Goal: Task Accomplishment & Management: Manage account settings

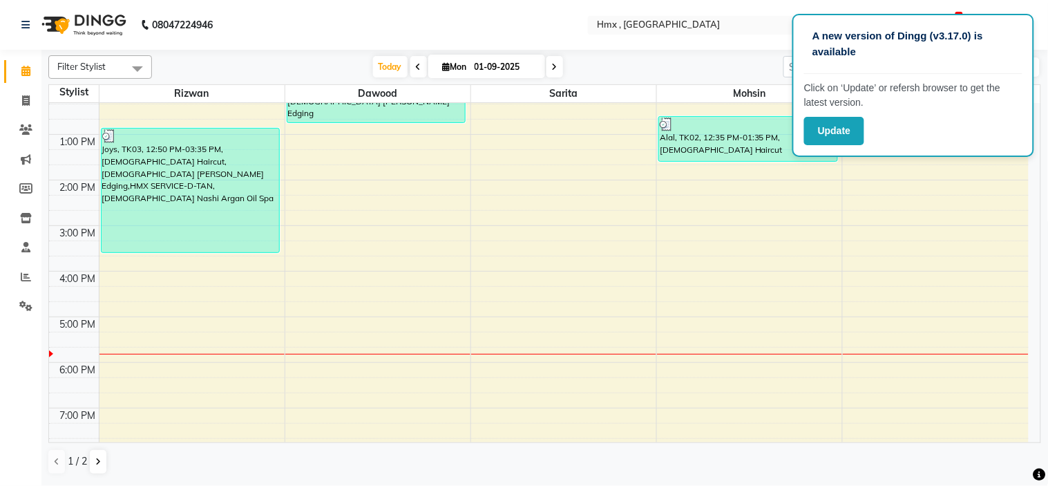
scroll to position [230, 0]
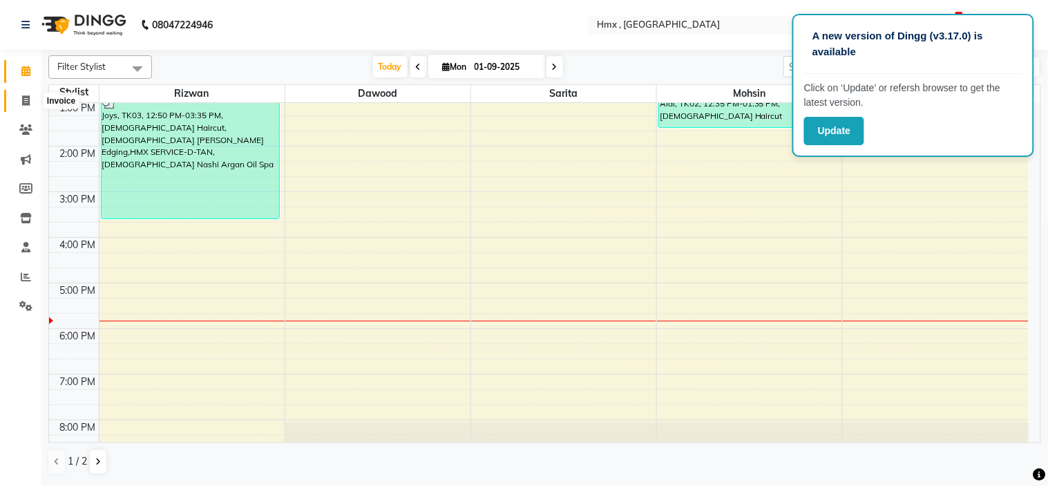
drag, startPoint x: 26, startPoint y: 99, endPoint x: 21, endPoint y: 87, distance: 13.3
click at [24, 99] on icon at bounding box center [26, 100] width 8 height 10
select select "service"
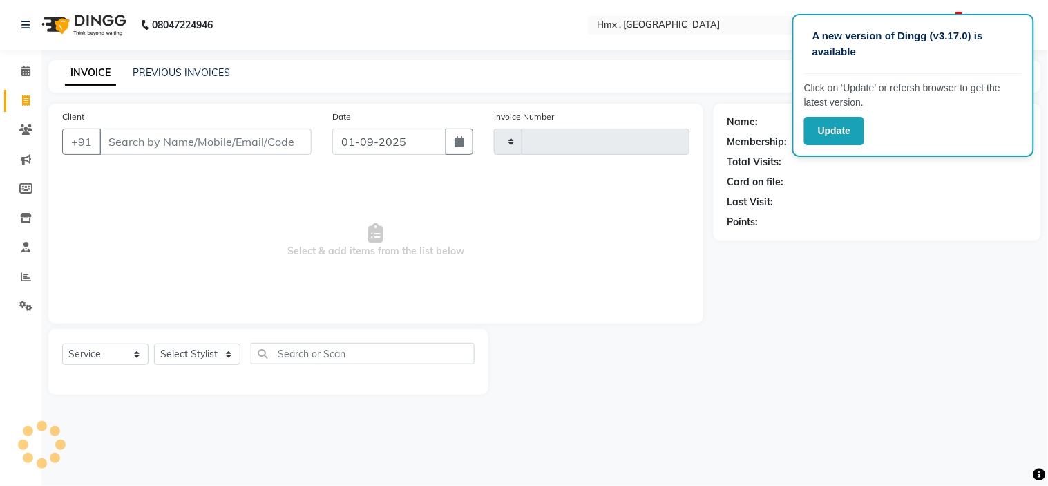
type input "1940"
select select "5711"
click at [182, 358] on select "Select Stylist [PERSON_NAME] [PERSON_NAME] Front Desk Kaikasha [PERSON_NAME] [P…" at bounding box center [197, 353] width 86 height 21
select select "39110"
click at [154, 344] on select "Select Stylist [PERSON_NAME] [PERSON_NAME] Front Desk Kaikasha [PERSON_NAME] [P…" at bounding box center [197, 353] width 86 height 21
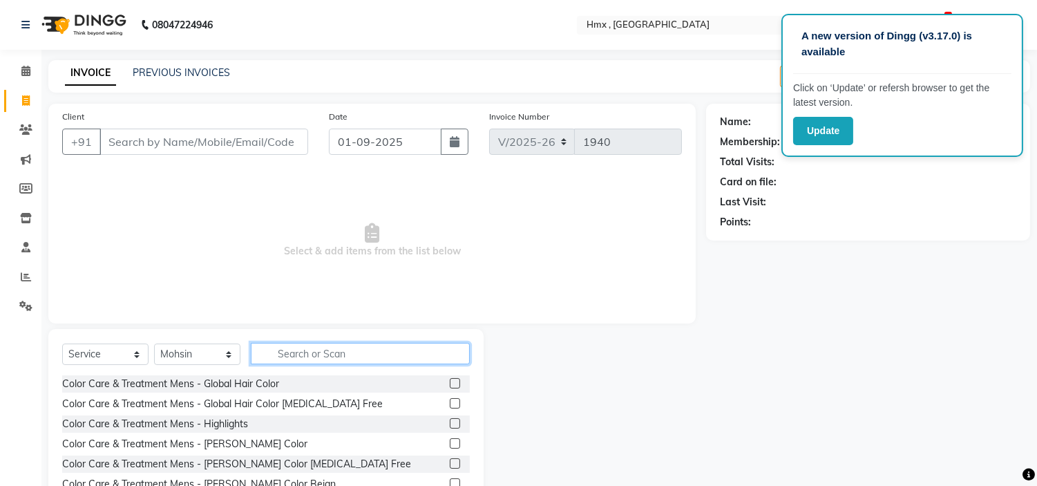
click at [287, 359] on input "text" at bounding box center [360, 353] width 219 height 21
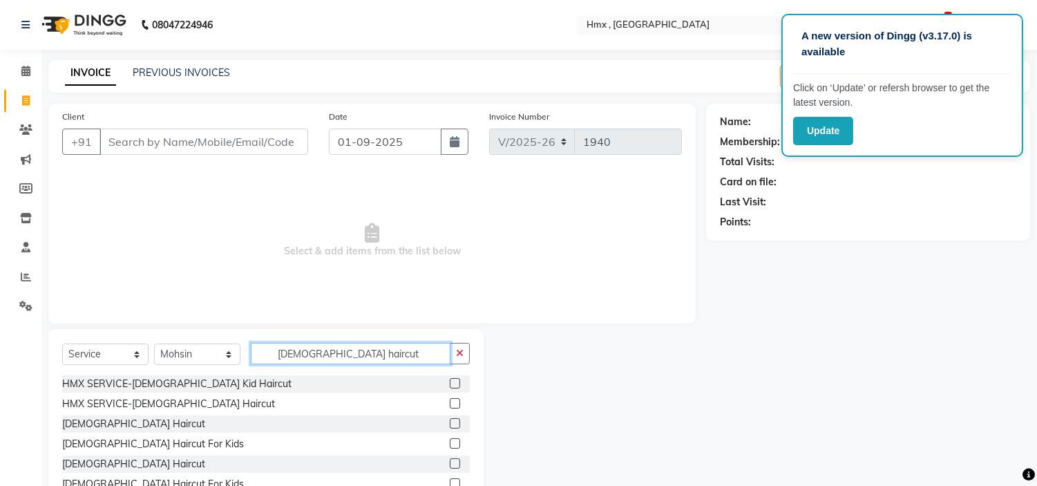
type input "[DEMOGRAPHIC_DATA] haircut"
click at [450, 424] on label at bounding box center [455, 423] width 10 height 10
click at [450, 424] on input "checkbox" at bounding box center [454, 423] width 9 height 9
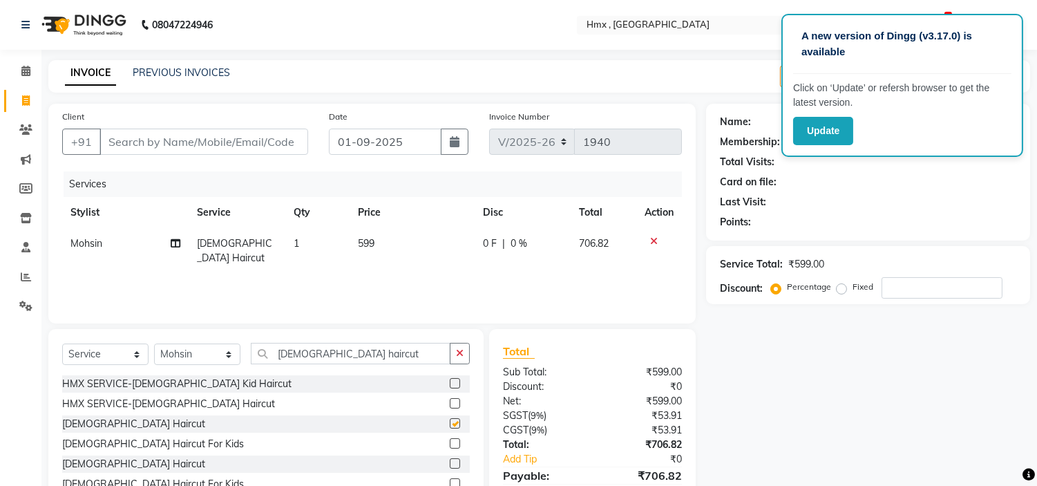
checkbox input "false"
drag, startPoint x: 345, startPoint y: 362, endPoint x: 240, endPoint y: 374, distance: 106.3
click at [243, 374] on div "Select Service Product Membership Package Voucher Prepaid Gift Card Select Styl…" at bounding box center [266, 359] width 408 height 32
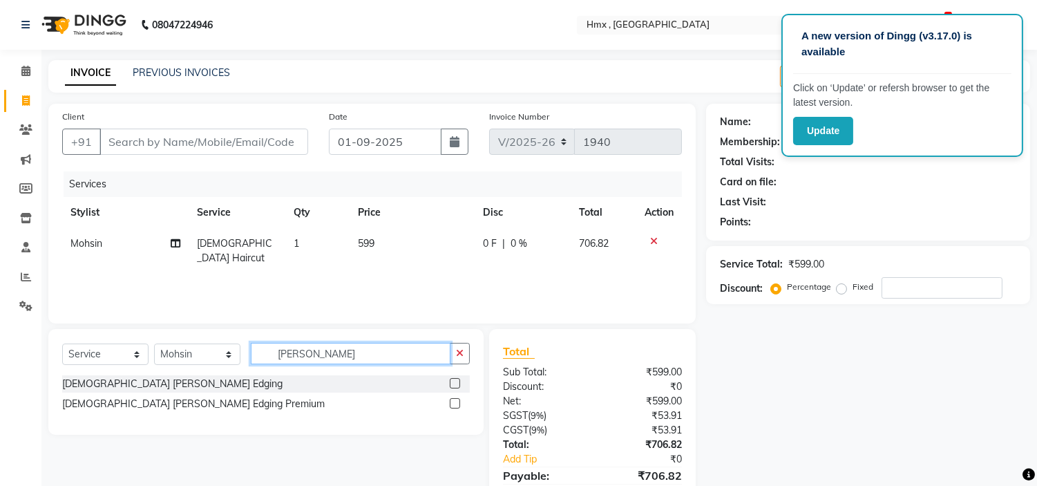
type input "[PERSON_NAME]"
click at [450, 378] on label at bounding box center [455, 383] width 10 height 10
click at [450, 379] on input "checkbox" at bounding box center [454, 383] width 9 height 9
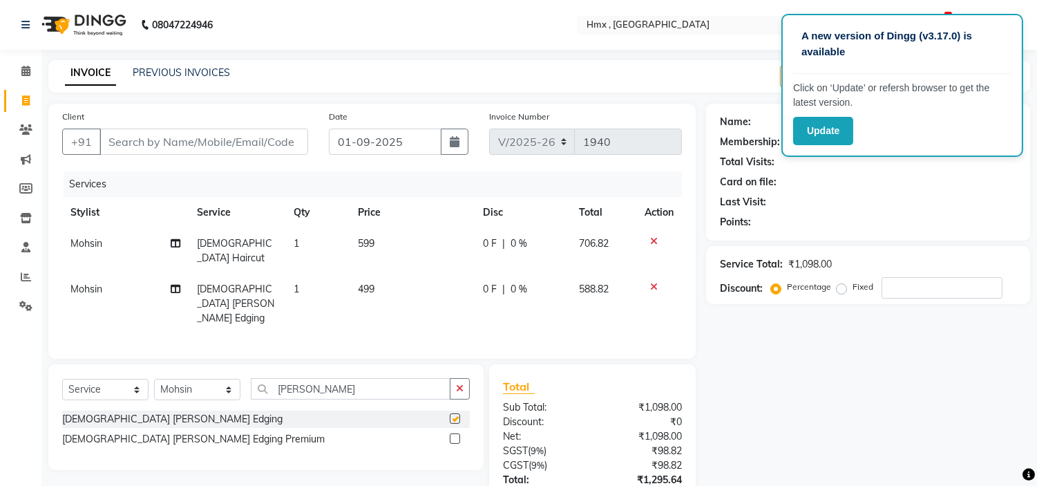
checkbox input "false"
click at [223, 142] on input "Client" at bounding box center [203, 141] width 209 height 26
type input "9"
type input "0"
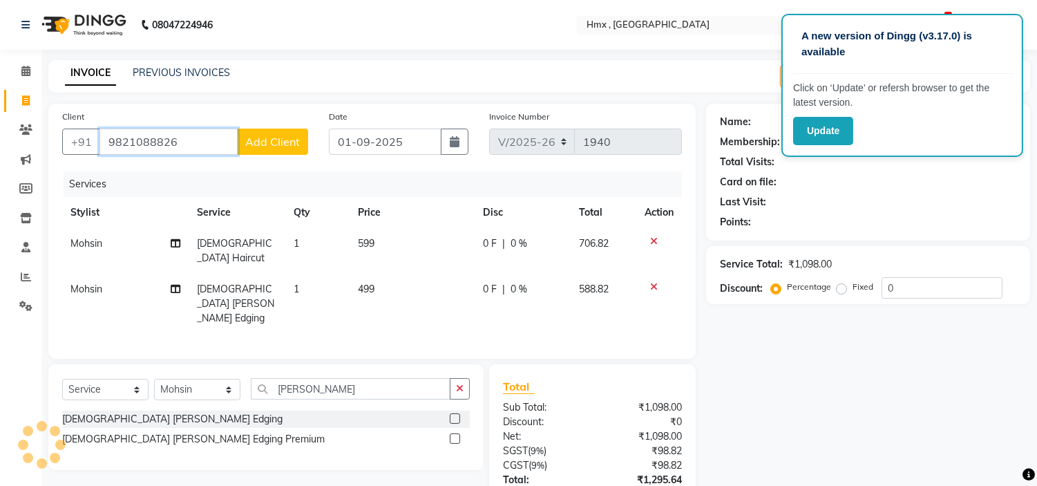
type input "9821088826"
click at [281, 135] on span "Add Client" at bounding box center [272, 142] width 55 height 14
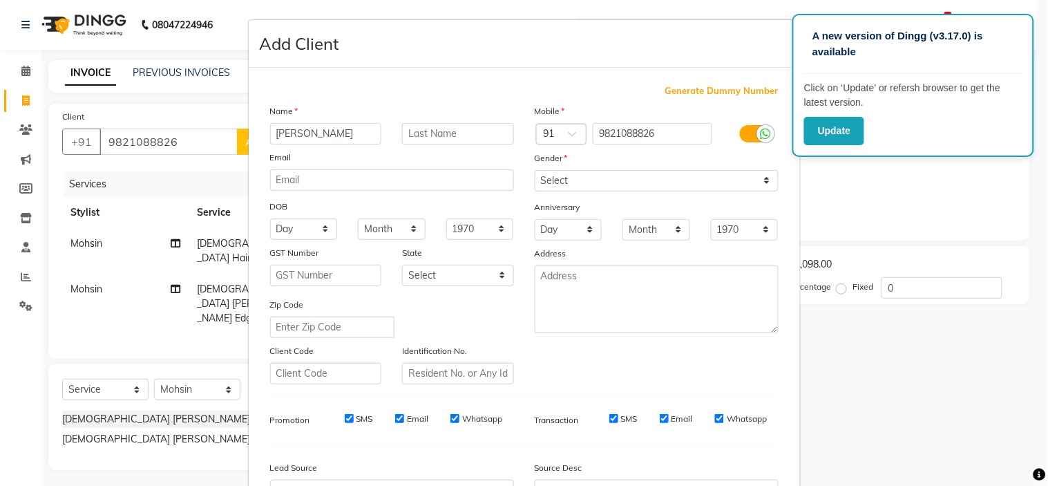
type input "[PERSON_NAME]"
click at [568, 181] on select "Select [DEMOGRAPHIC_DATA] [DEMOGRAPHIC_DATA] Other Prefer Not To Say" at bounding box center [657, 180] width 244 height 21
select select "[DEMOGRAPHIC_DATA]"
click at [535, 170] on select "Select [DEMOGRAPHIC_DATA] [DEMOGRAPHIC_DATA] Other Prefer Not To Say" at bounding box center [657, 180] width 244 height 21
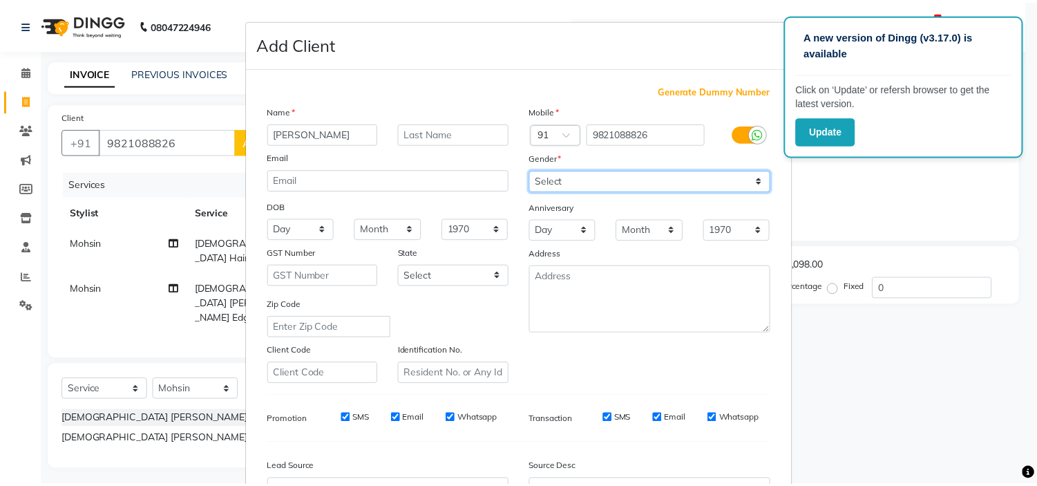
scroll to position [153, 0]
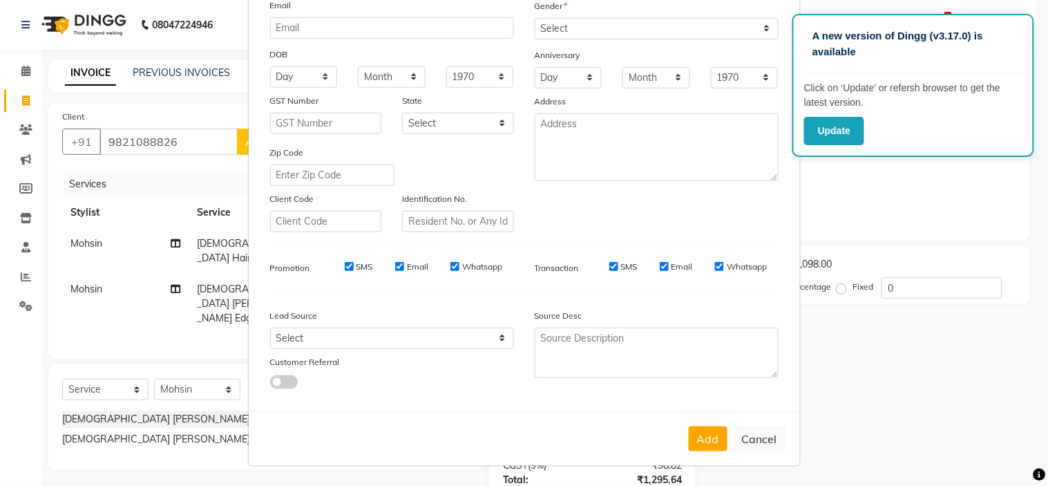
click at [706, 437] on button "Add" at bounding box center [708, 438] width 39 height 25
select select
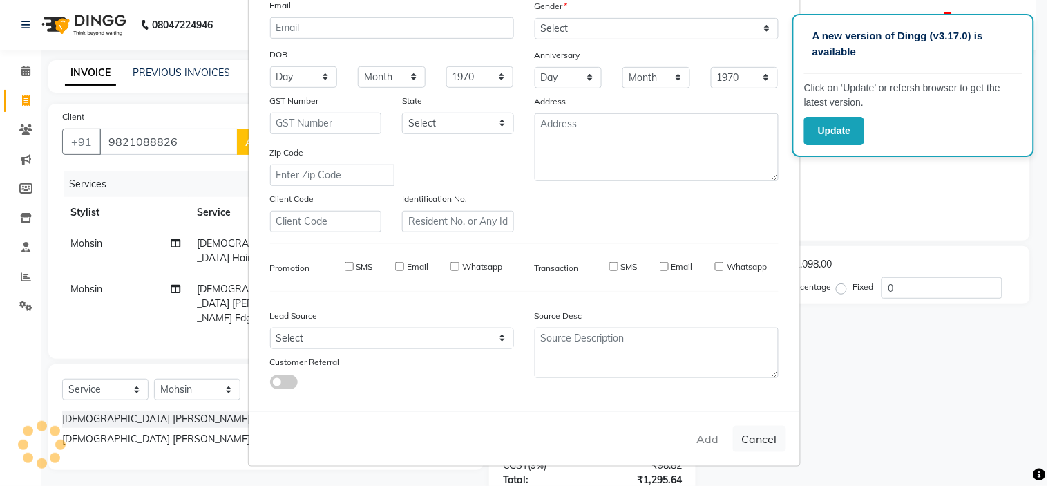
select select
checkbox input "false"
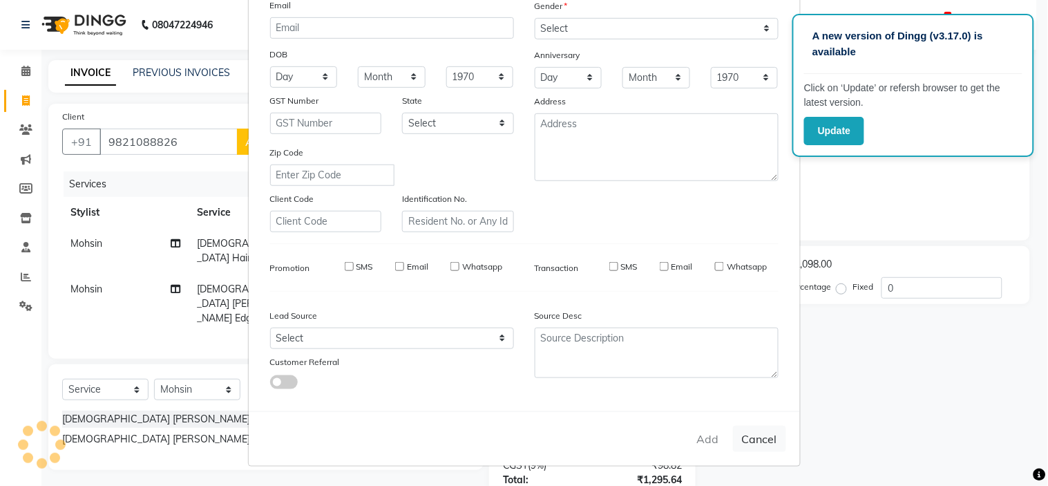
checkbox input "false"
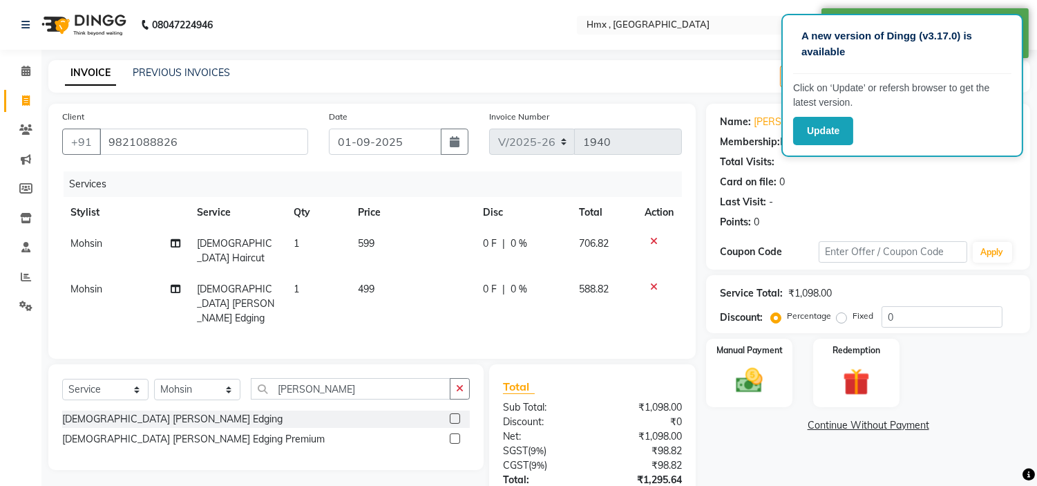
scroll to position [84, 0]
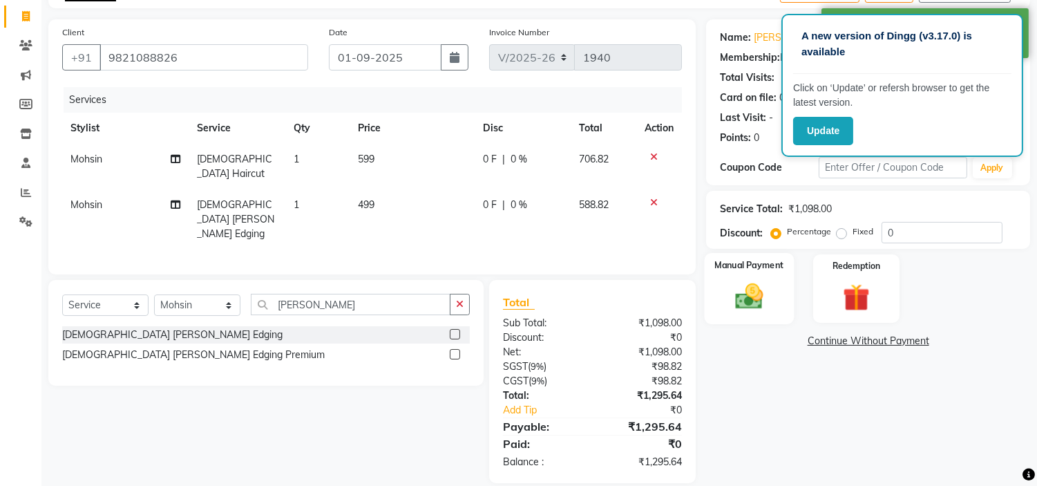
click at [771, 291] on img at bounding box center [750, 296] width 46 height 32
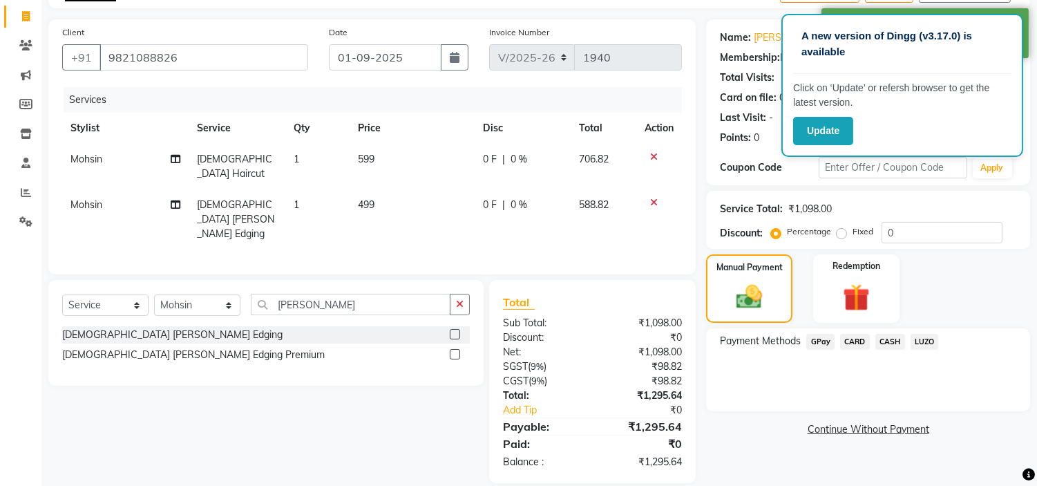
drag, startPoint x: 826, startPoint y: 343, endPoint x: 830, endPoint y: 354, distance: 12.5
click at [826, 343] on span "GPay" at bounding box center [820, 342] width 28 height 16
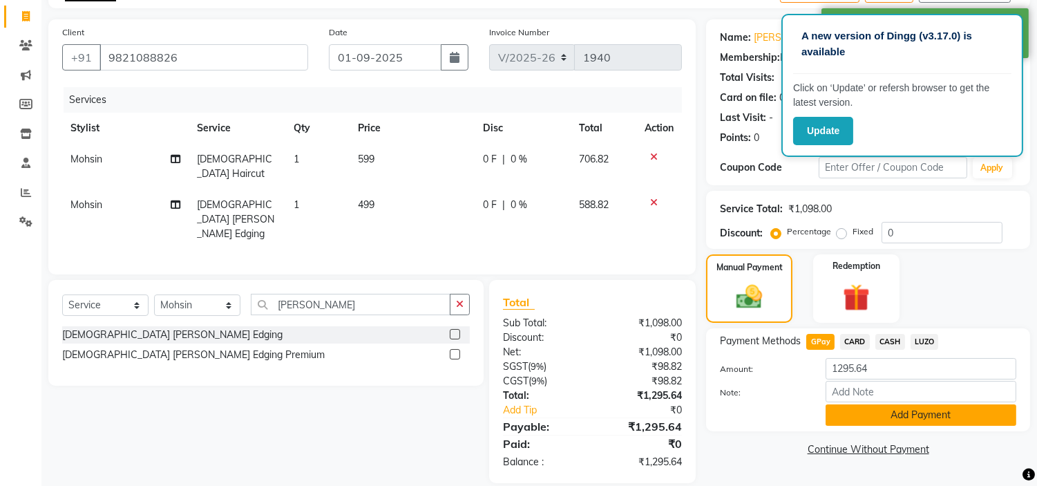
click at [891, 410] on button "Add Payment" at bounding box center [920, 414] width 191 height 21
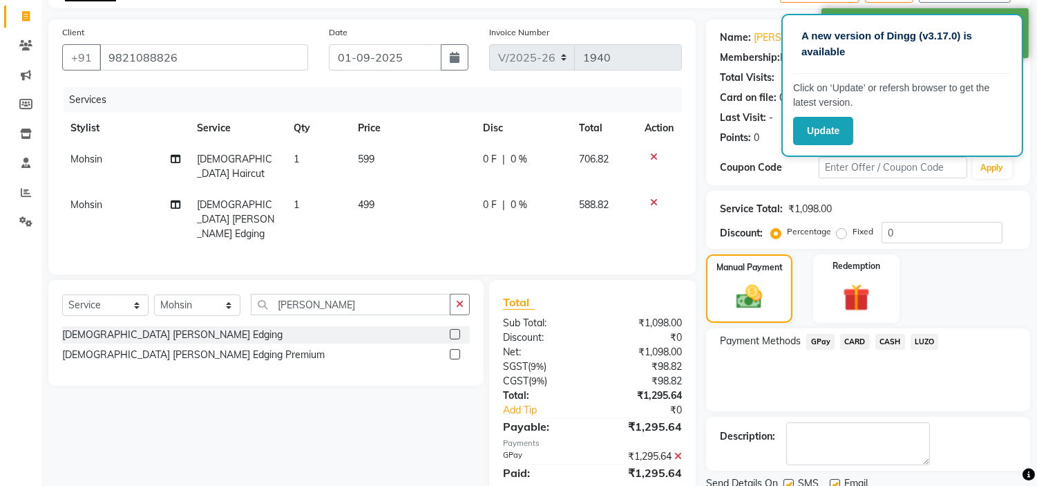
scroll to position [135, 0]
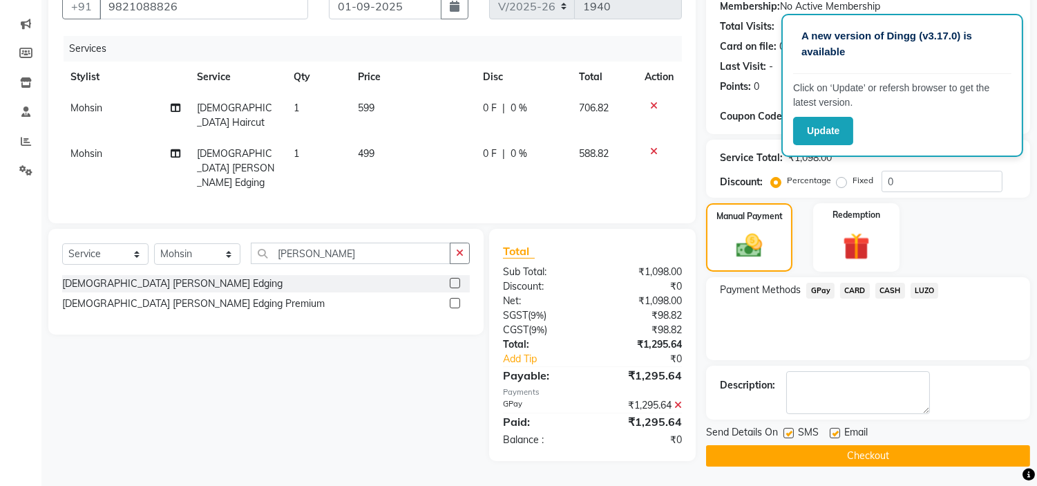
click at [814, 291] on span "GPay" at bounding box center [820, 290] width 28 height 16
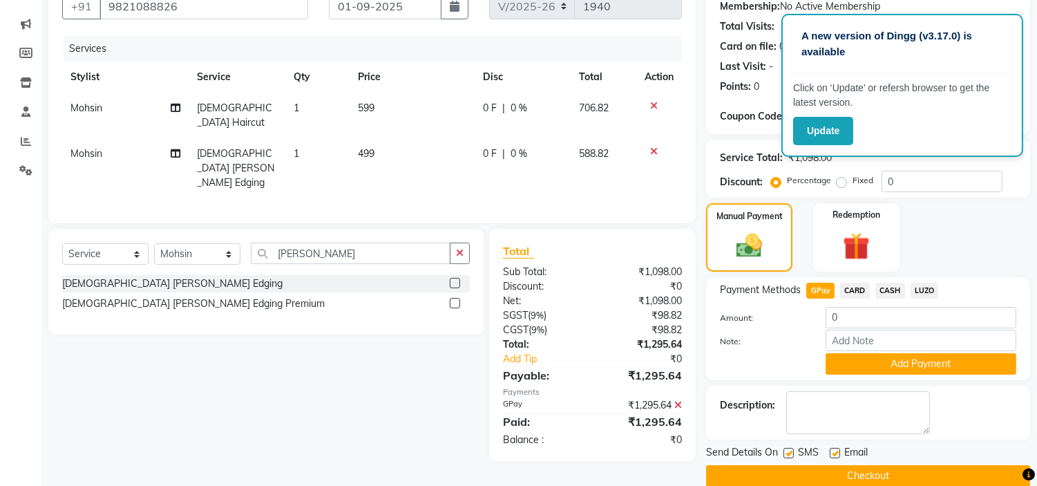
click at [852, 481] on button "Checkout" at bounding box center [868, 475] width 324 height 21
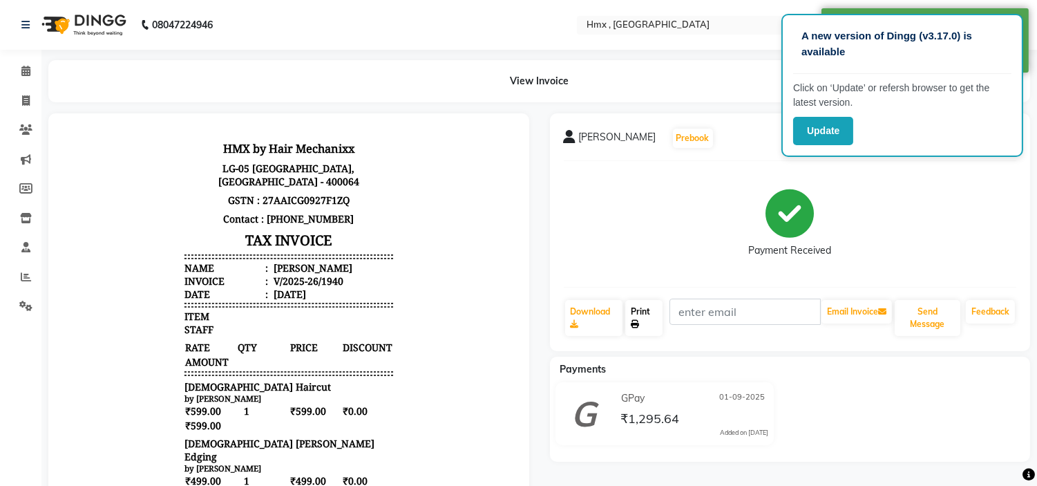
click at [649, 306] on link "Print" at bounding box center [643, 318] width 37 height 36
click at [15, 68] on span at bounding box center [26, 72] width 24 height 16
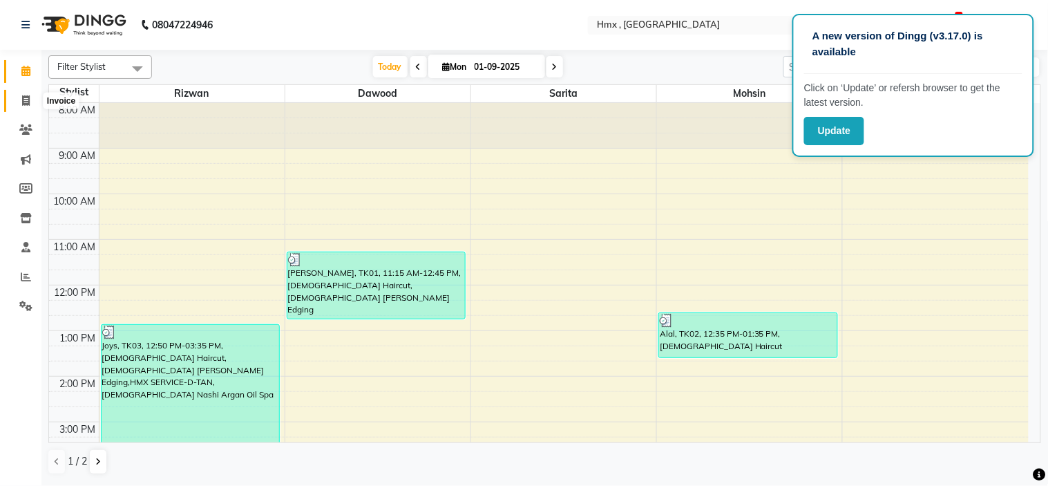
click at [19, 101] on span at bounding box center [26, 101] width 24 height 16
select select "5711"
select select "service"
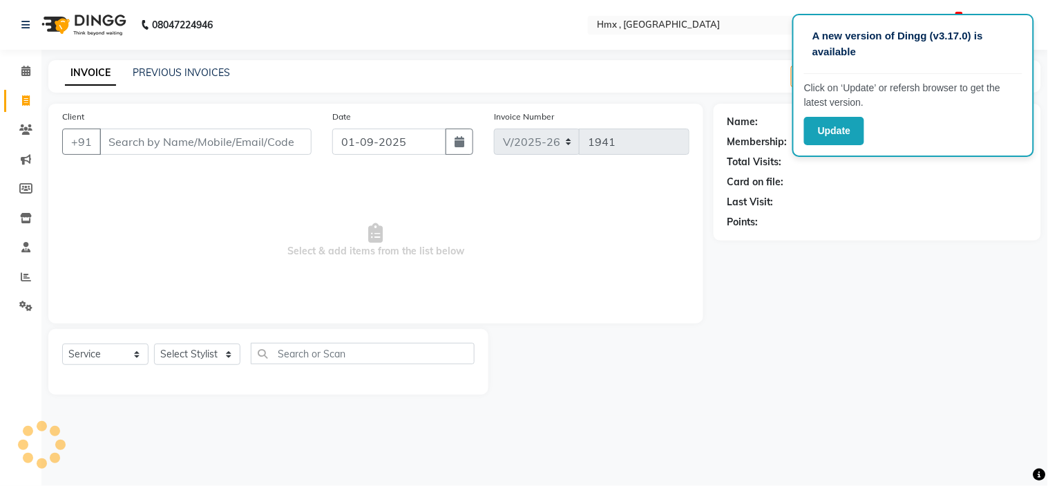
click at [211, 142] on input "Client" at bounding box center [205, 141] width 212 height 26
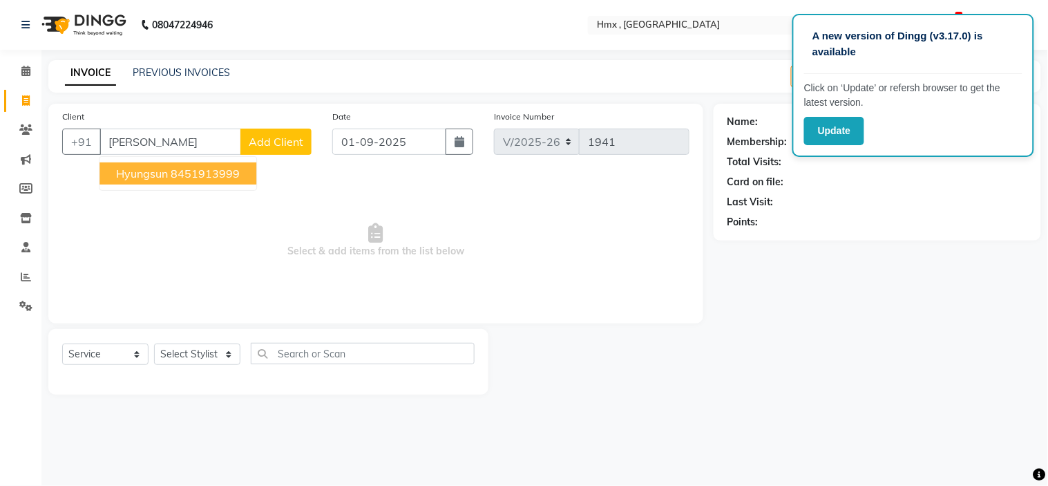
click at [216, 164] on button "[PERSON_NAME] 8451913999" at bounding box center [177, 173] width 157 height 22
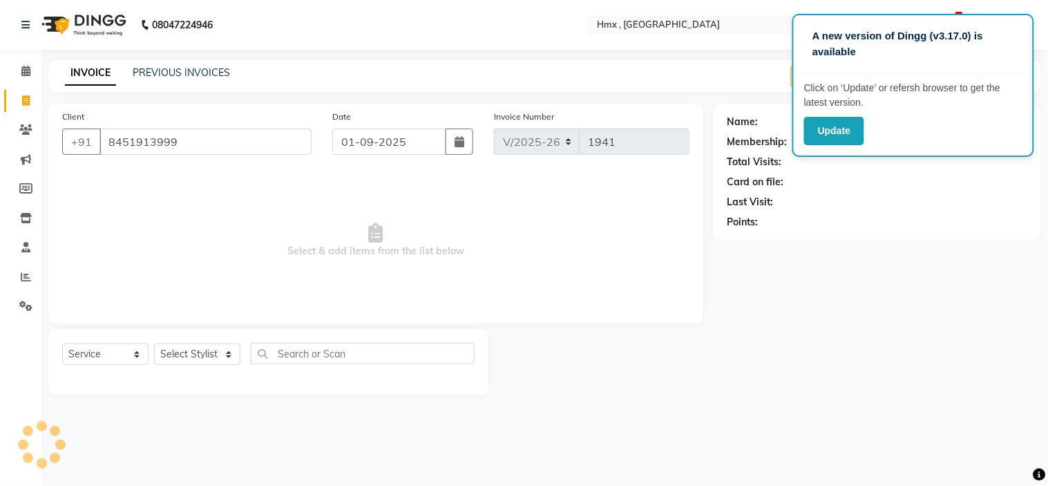
type input "8451913999"
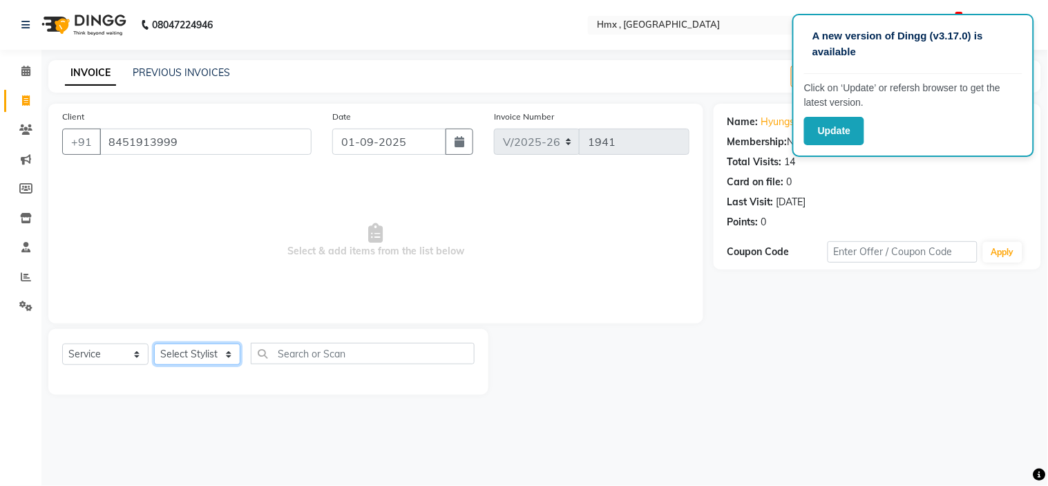
click at [186, 356] on select "Select Stylist [PERSON_NAME] [PERSON_NAME] Front Desk Kaikasha [PERSON_NAME] [P…" at bounding box center [197, 353] width 86 height 21
select select "39095"
click at [154, 344] on select "Select Stylist [PERSON_NAME] [PERSON_NAME] Front Desk Kaikasha [PERSON_NAME] [P…" at bounding box center [197, 353] width 86 height 21
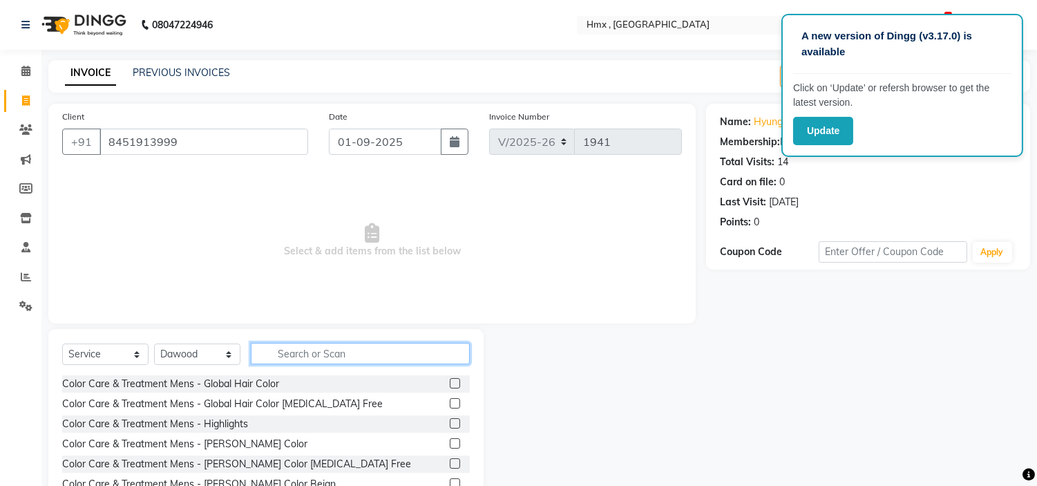
click at [336, 354] on input "text" at bounding box center [360, 353] width 219 height 21
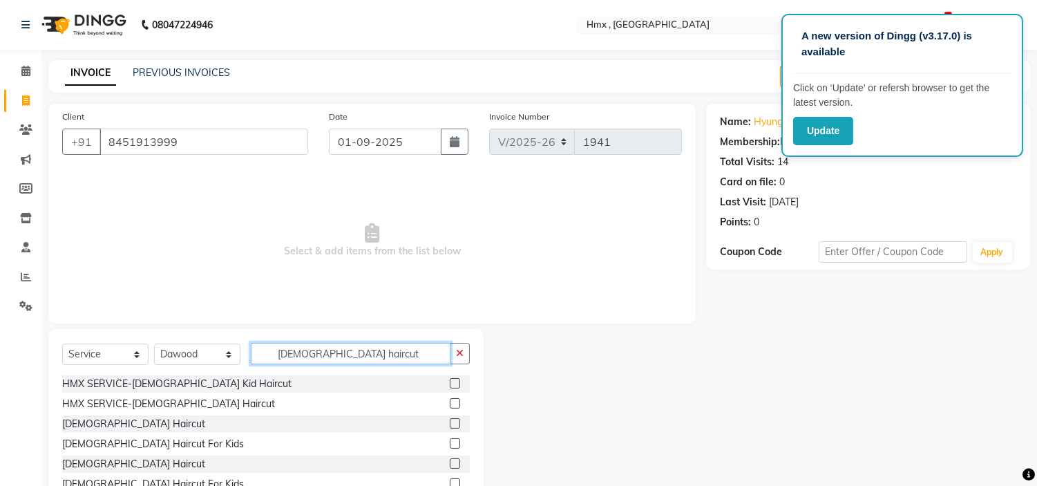
type input "[DEMOGRAPHIC_DATA] haircut"
click at [458, 419] on label at bounding box center [455, 423] width 10 height 10
click at [458, 419] on input "checkbox" at bounding box center [454, 423] width 9 height 9
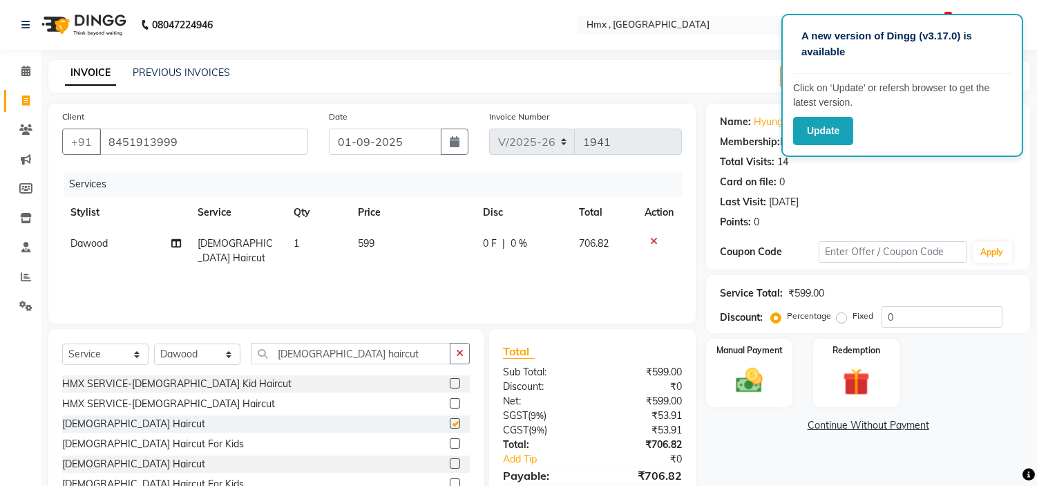
checkbox input "false"
click at [370, 245] on span "599" at bounding box center [366, 243] width 17 height 12
select select "39095"
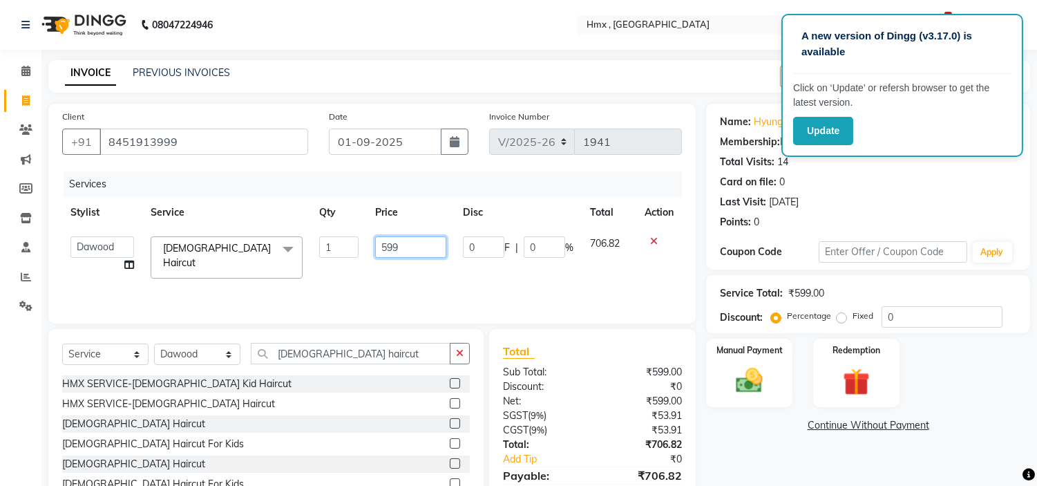
click at [385, 257] on input "599" at bounding box center [410, 246] width 71 height 21
type input "799"
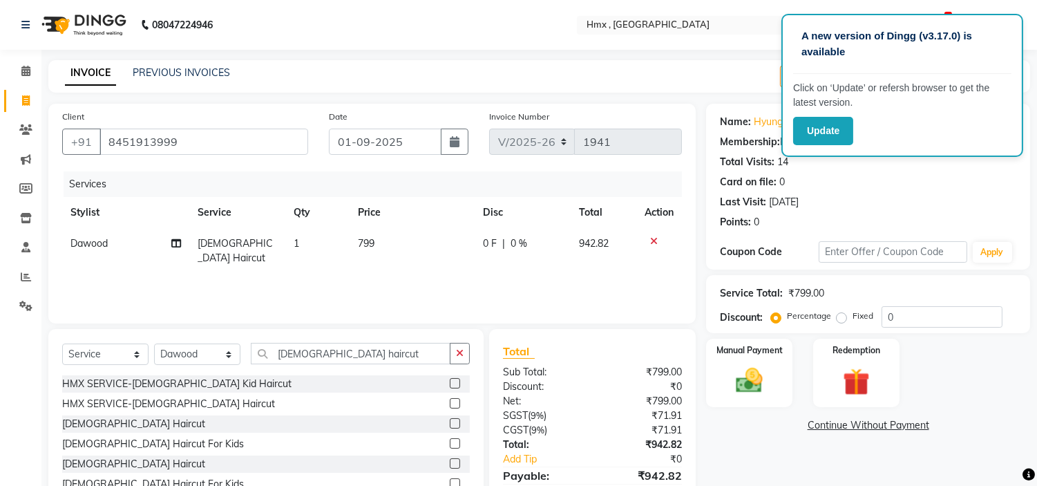
scroll to position [66, 0]
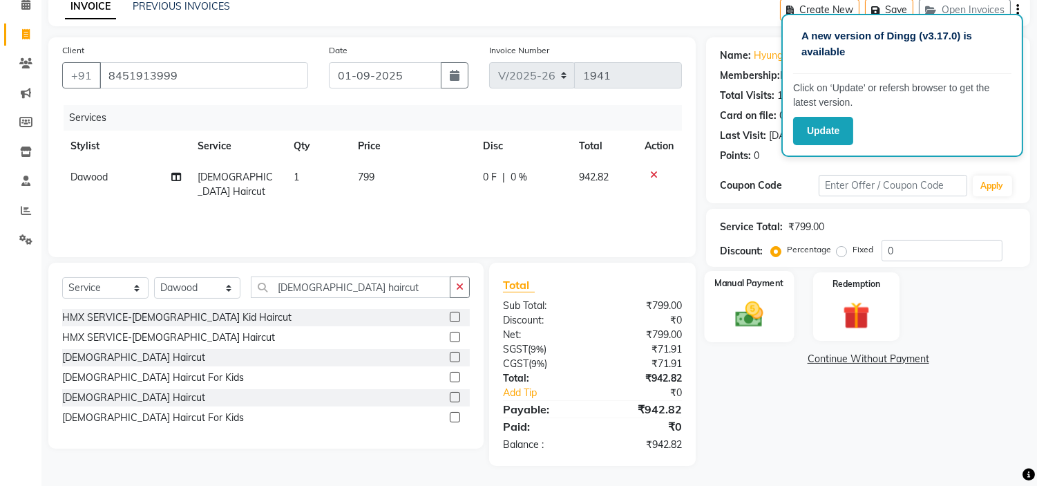
click at [755, 291] on div "Manual Payment" at bounding box center [750, 306] width 90 height 70
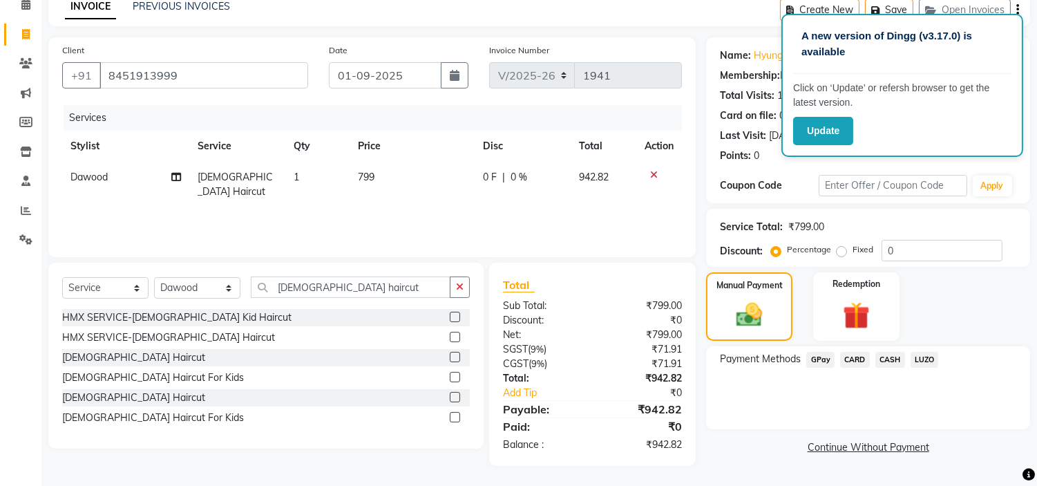
click at [854, 357] on span "CARD" at bounding box center [855, 360] width 30 height 16
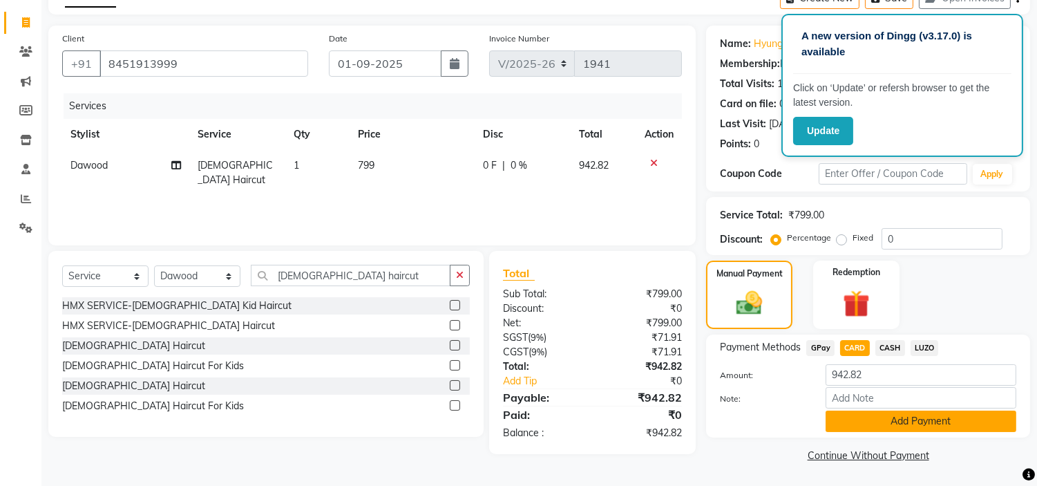
click at [877, 420] on button "Add Payment" at bounding box center [920, 420] width 191 height 21
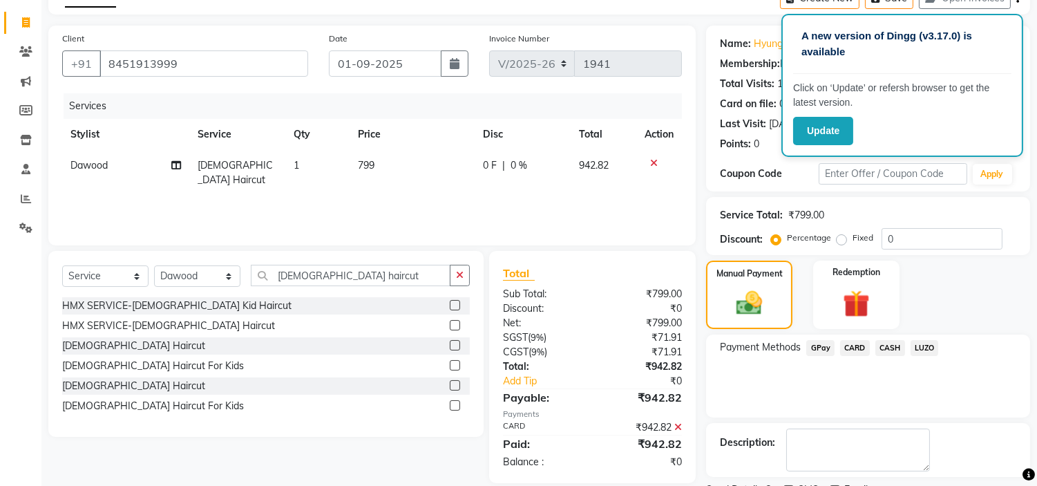
scroll to position [135, 0]
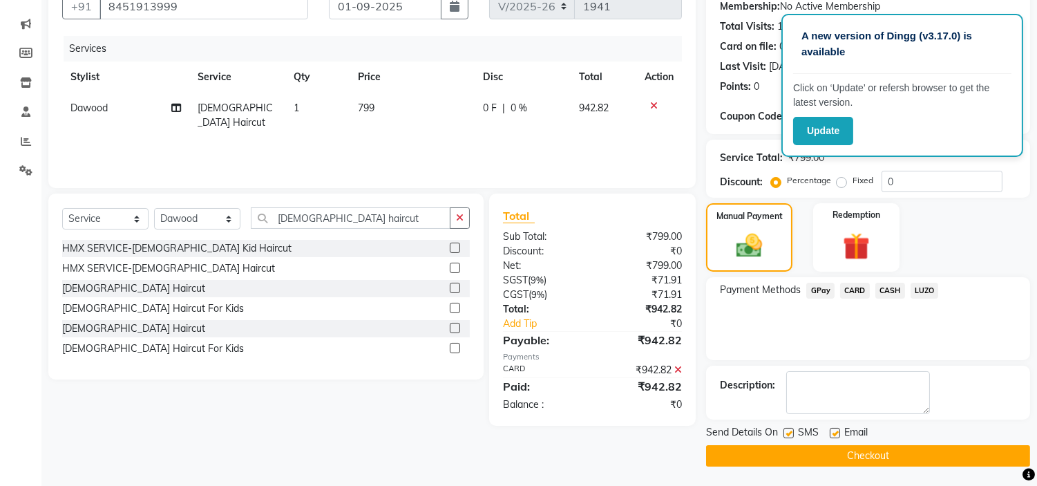
click at [826, 449] on button "Checkout" at bounding box center [868, 455] width 324 height 21
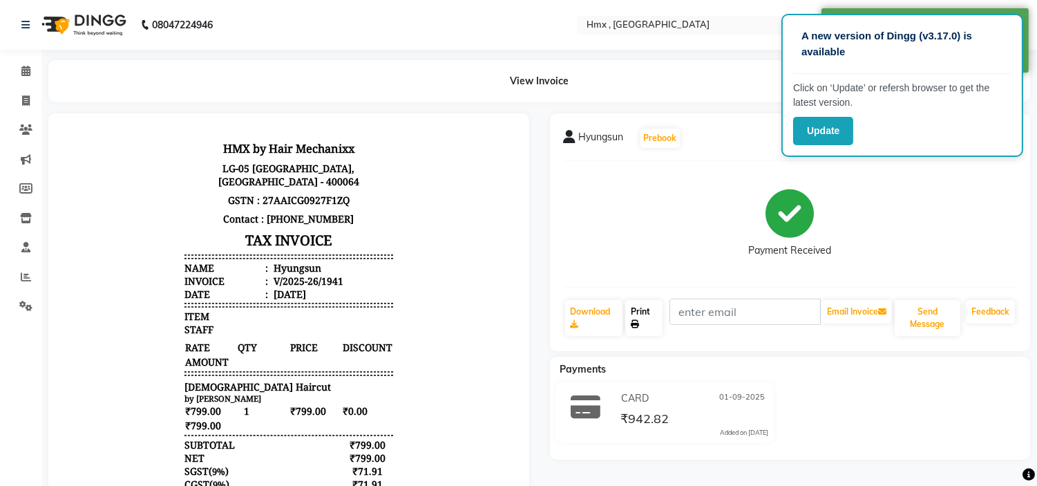
click at [641, 316] on link "Print" at bounding box center [643, 318] width 37 height 36
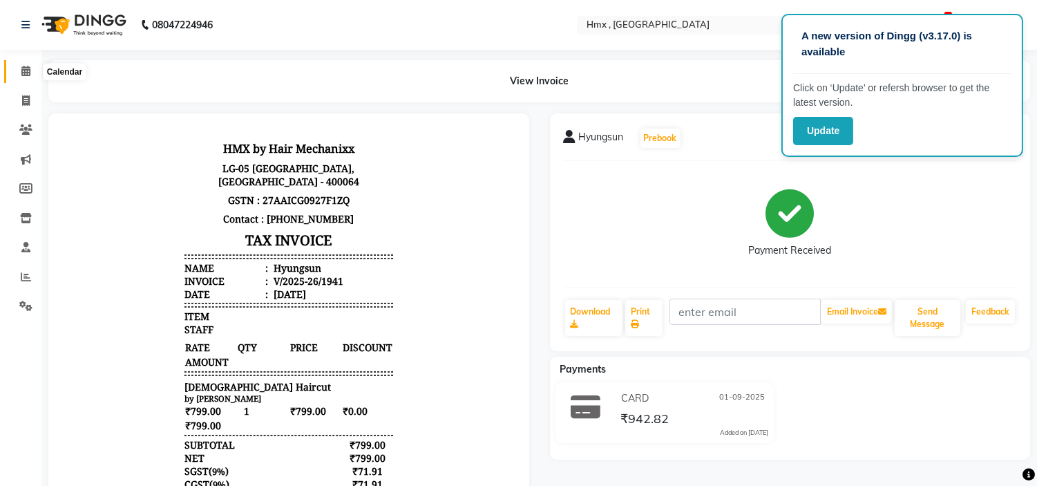
click at [25, 77] on span at bounding box center [26, 72] width 24 height 16
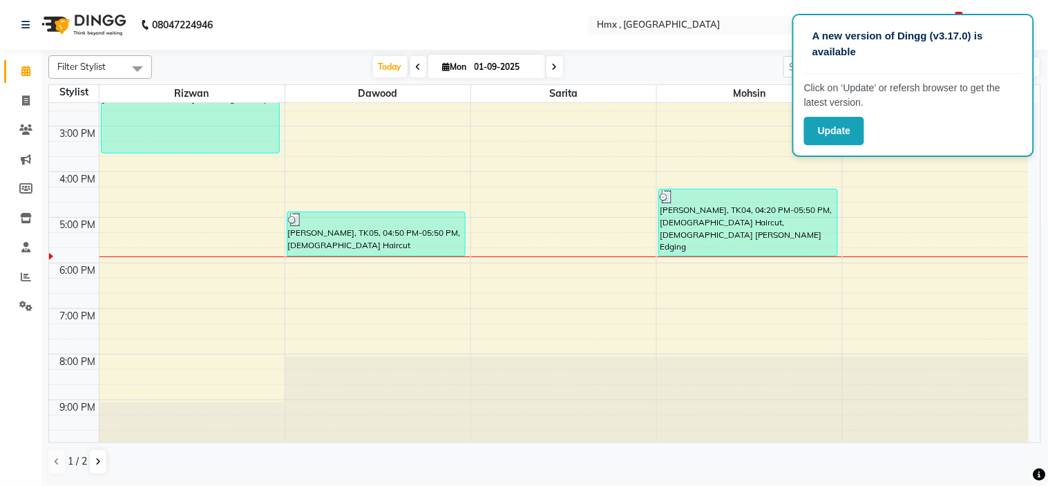
scroll to position [300, 0]
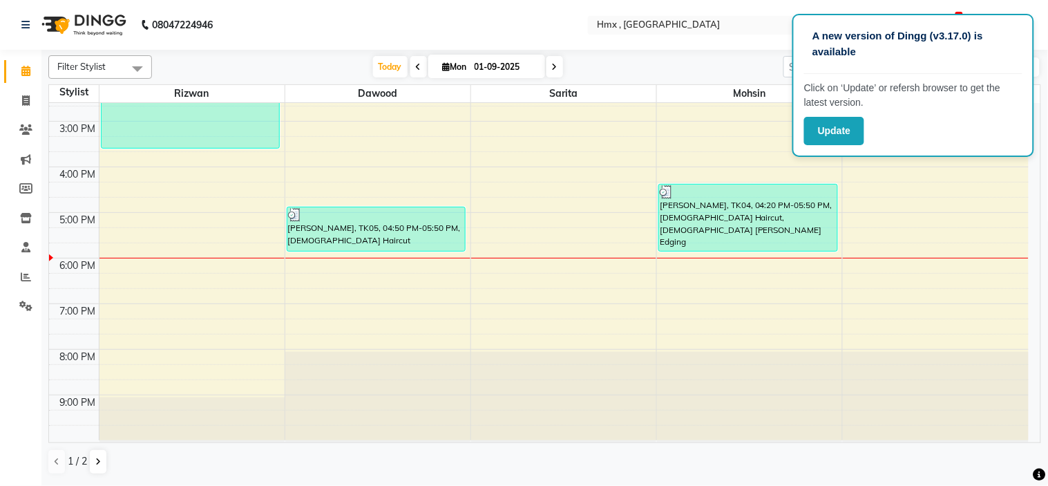
click at [318, 326] on div "8:00 AM 9:00 AM 10:00 AM 11:00 AM 12:00 PM 1:00 PM 2:00 PM 3:00 PM 4:00 PM 5:00…" at bounding box center [538, 121] width 979 height 638
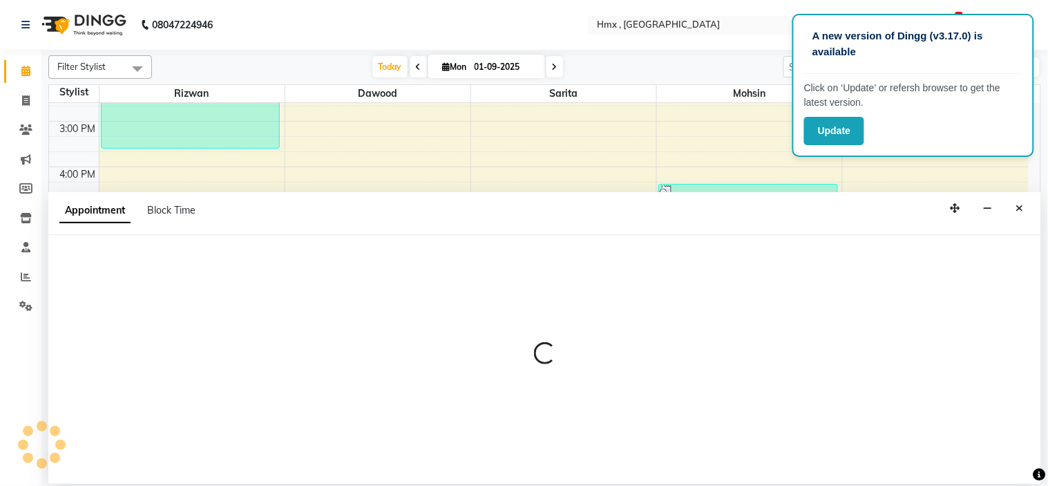
select select "39095"
select select "tentative"
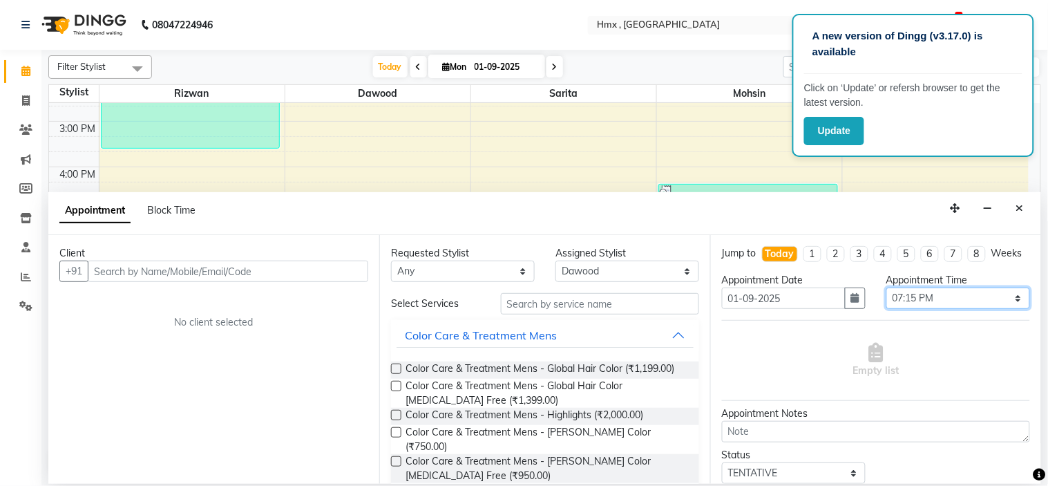
click at [941, 303] on select "Select 09:00 AM 09:15 AM 09:30 AM 09:45 AM 10:00 AM 10:15 AM 10:30 AM 10:45 AM …" at bounding box center [958, 297] width 144 height 21
select select "1170"
click at [886, 300] on select "Select 09:00 AM 09:15 AM 09:30 AM 09:45 AM 10:00 AM 10:15 AM 10:30 AM 10:45 AM …" at bounding box center [958, 297] width 144 height 21
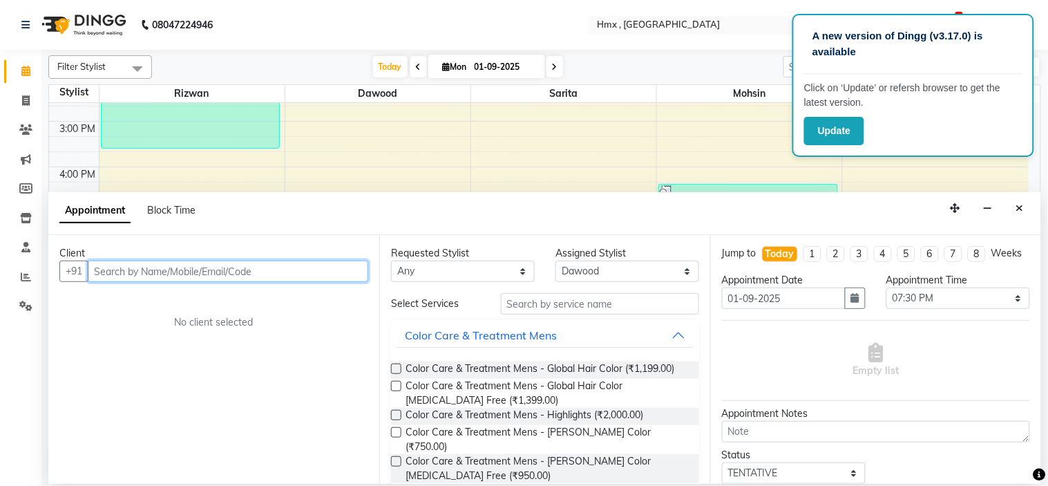
click at [141, 271] on input "text" at bounding box center [228, 270] width 280 height 21
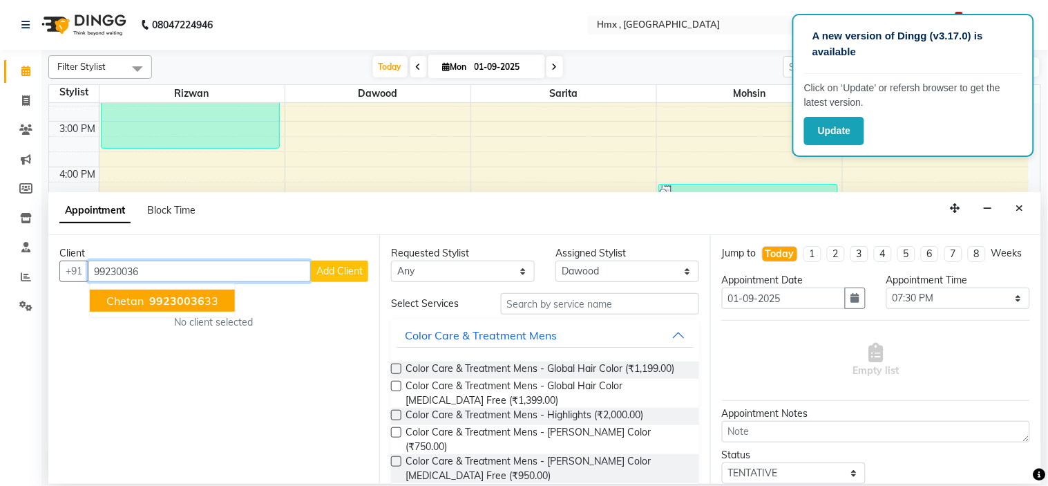
click at [159, 295] on span "99230036" at bounding box center [176, 301] width 55 height 14
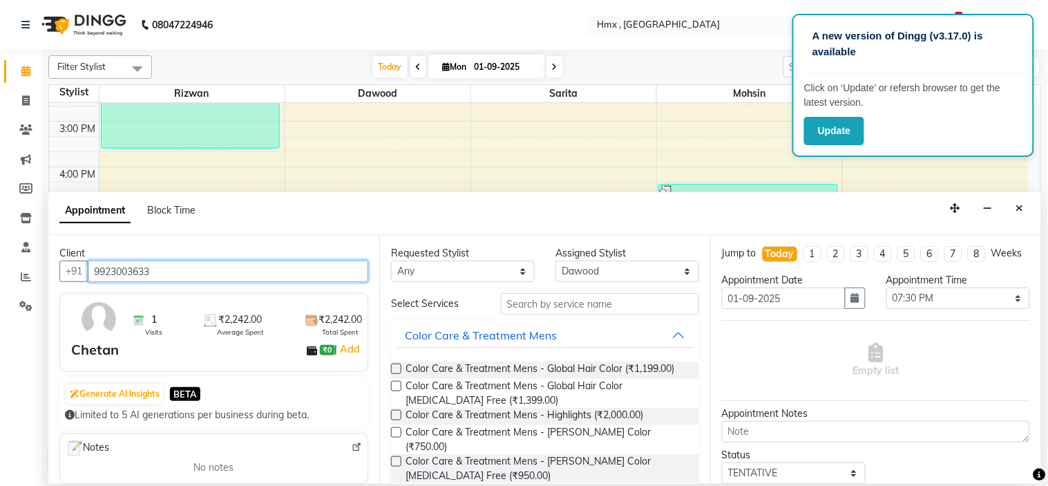
type input "9923003633"
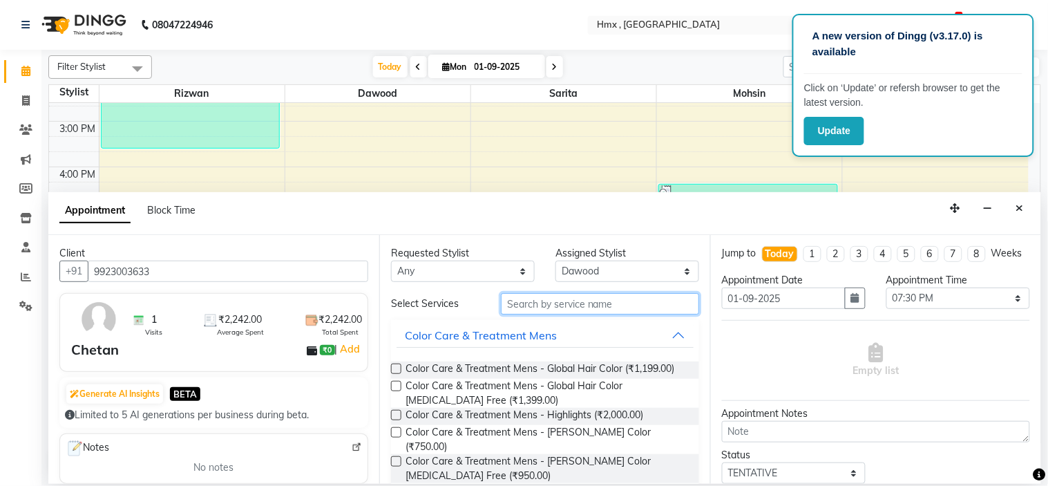
click at [544, 307] on input "text" at bounding box center [600, 303] width 198 height 21
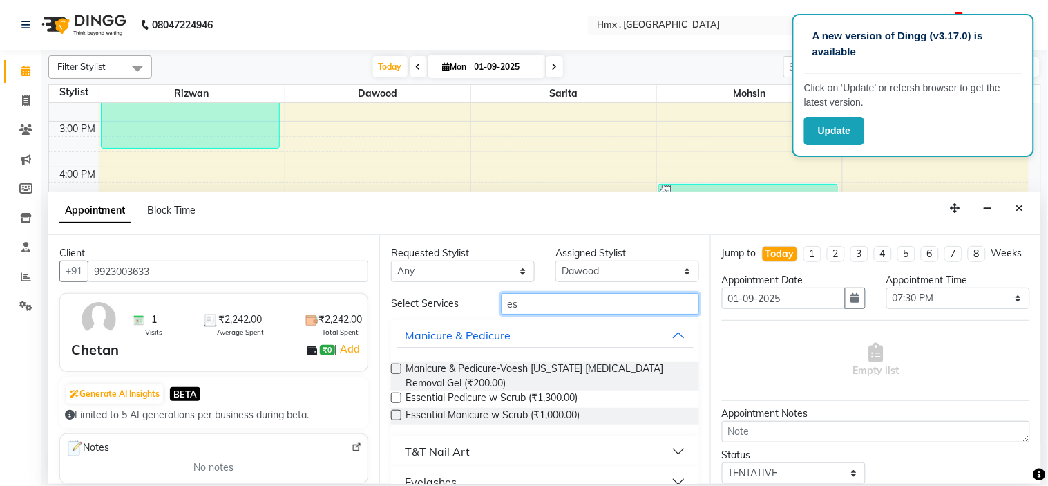
type input "e"
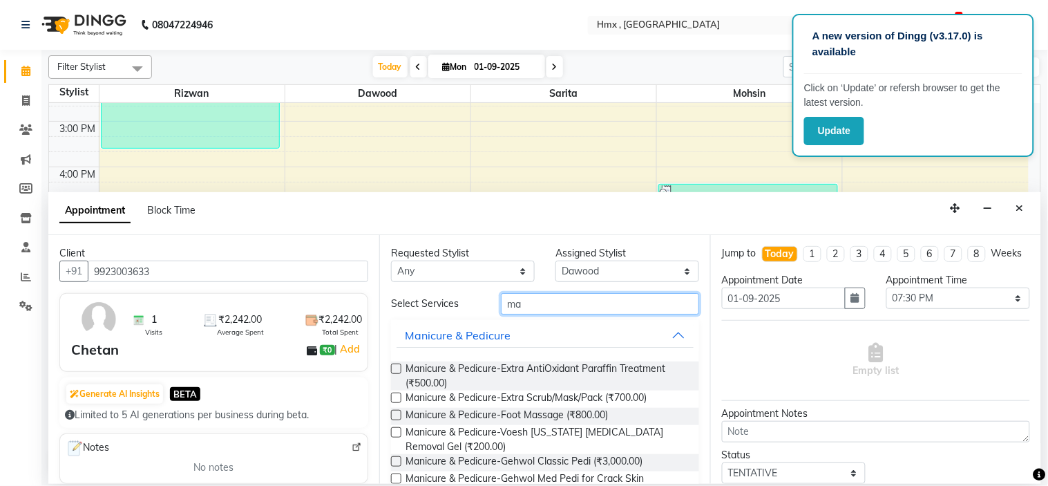
type input "m"
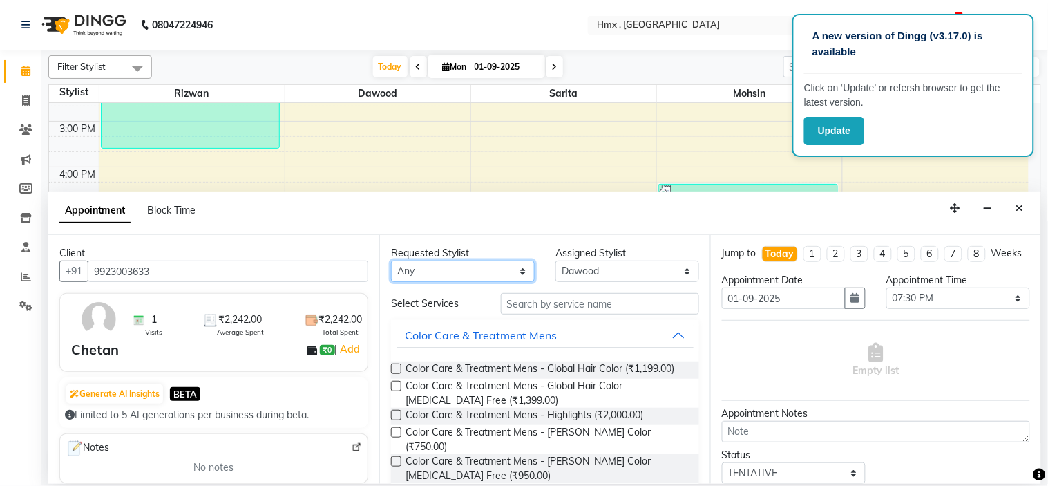
drag, startPoint x: 442, startPoint y: 261, endPoint x: 436, endPoint y: 265, distance: 7.5
click at [442, 261] on select "Any [PERSON_NAME] [PERSON_NAME] [PERSON_NAME] [PERSON_NAME] [PERSON_NAME] [PERS…" at bounding box center [463, 270] width 144 height 21
select select "39095"
click at [391, 260] on select "Any [PERSON_NAME] [PERSON_NAME] [PERSON_NAME] [PERSON_NAME] [PERSON_NAME] [PERS…" at bounding box center [463, 270] width 144 height 21
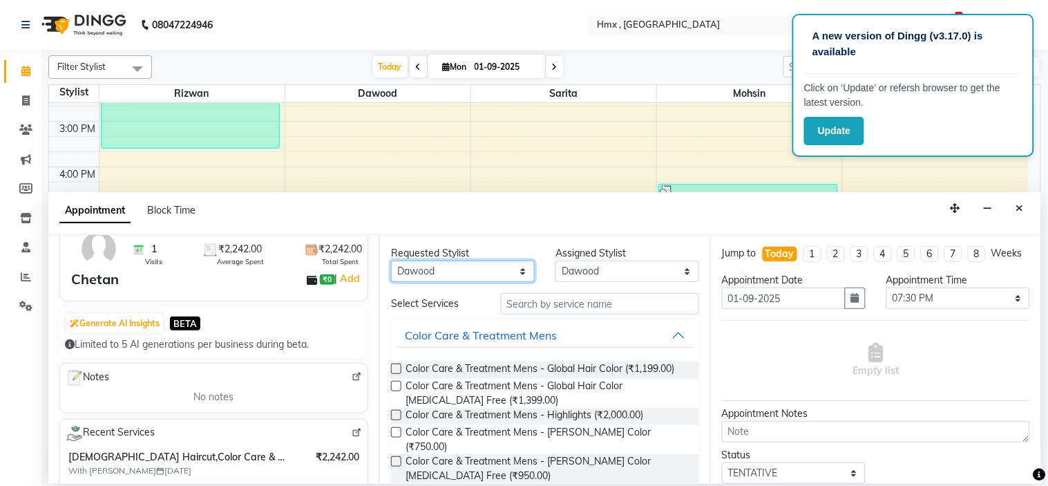
scroll to position [153, 0]
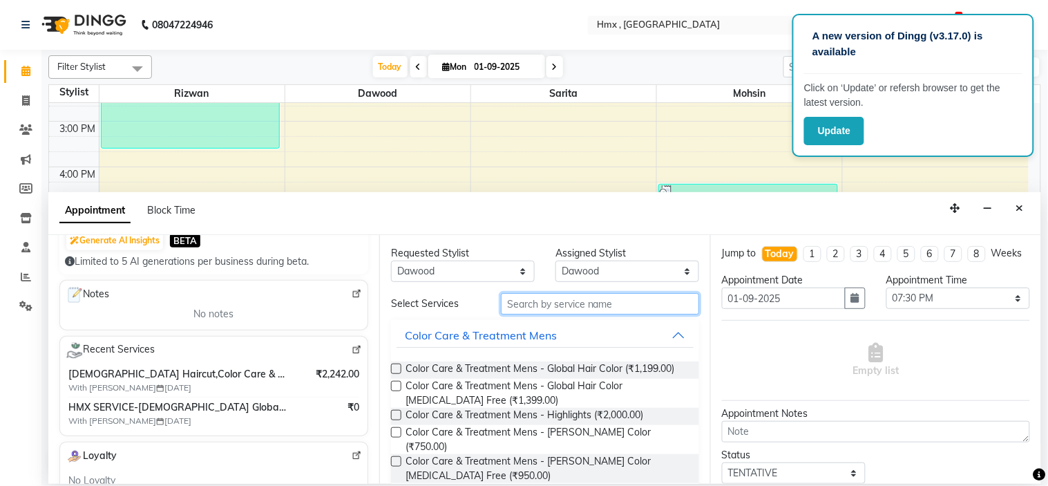
click at [537, 297] on input "text" at bounding box center [600, 303] width 198 height 21
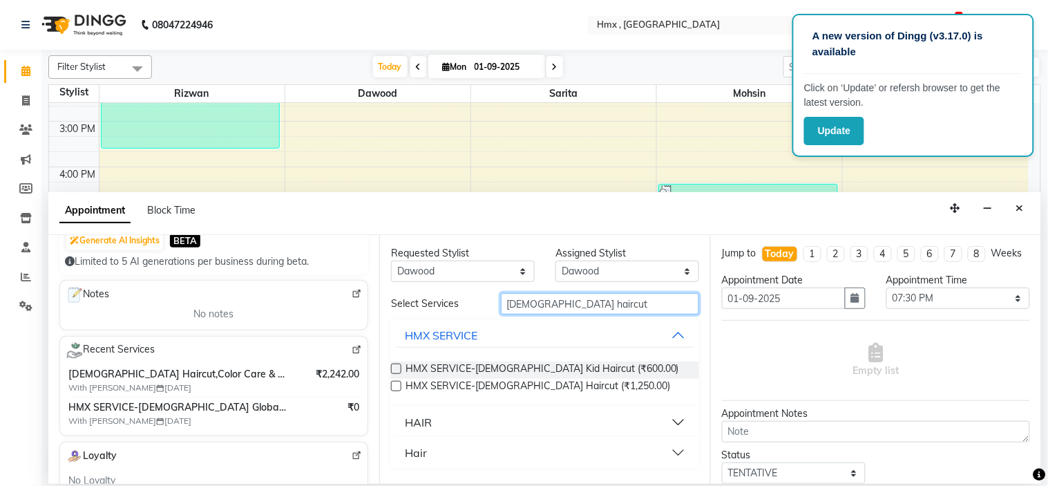
type input "[DEMOGRAPHIC_DATA] haircut"
click at [432, 429] on button "HAIR" at bounding box center [544, 422] width 297 height 25
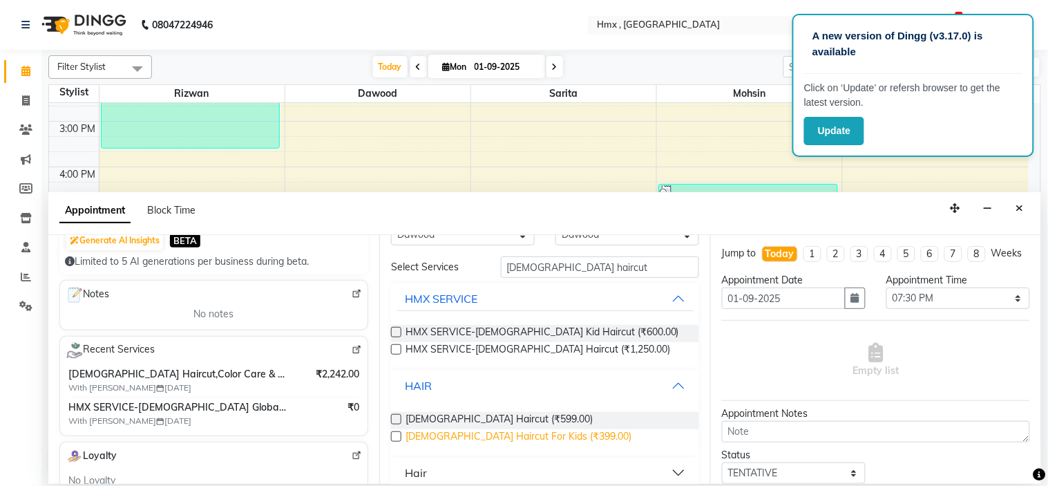
scroll to position [47, 0]
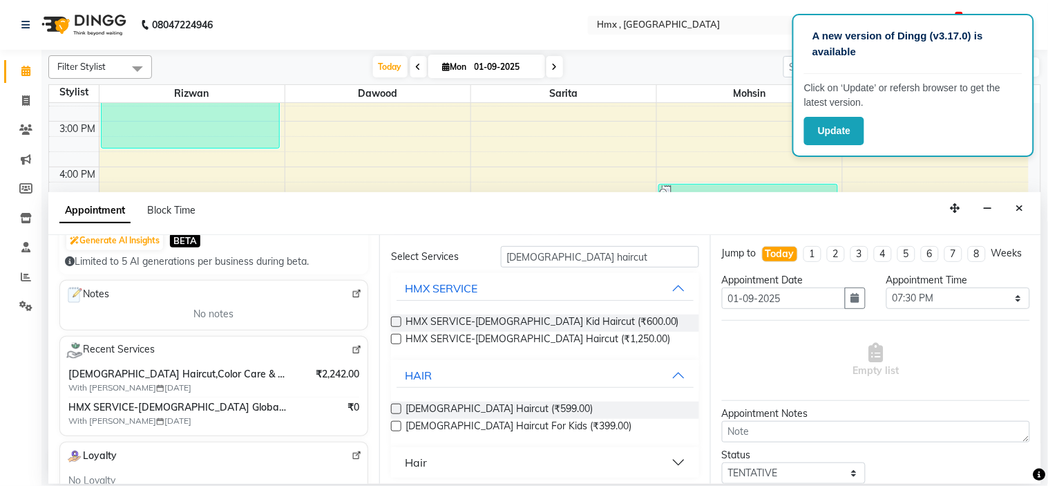
click at [398, 405] on label at bounding box center [396, 408] width 10 height 10
click at [398, 405] on input "checkbox" at bounding box center [395, 409] width 9 height 9
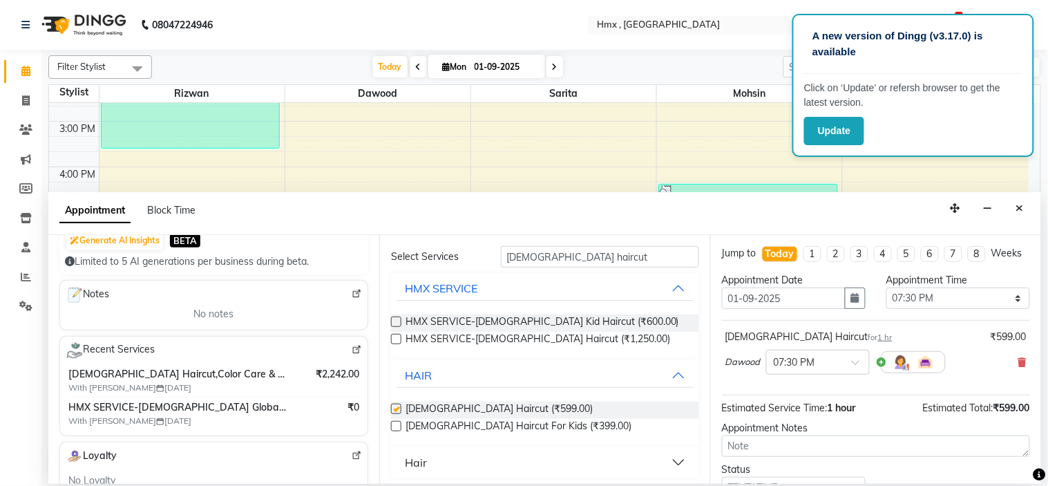
checkbox input "false"
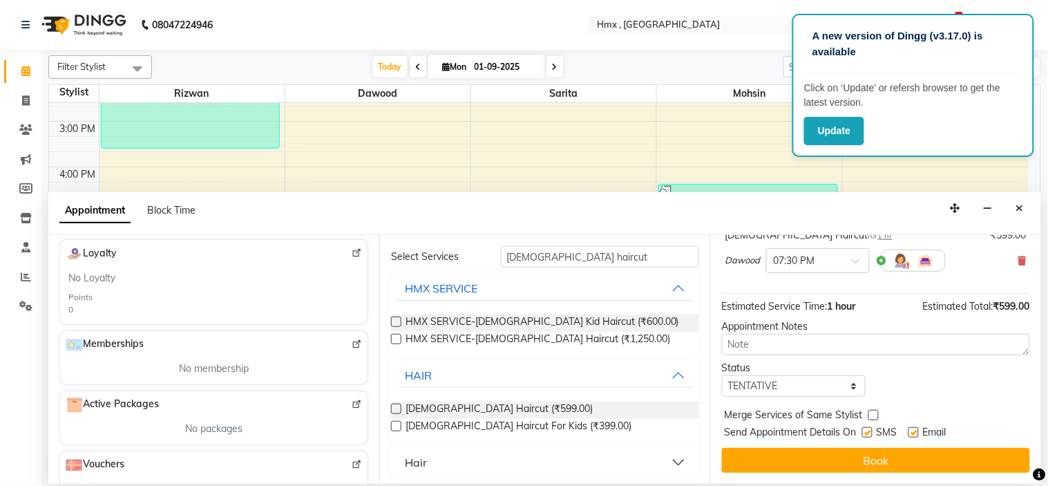
scroll to position [383, 0]
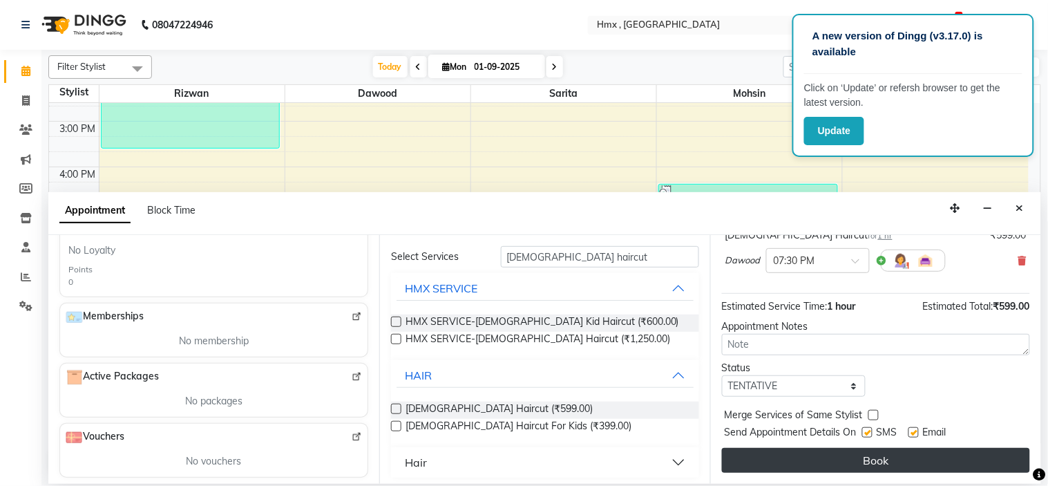
click at [886, 454] on button "Book" at bounding box center [876, 460] width 308 height 25
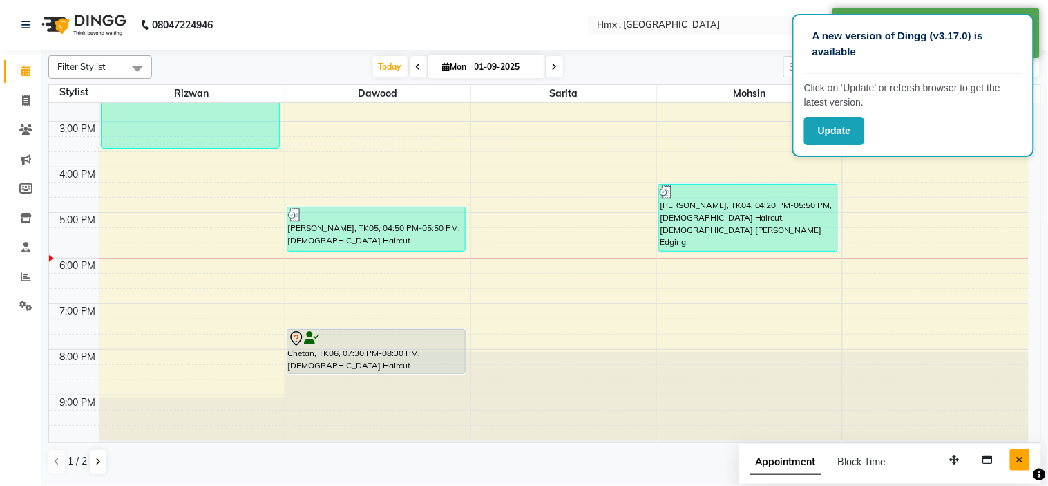
click at [1024, 463] on button "Close" at bounding box center [1020, 459] width 20 height 21
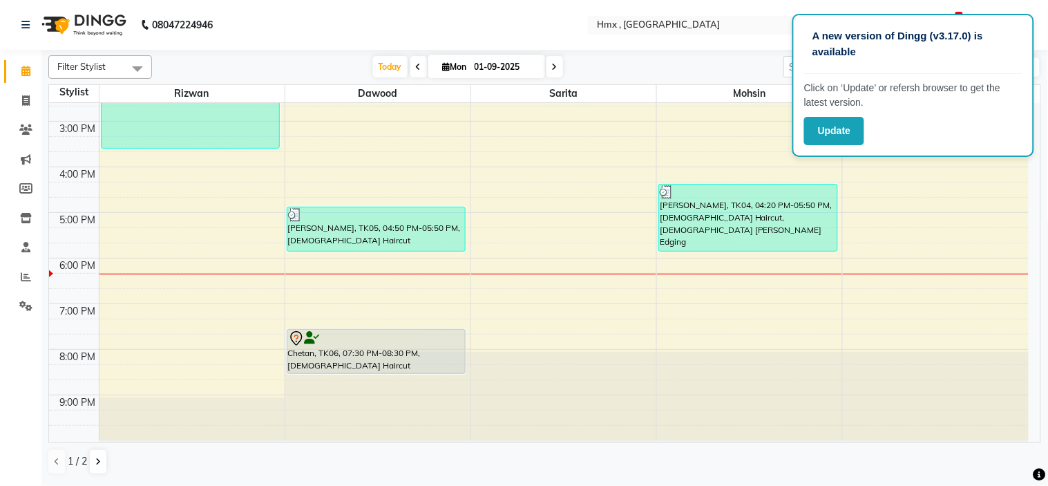
click at [693, 329] on div "8:00 AM 9:00 AM 10:00 AM 11:00 AM 12:00 PM 1:00 PM 2:00 PM 3:00 PM 4:00 PM 5:00…" at bounding box center [538, 121] width 979 height 638
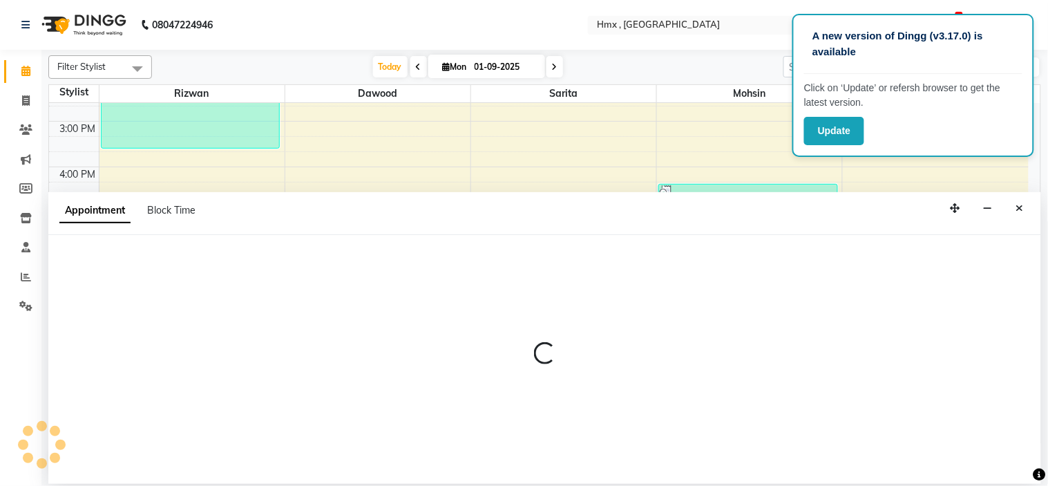
select select "39110"
select select "1155"
select select "tentative"
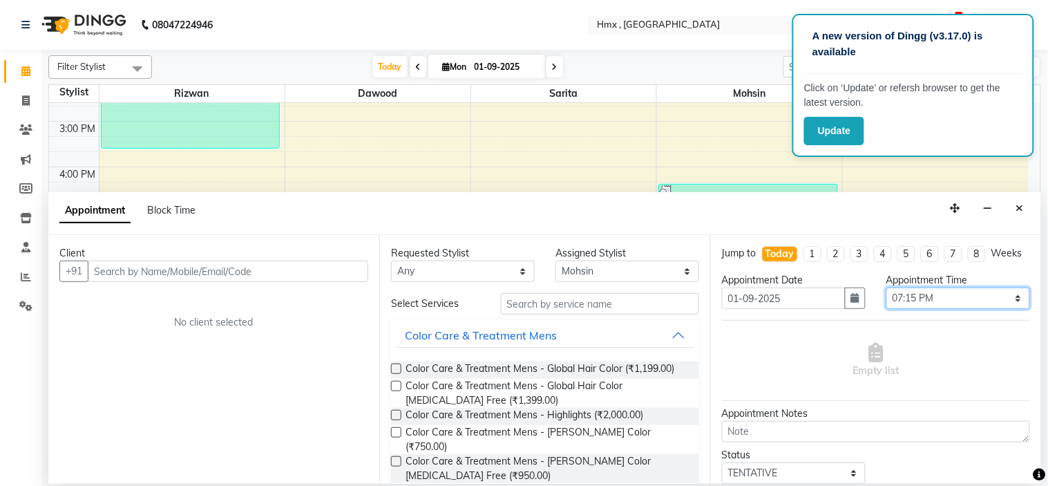
click at [951, 307] on select "Select 09:00 AM 09:15 AM 09:30 AM 09:45 AM 10:00 AM 10:15 AM 10:30 AM 10:45 AM …" at bounding box center [958, 297] width 144 height 21
select select "1170"
click at [886, 300] on select "Select 09:00 AM 09:15 AM 09:30 AM 09:45 AM 10:00 AM 10:15 AM 10:30 AM 10:45 AM …" at bounding box center [958, 297] width 144 height 21
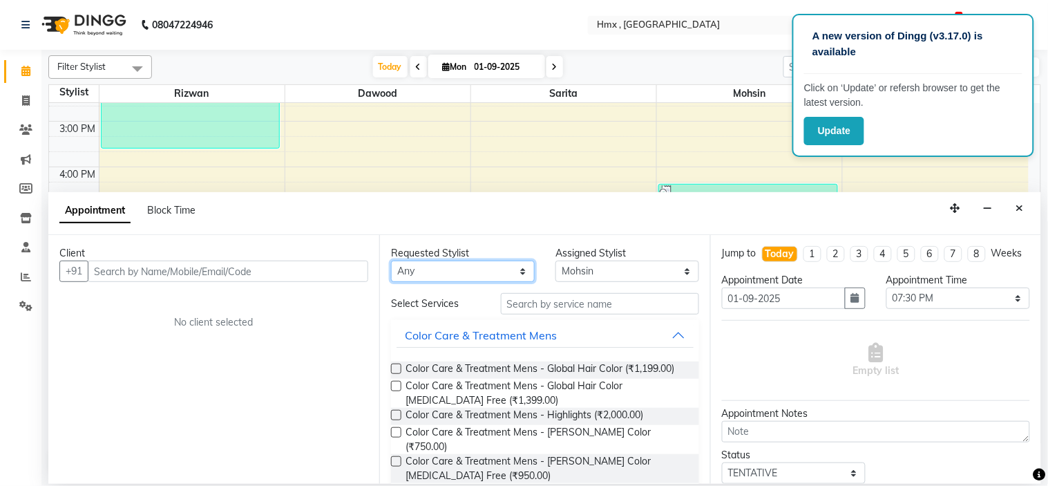
click at [439, 274] on select "Any [PERSON_NAME] [PERSON_NAME] [PERSON_NAME] [PERSON_NAME] [PERSON_NAME] [PERS…" at bounding box center [463, 270] width 144 height 21
select select "39110"
click at [391, 260] on select "Any [PERSON_NAME] [PERSON_NAME] [PERSON_NAME] [PERSON_NAME] [PERSON_NAME] [PERS…" at bounding box center [463, 270] width 144 height 21
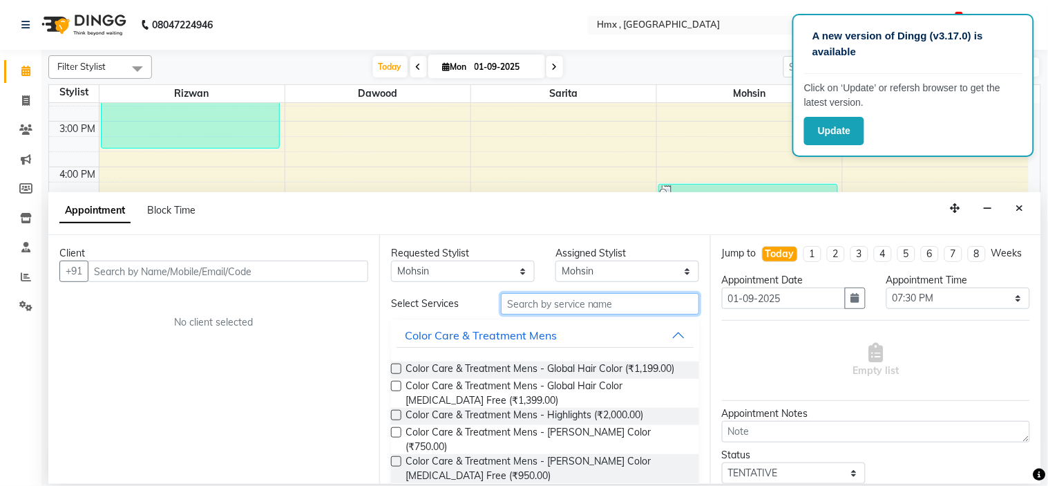
click at [553, 304] on input "text" at bounding box center [600, 303] width 198 height 21
type input "h"
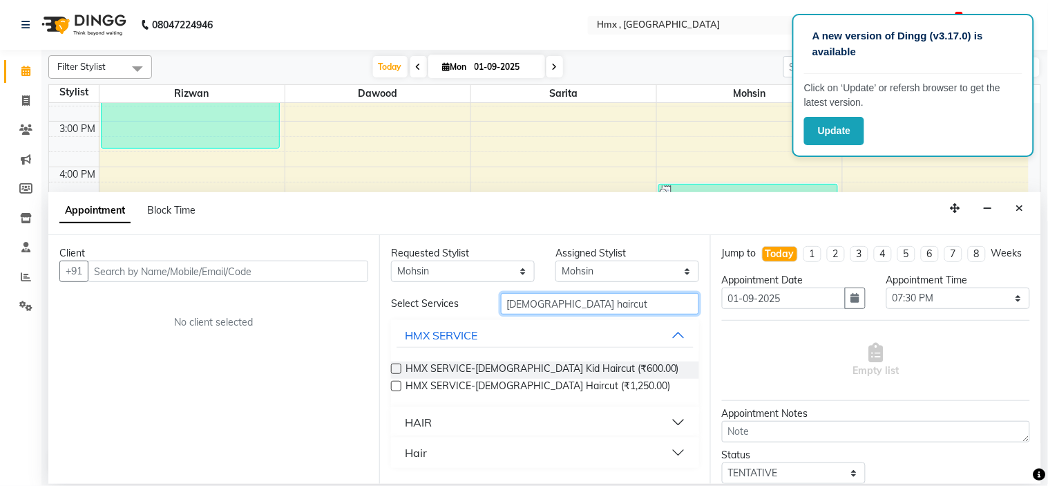
type input "[DEMOGRAPHIC_DATA] haircut"
click at [457, 419] on button "HAIR" at bounding box center [544, 422] width 297 height 25
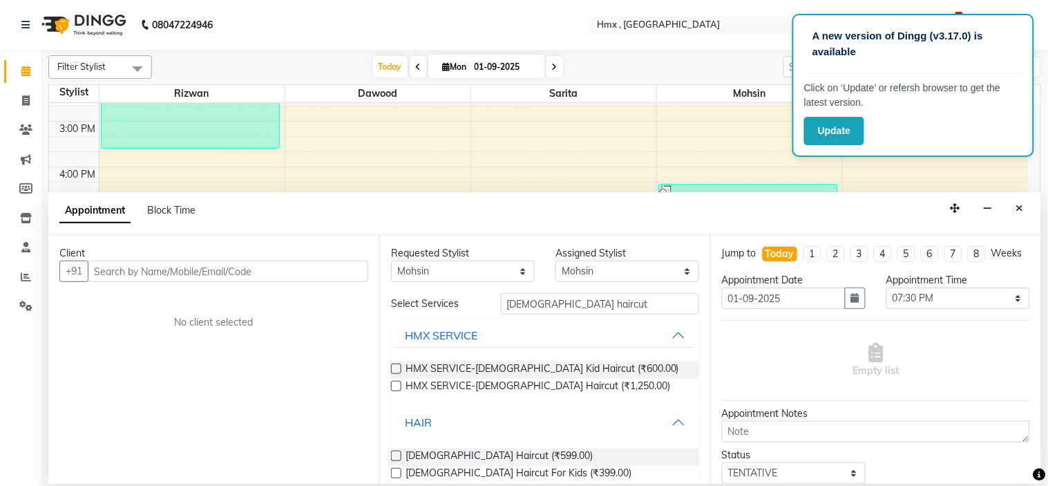
scroll to position [50, 0]
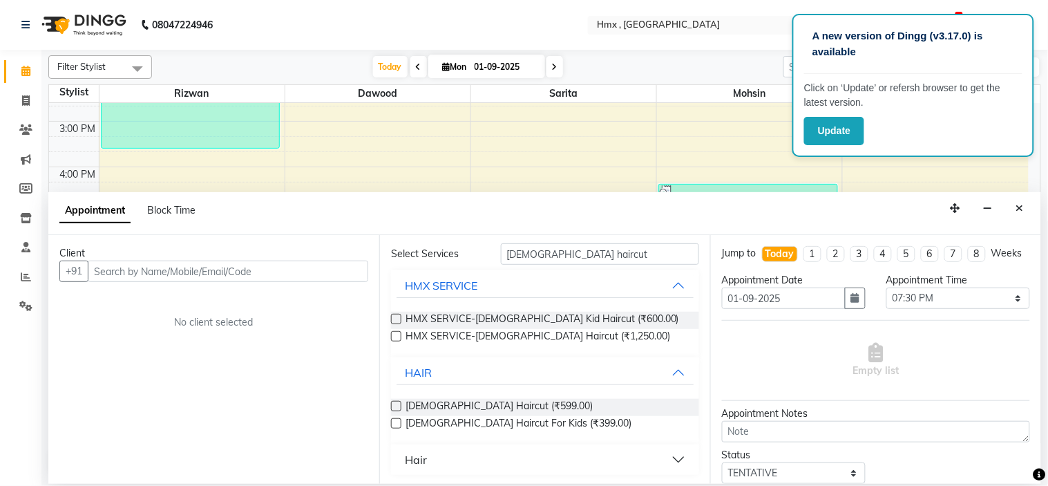
click at [394, 405] on label at bounding box center [396, 406] width 10 height 10
click at [394, 405] on input "checkbox" at bounding box center [395, 407] width 9 height 9
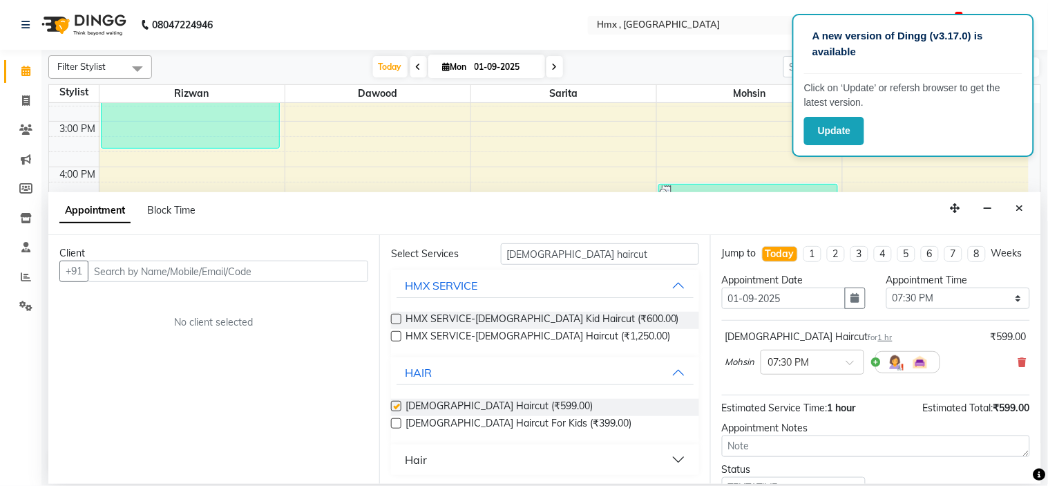
checkbox input "false"
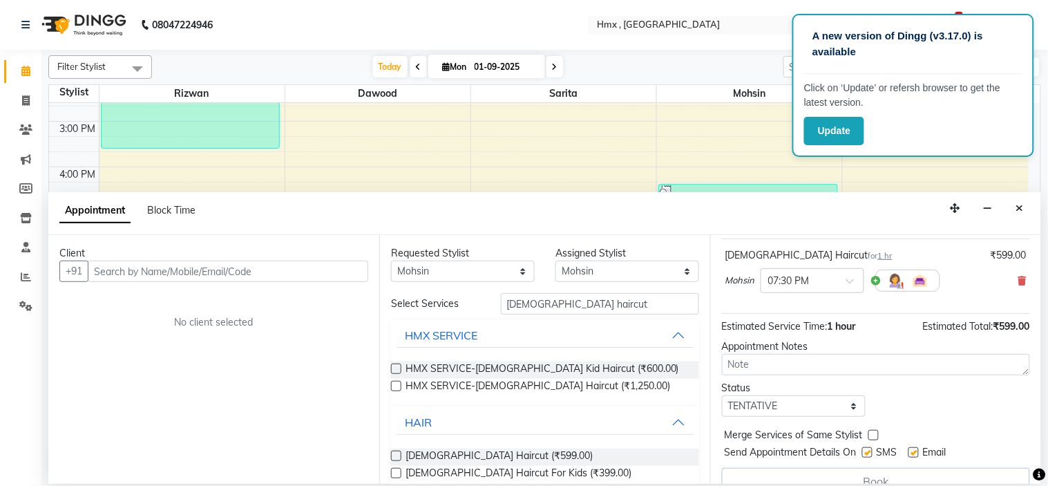
scroll to position [79, 0]
drag, startPoint x: 571, startPoint y: 305, endPoint x: 453, endPoint y: 308, distance: 118.1
click at [453, 308] on div "Select Services [DEMOGRAPHIC_DATA] haircut" at bounding box center [545, 303] width 329 height 21
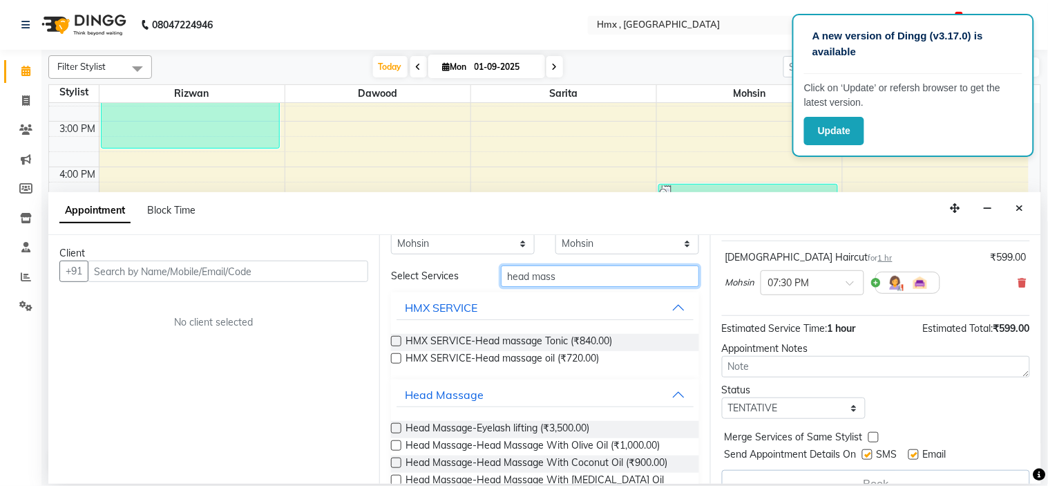
scroll to position [77, 0]
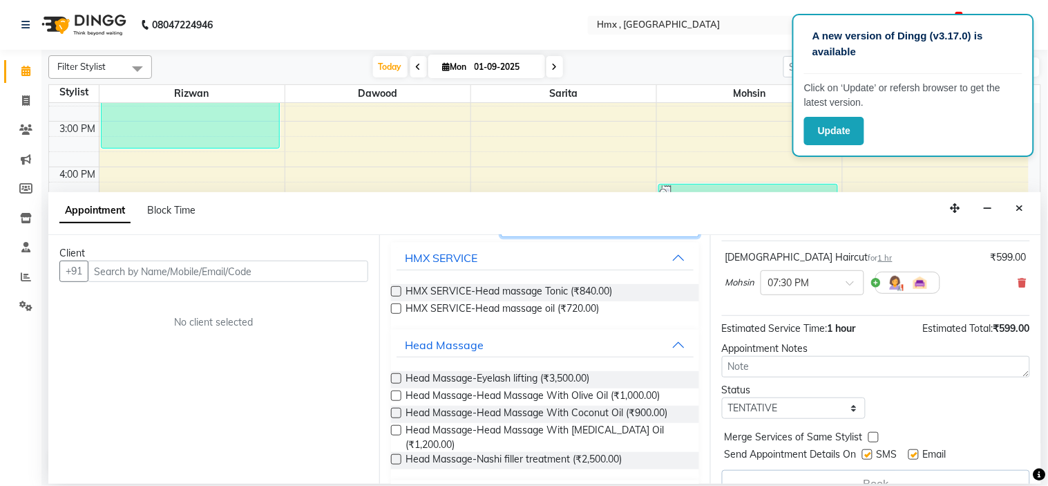
type input "head mass"
click at [395, 415] on label at bounding box center [396, 413] width 10 height 10
click at [395, 415] on input "checkbox" at bounding box center [395, 414] width 9 height 9
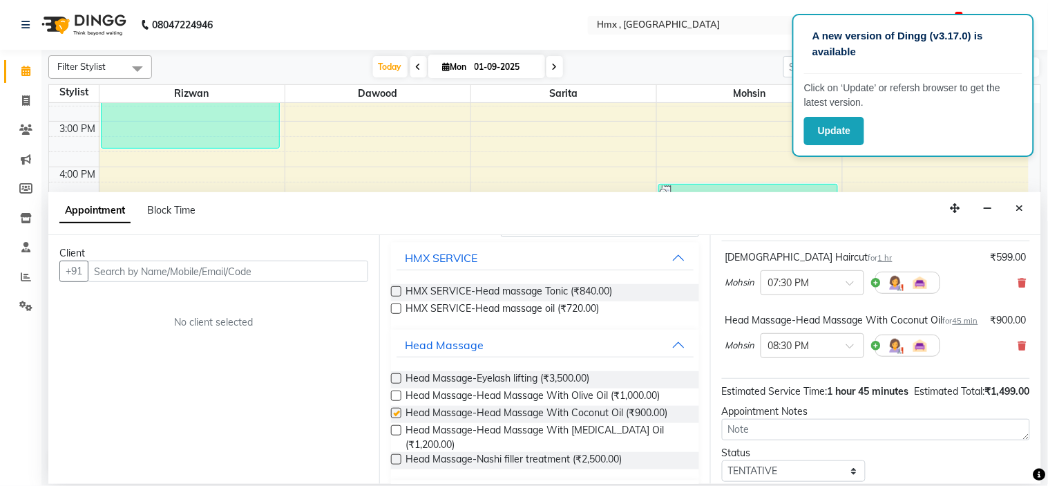
checkbox input "false"
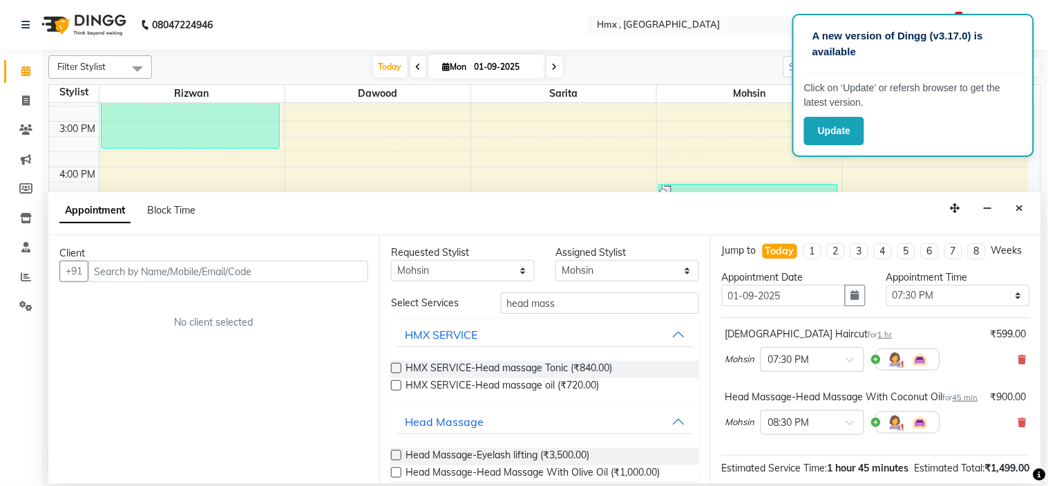
scroll to position [0, 0]
click at [419, 267] on select "Any [PERSON_NAME] [PERSON_NAME] [PERSON_NAME] [PERSON_NAME] [PERSON_NAME] [PERS…" at bounding box center [463, 270] width 144 height 21
select select "39112"
click at [391, 260] on select "Any [PERSON_NAME] [PERSON_NAME] [PERSON_NAME] [PERSON_NAME] [PERSON_NAME] [PERS…" at bounding box center [463, 270] width 144 height 21
select select "39112"
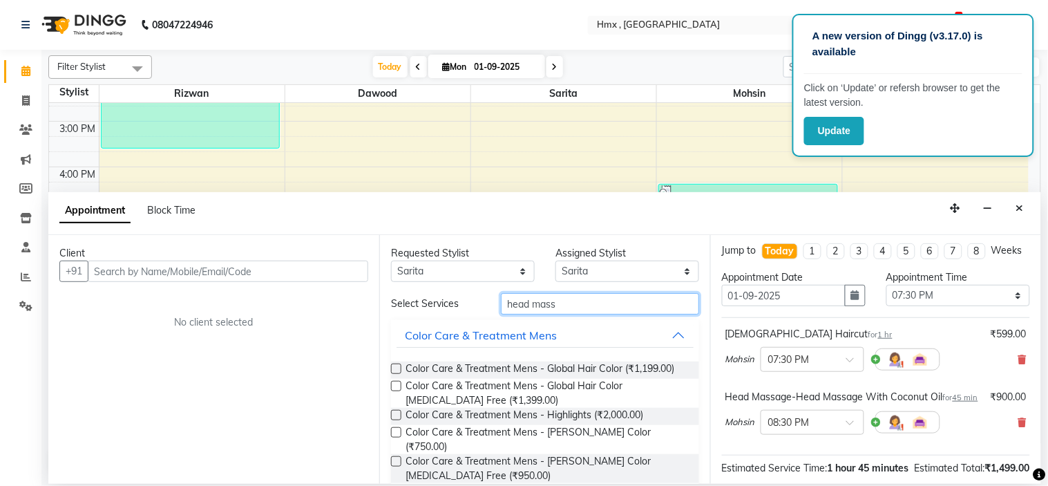
click at [578, 302] on input "head mass" at bounding box center [600, 303] width 198 height 21
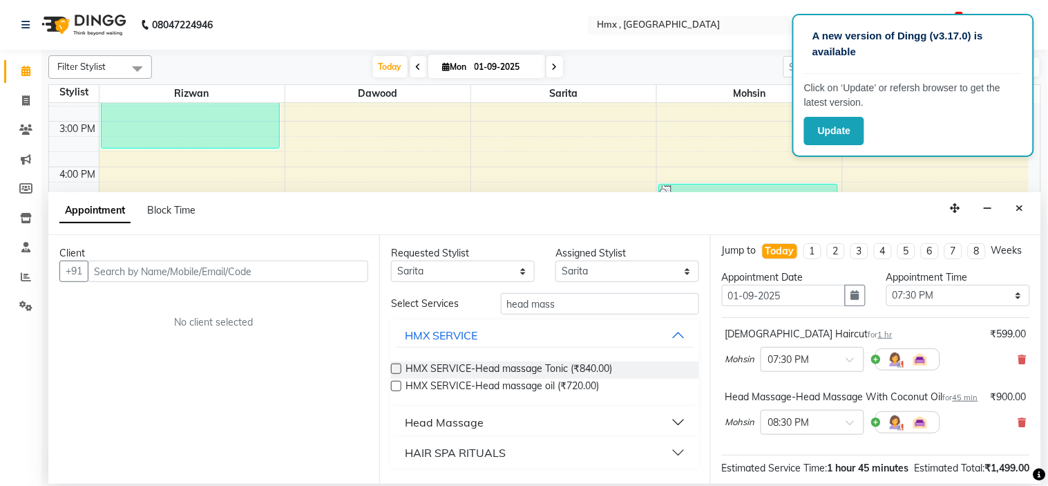
click at [449, 423] on div "Head Massage" at bounding box center [444, 422] width 79 height 17
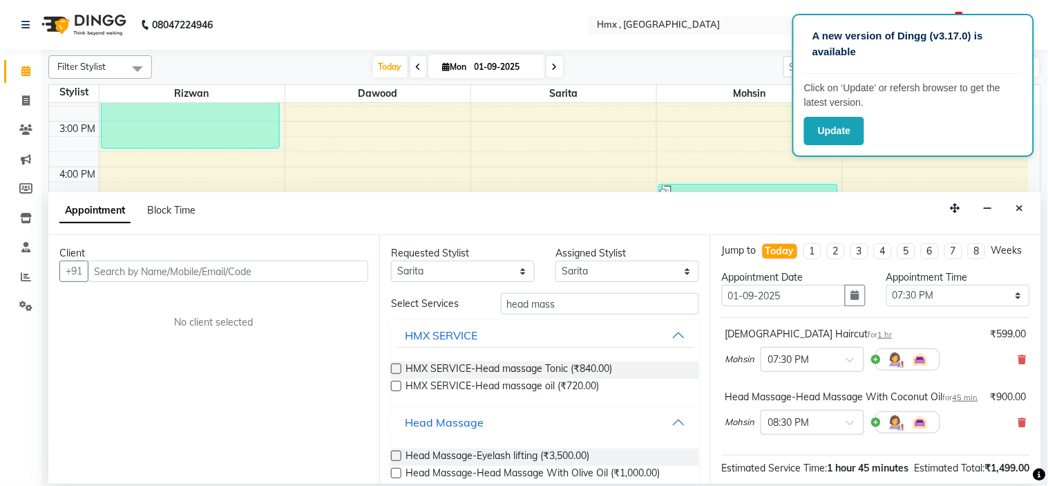
scroll to position [77, 0]
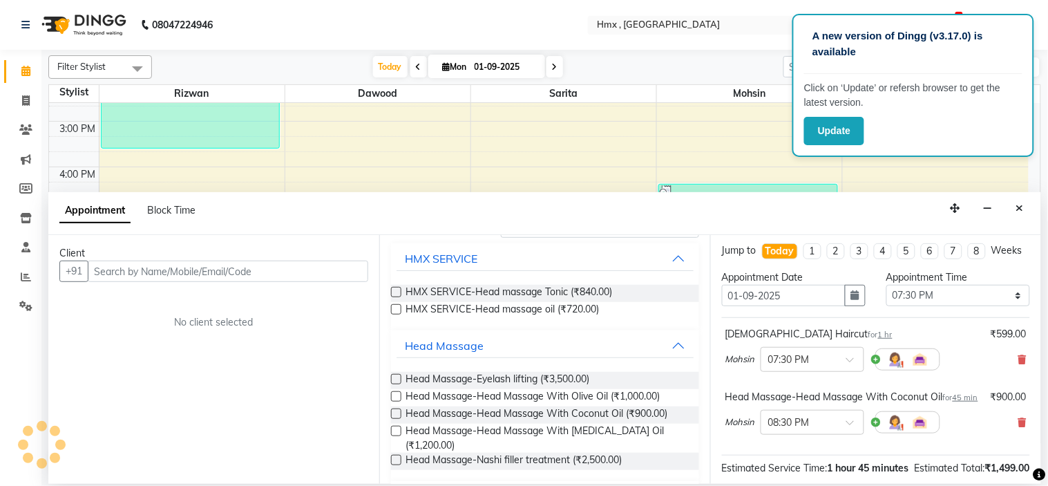
click at [391, 415] on label at bounding box center [396, 413] width 10 height 10
click at [391, 415] on input "checkbox" at bounding box center [395, 414] width 9 height 9
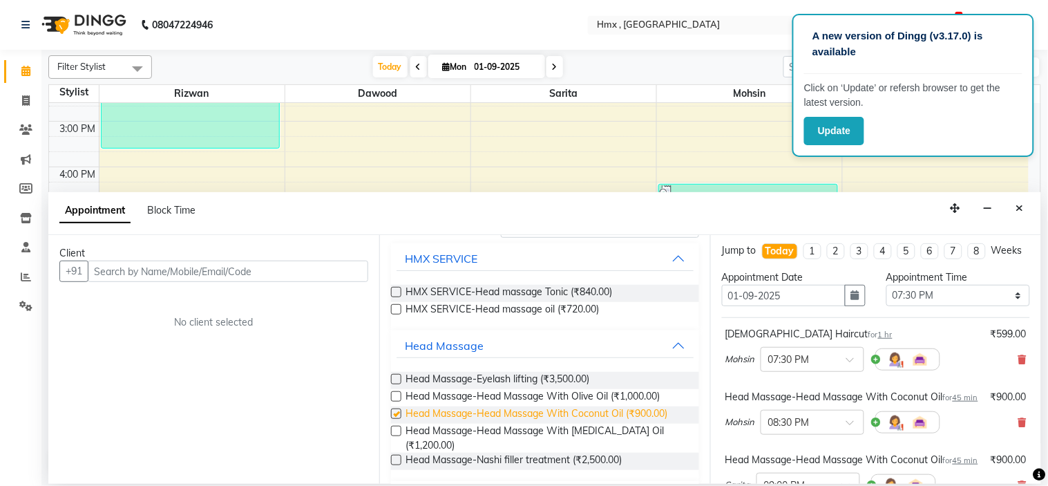
checkbox input "false"
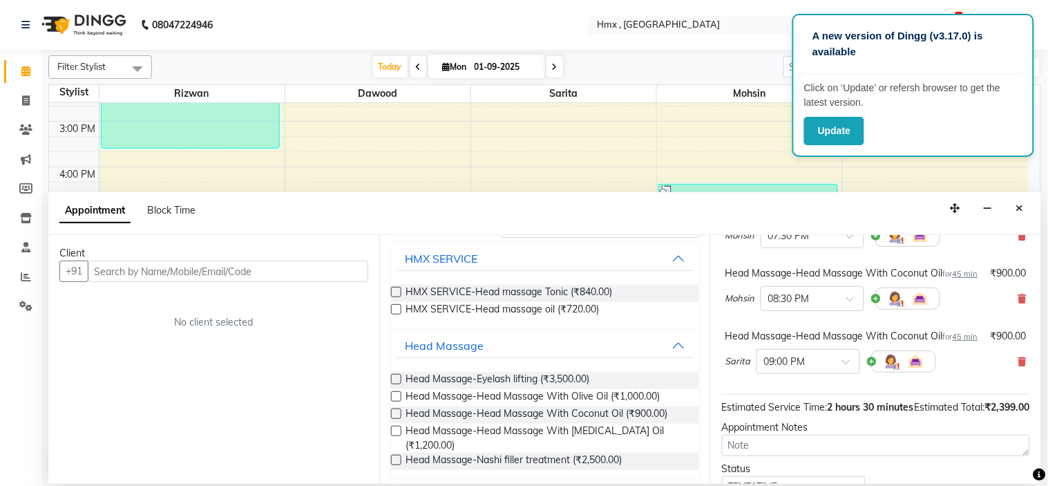
scroll to position [156, 0]
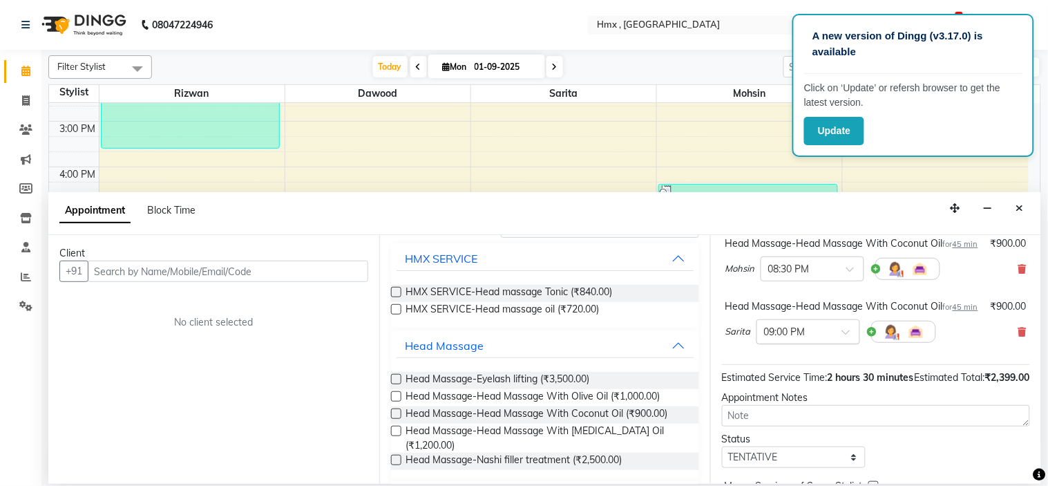
click at [833, 338] on div at bounding box center [808, 330] width 102 height 15
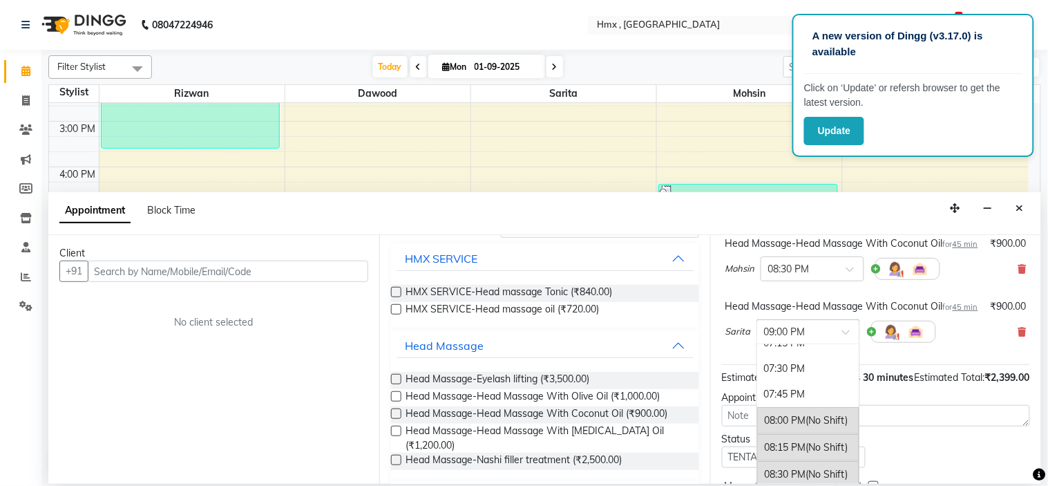
scroll to position [1031, 0]
click at [794, 412] on div "07:30 PM" at bounding box center [808, 399] width 102 height 26
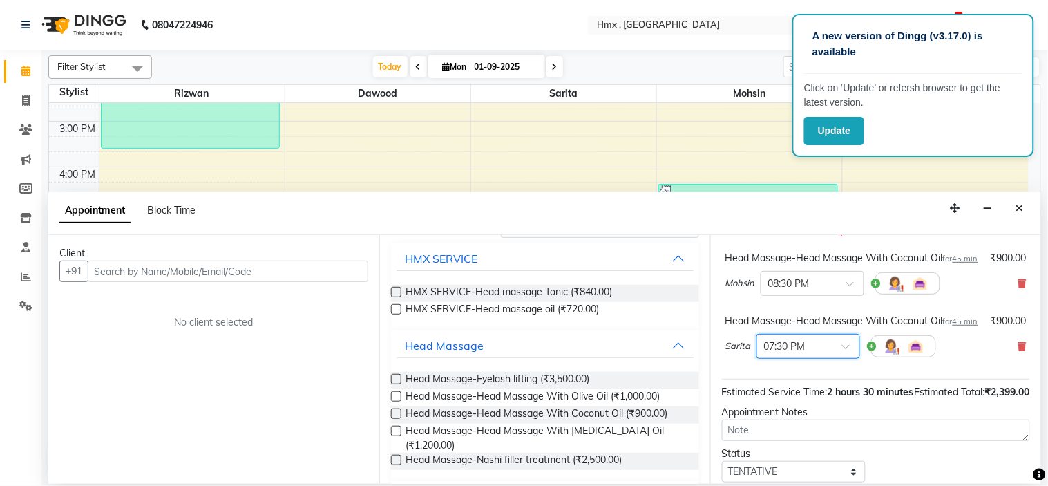
scroll to position [0, 0]
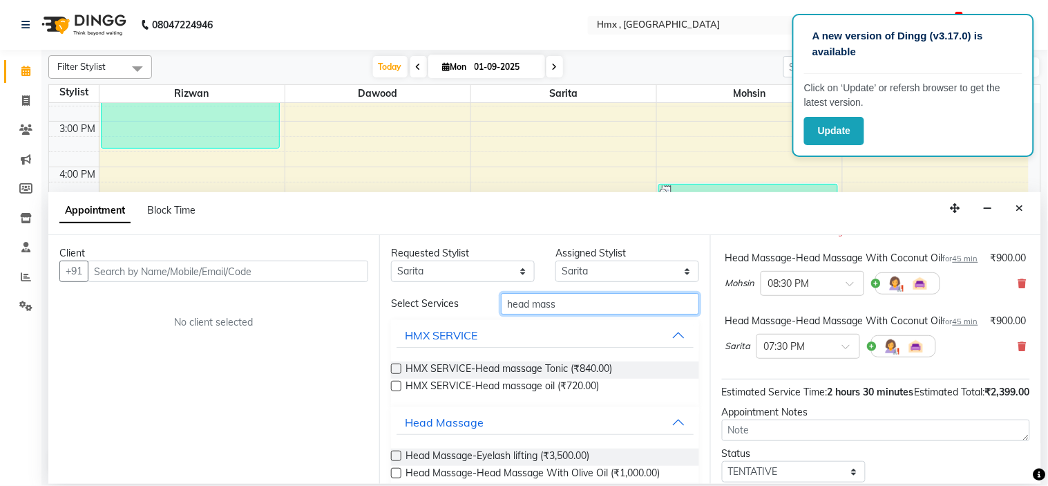
drag, startPoint x: 564, startPoint y: 307, endPoint x: 450, endPoint y: 313, distance: 114.8
click at [450, 313] on div "Select Services head mass" at bounding box center [545, 303] width 329 height 21
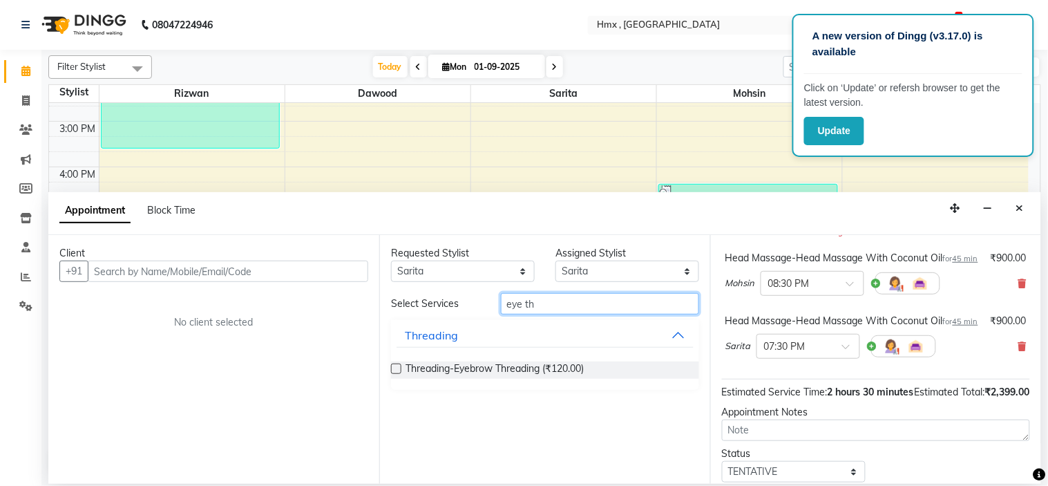
type input "eye th"
click at [398, 370] on label at bounding box center [396, 368] width 10 height 10
click at [398, 370] on input "checkbox" at bounding box center [395, 369] width 9 height 9
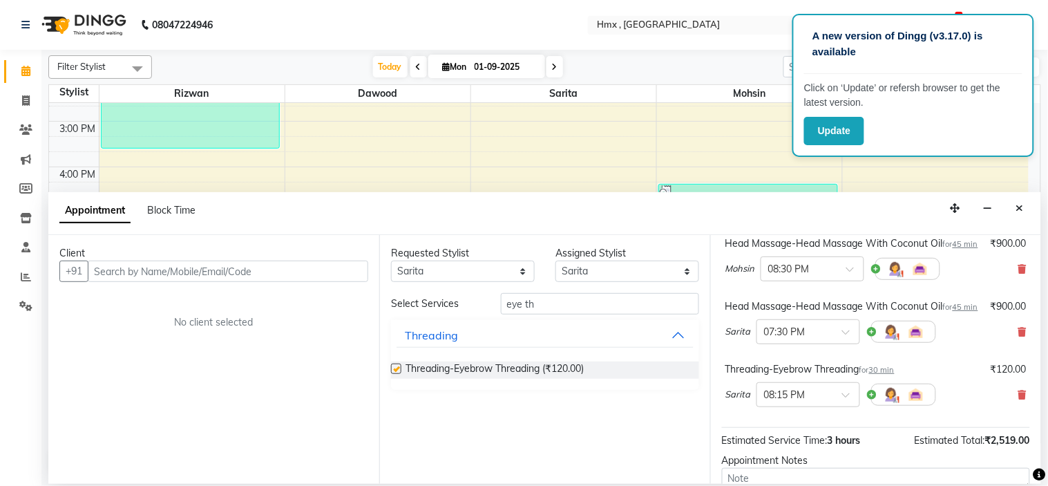
checkbox input "false"
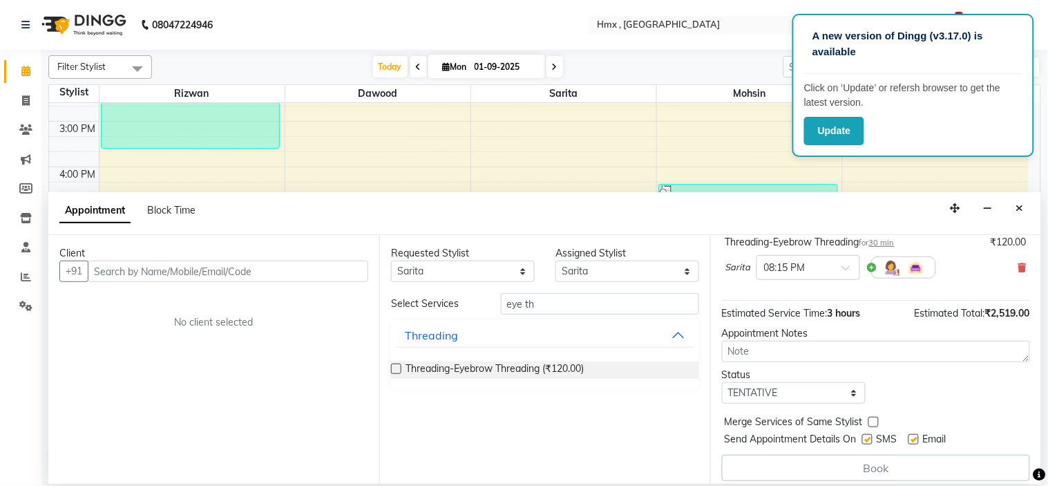
scroll to position [309, 0]
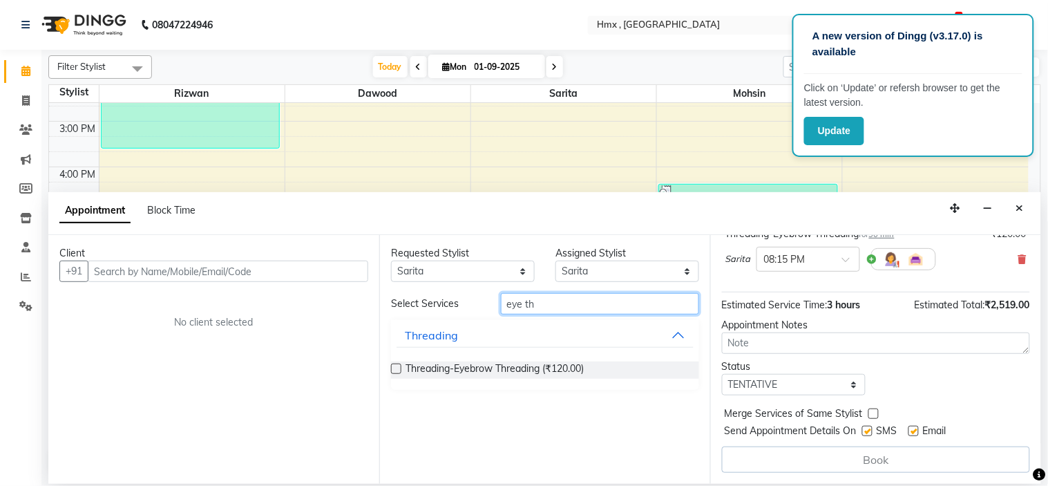
drag, startPoint x: 555, startPoint y: 312, endPoint x: 461, endPoint y: 323, distance: 95.3
click at [461, 321] on div "Select Services eye th Threading Threading-Eyebrow Threading (₹120.00)" at bounding box center [545, 341] width 308 height 97
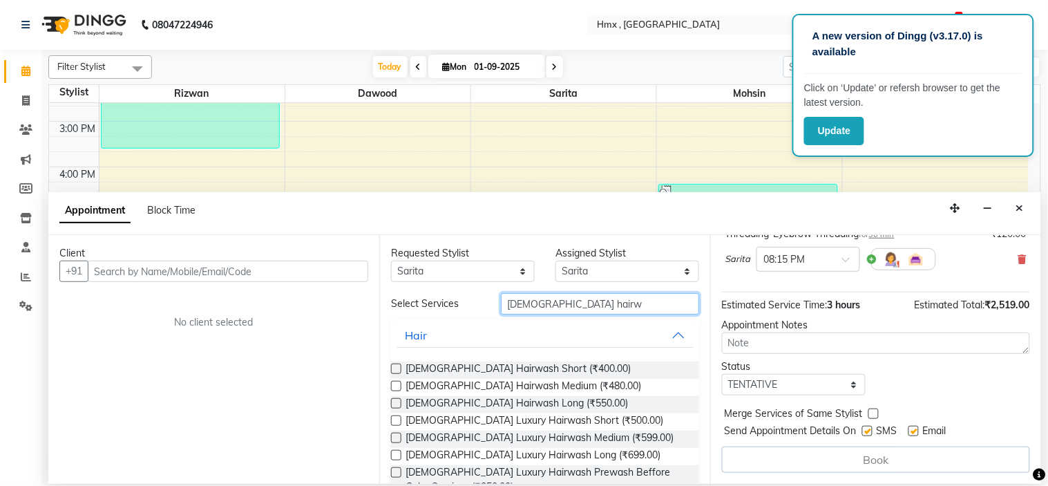
type input "[DEMOGRAPHIC_DATA] hairw"
drag, startPoint x: 397, startPoint y: 401, endPoint x: 403, endPoint y: 405, distance: 7.5
click at [397, 402] on label at bounding box center [396, 403] width 10 height 10
click at [397, 402] on input "checkbox" at bounding box center [395, 404] width 9 height 9
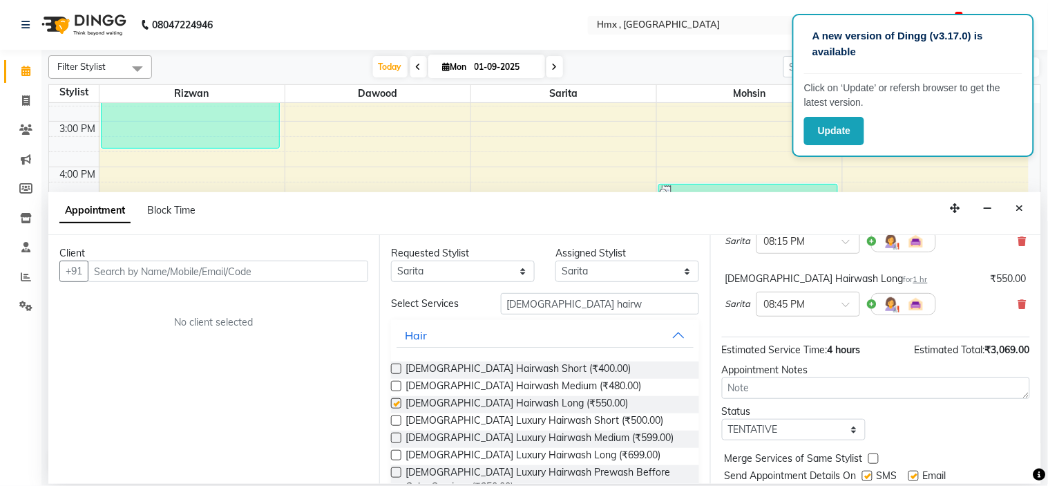
checkbox input "false"
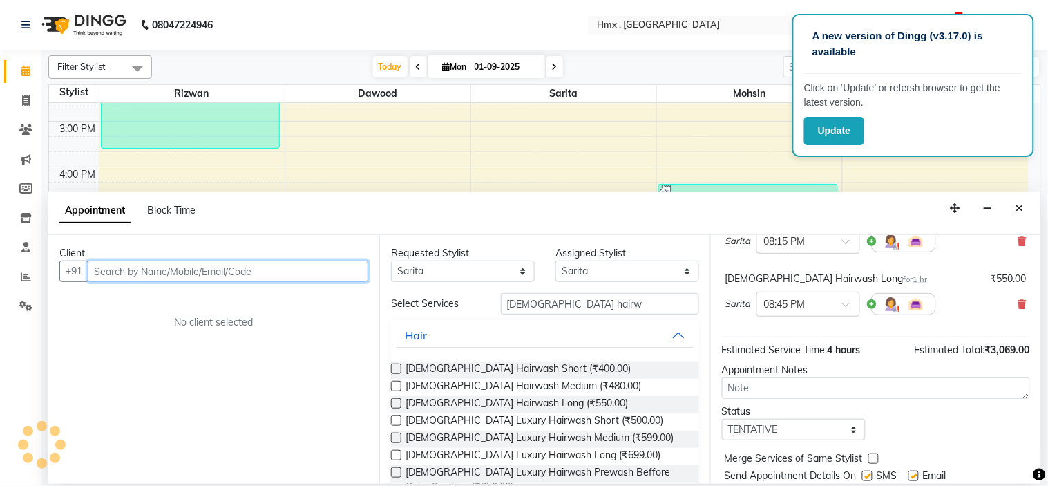
click at [154, 278] on input "text" at bounding box center [228, 270] width 280 height 21
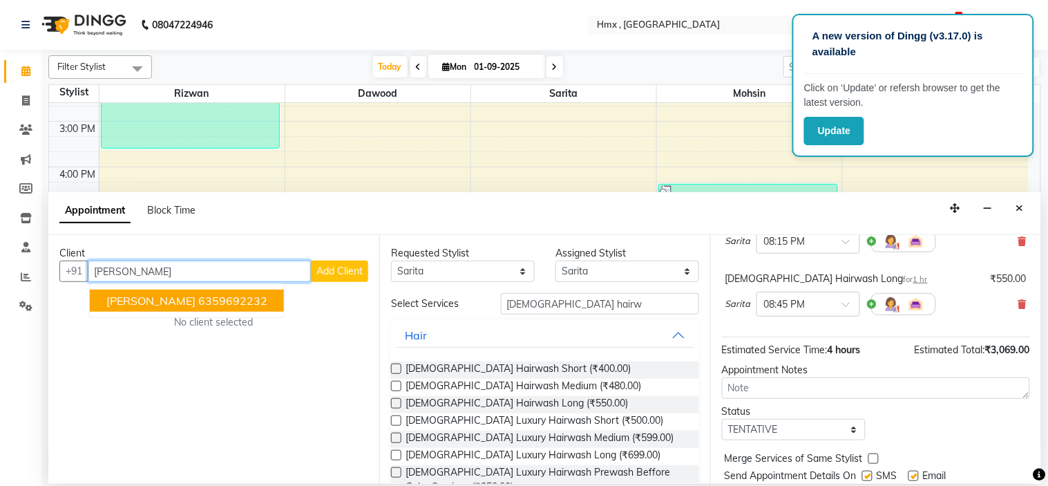
click at [198, 300] on ngb-highlight "6359692232" at bounding box center [232, 301] width 69 height 14
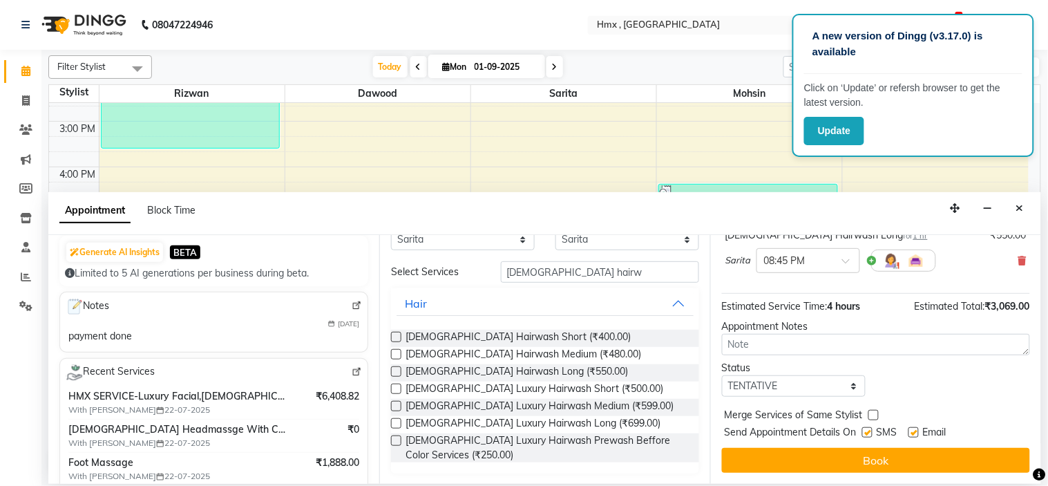
scroll to position [395, 0]
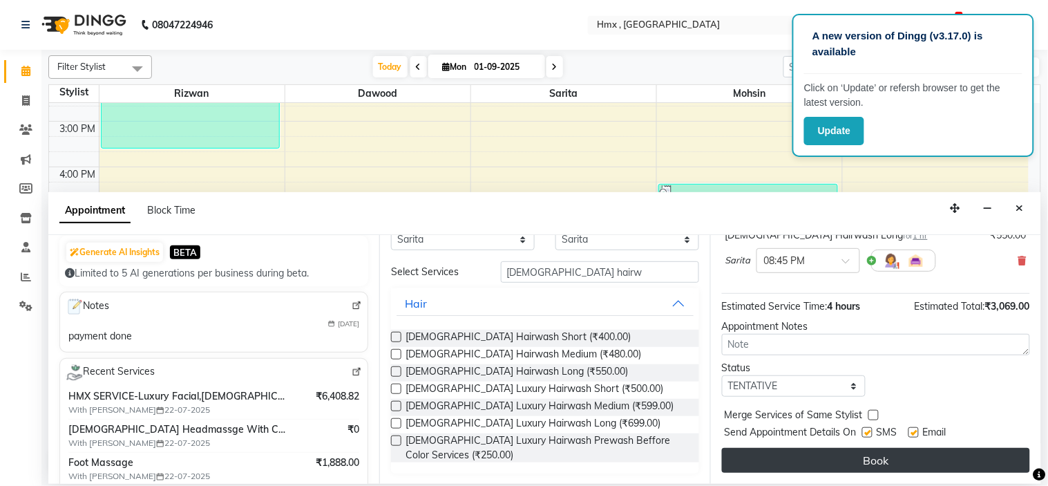
type input "6359692232"
click at [865, 452] on button "Book" at bounding box center [876, 460] width 308 height 25
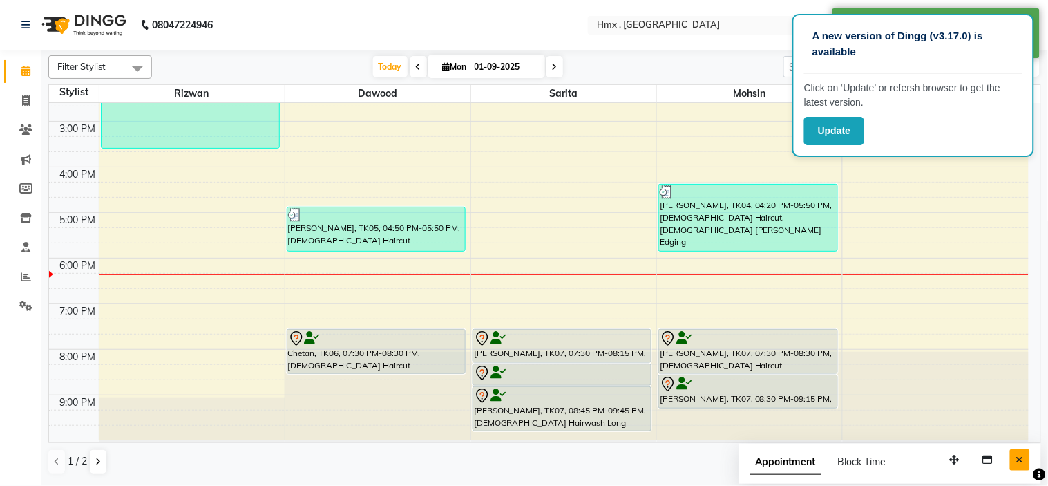
click at [1019, 460] on icon "Close" at bounding box center [1020, 459] width 8 height 10
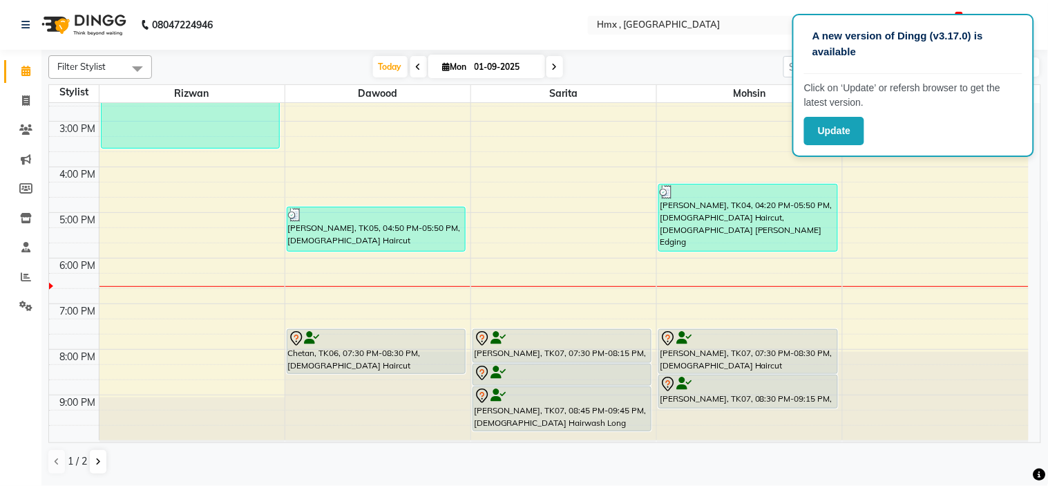
click at [556, 64] on span at bounding box center [554, 66] width 17 height 21
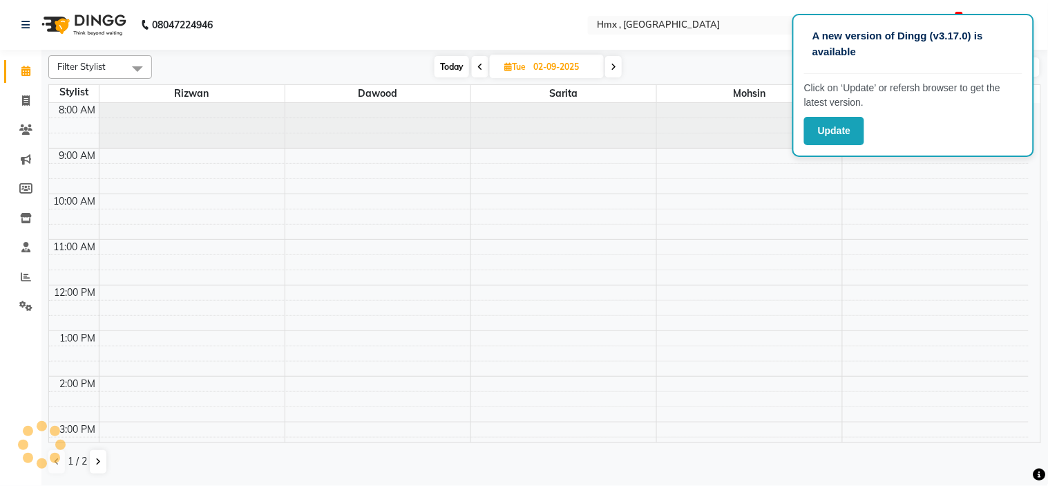
scroll to position [300, 0]
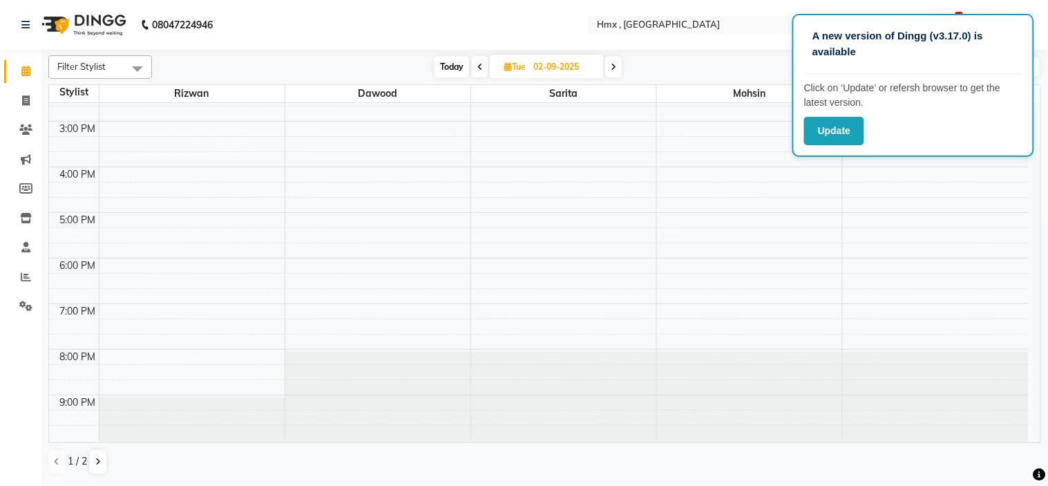
click at [616, 64] on icon at bounding box center [614, 67] width 6 height 8
type input "[DATE]"
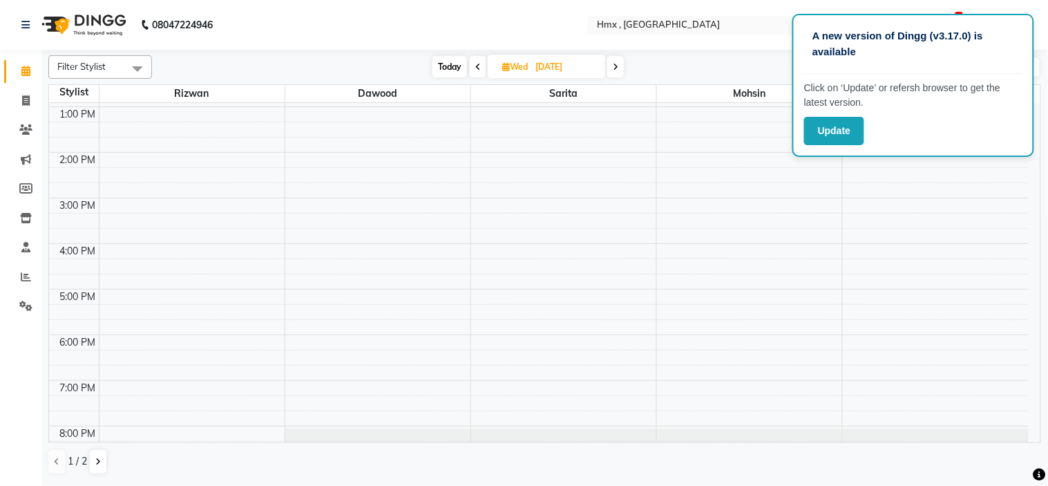
scroll to position [147, 0]
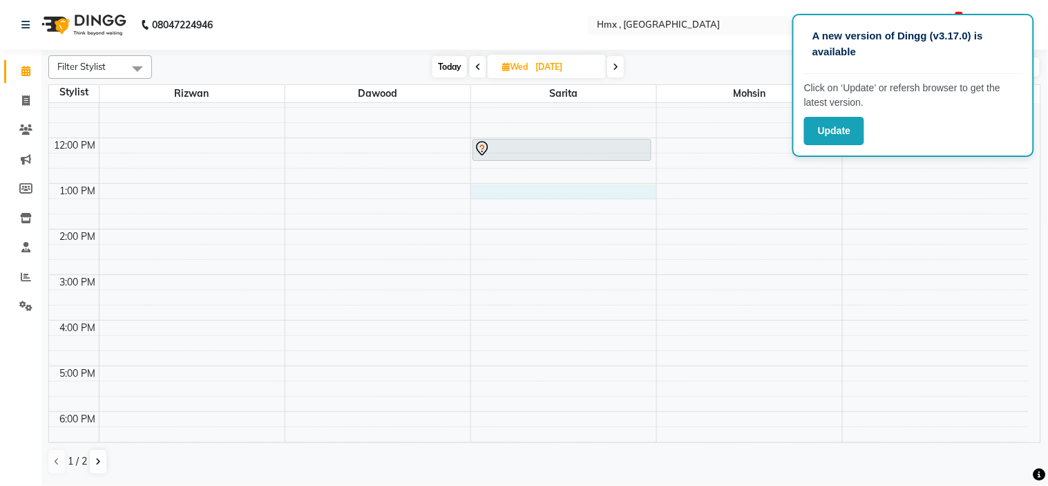
click at [496, 193] on div "8:00 AM 9:00 AM 10:00 AM 11:00 AM 12:00 PM 1:00 PM 2:00 PM 3:00 PM 4:00 PM 5:00…" at bounding box center [538, 275] width 979 height 638
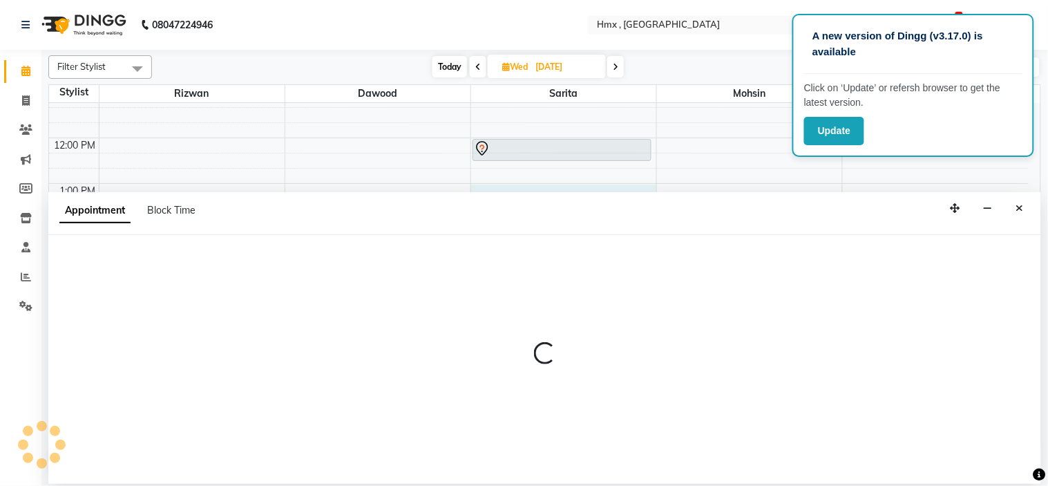
select select "39112"
select select "tentative"
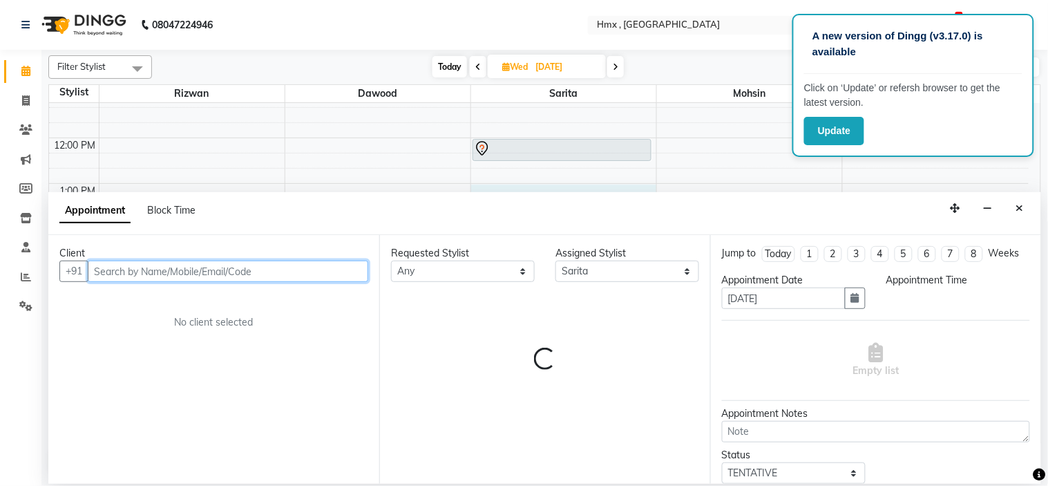
select select "780"
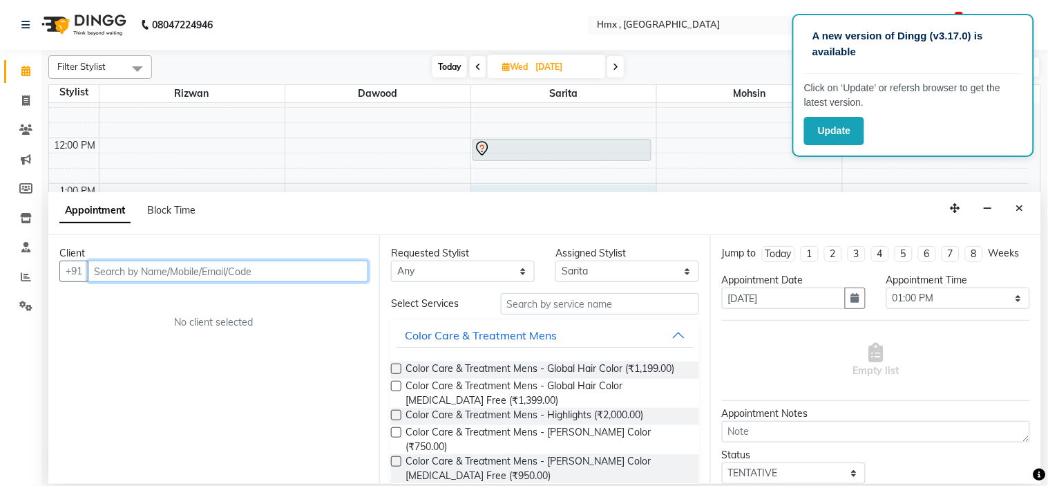
click at [184, 277] on input "text" at bounding box center [228, 270] width 280 height 21
paste input "99309 62682"
click at [126, 274] on input "99309 62682" at bounding box center [199, 270] width 223 height 21
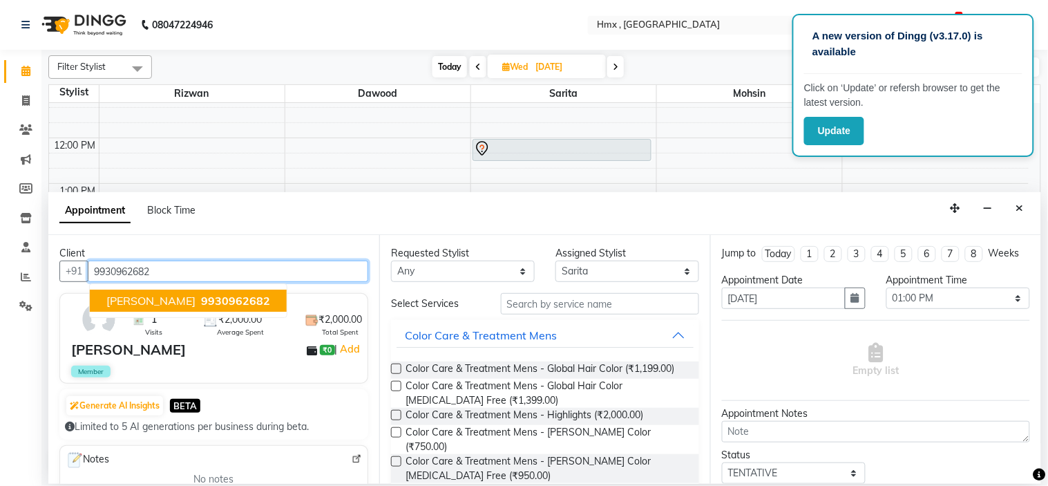
type input "9930962682"
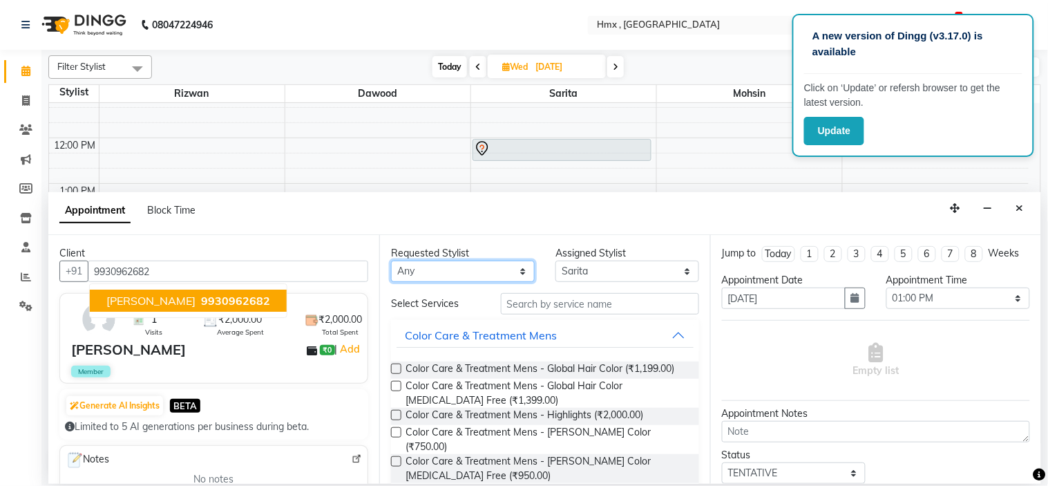
click at [443, 272] on select "Any [PERSON_NAME] [PERSON_NAME] [PERSON_NAME] [PERSON_NAME] [PERSON_NAME] [PERS…" at bounding box center [463, 270] width 144 height 21
select select "39112"
click at [391, 260] on select "Any [PERSON_NAME] [PERSON_NAME] [PERSON_NAME] [PERSON_NAME] [PERSON_NAME] [PERS…" at bounding box center [463, 270] width 144 height 21
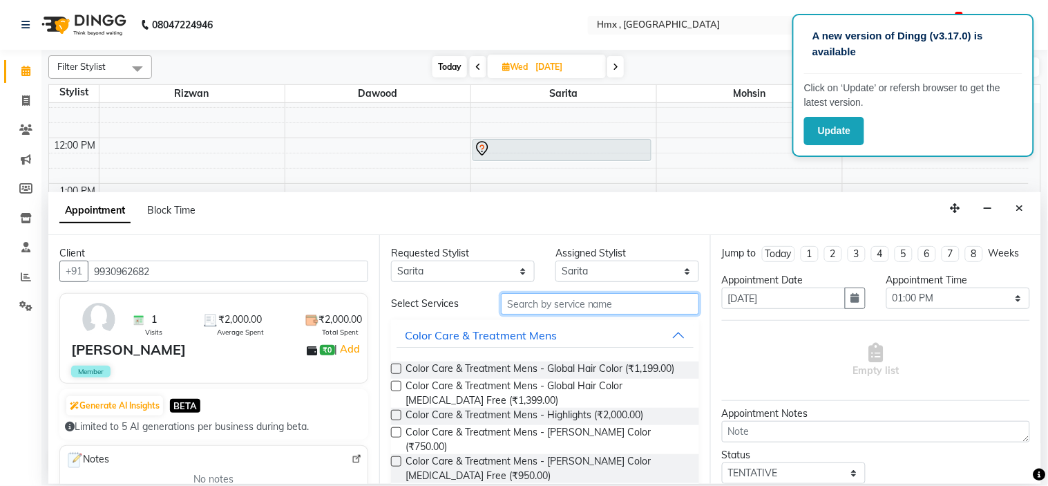
click at [550, 304] on input "text" at bounding box center [600, 303] width 198 height 21
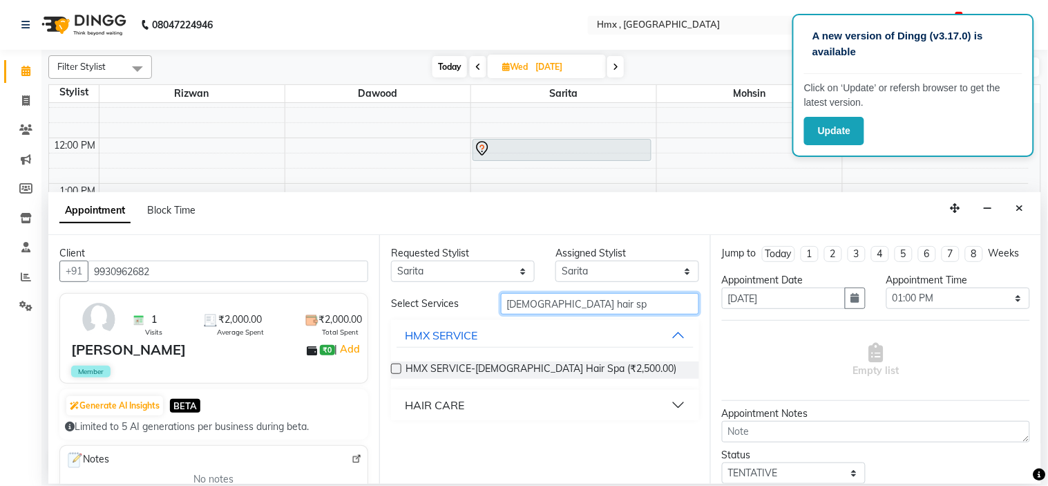
type input "[DEMOGRAPHIC_DATA] hair sp"
click at [397, 367] on label at bounding box center [396, 368] width 10 height 10
click at [397, 367] on input "checkbox" at bounding box center [395, 369] width 9 height 9
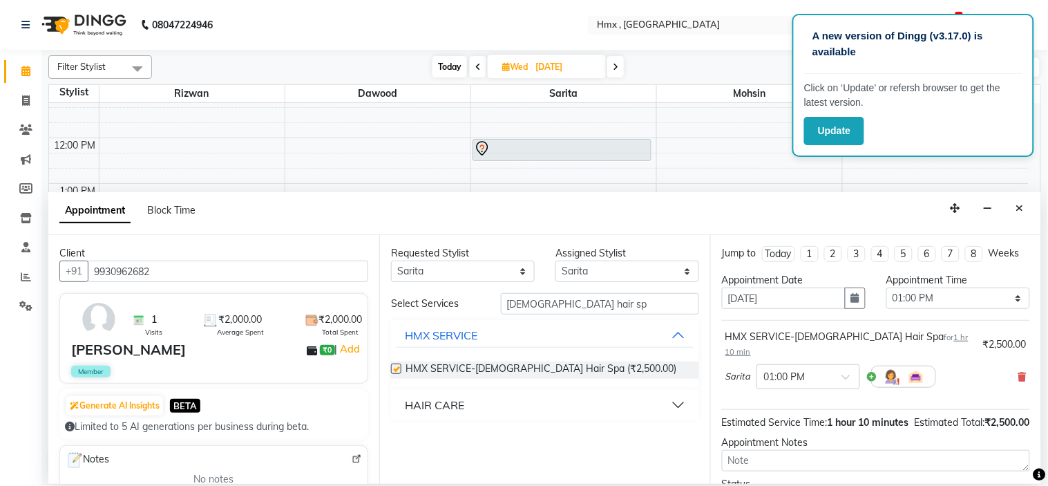
checkbox input "false"
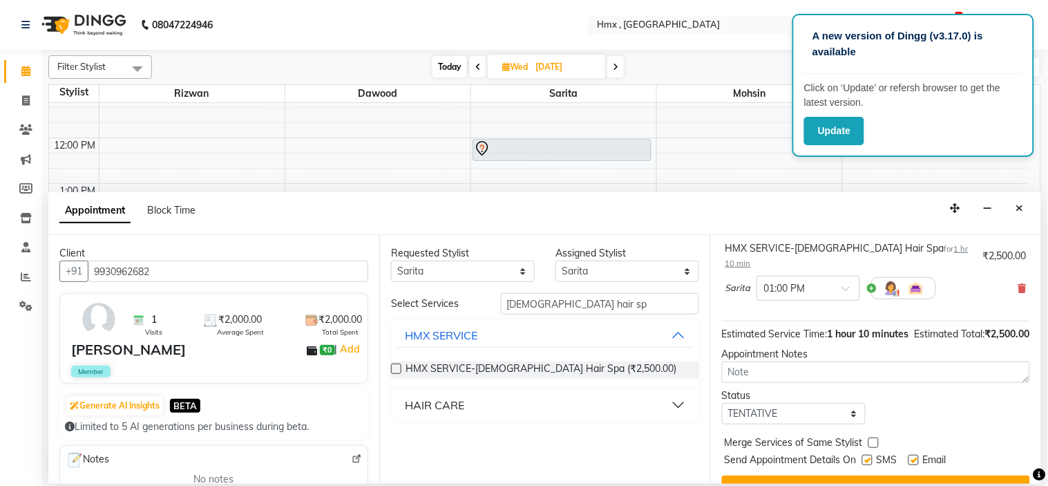
scroll to position [129, 0]
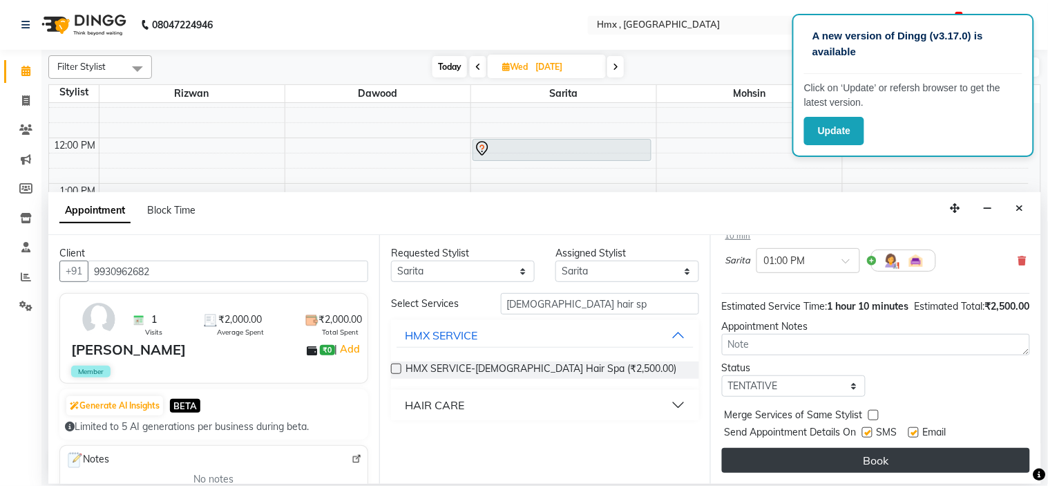
click at [863, 458] on button "Book" at bounding box center [876, 460] width 308 height 25
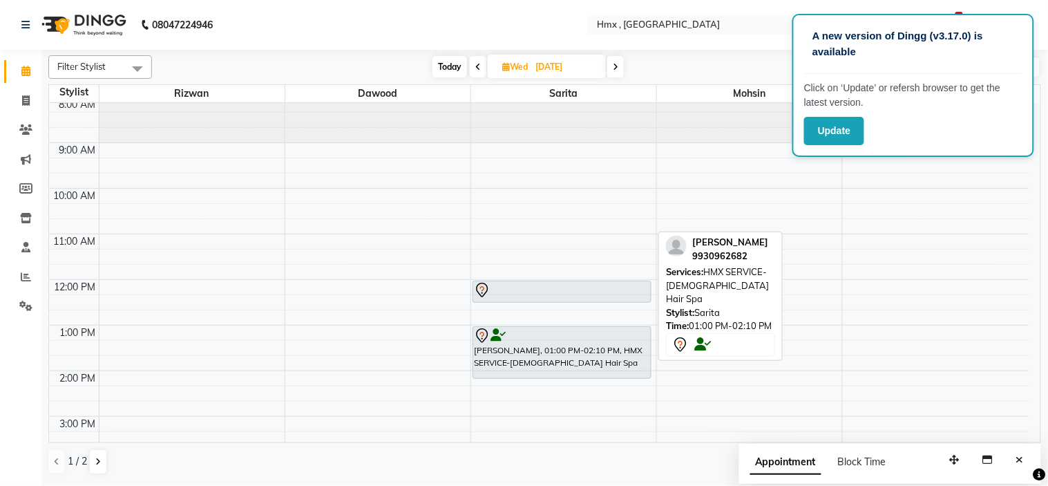
scroll to position [0, 0]
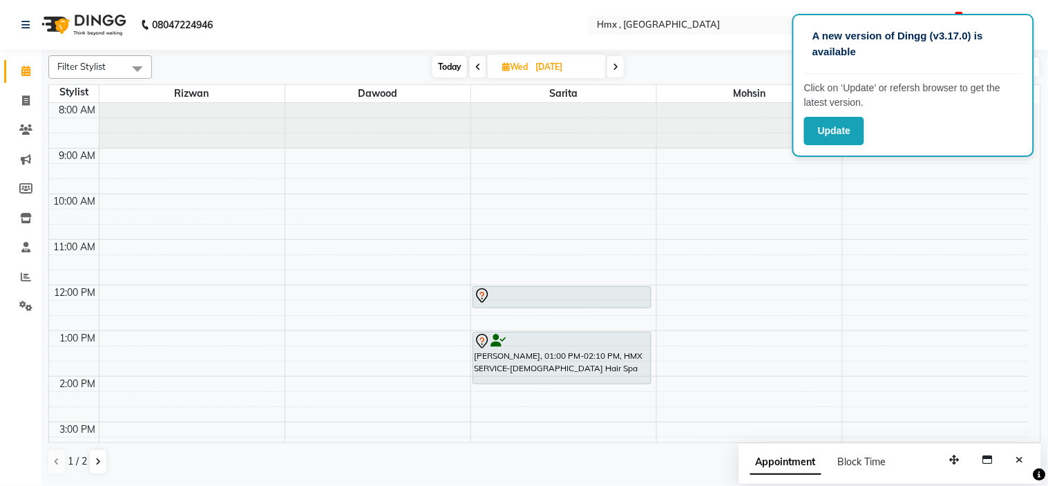
click at [472, 59] on span at bounding box center [478, 66] width 17 height 21
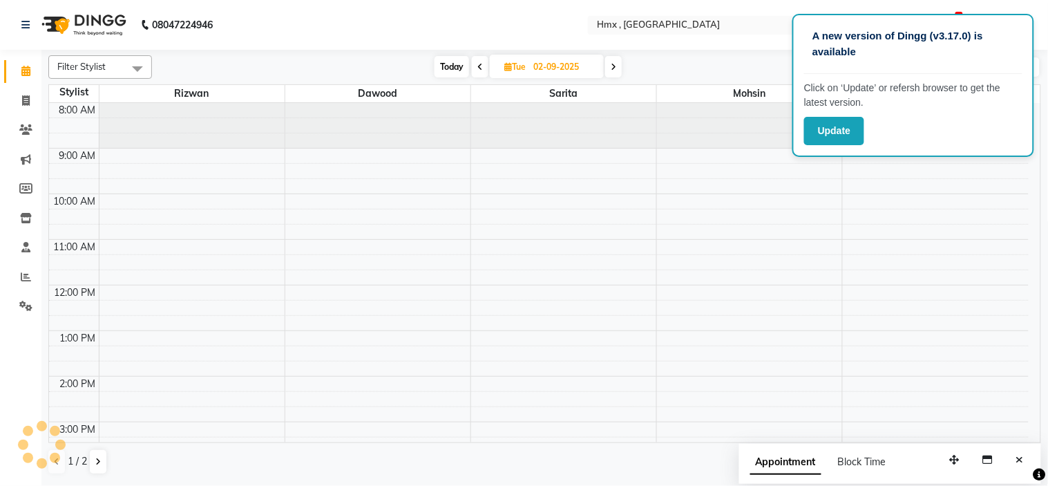
scroll to position [300, 0]
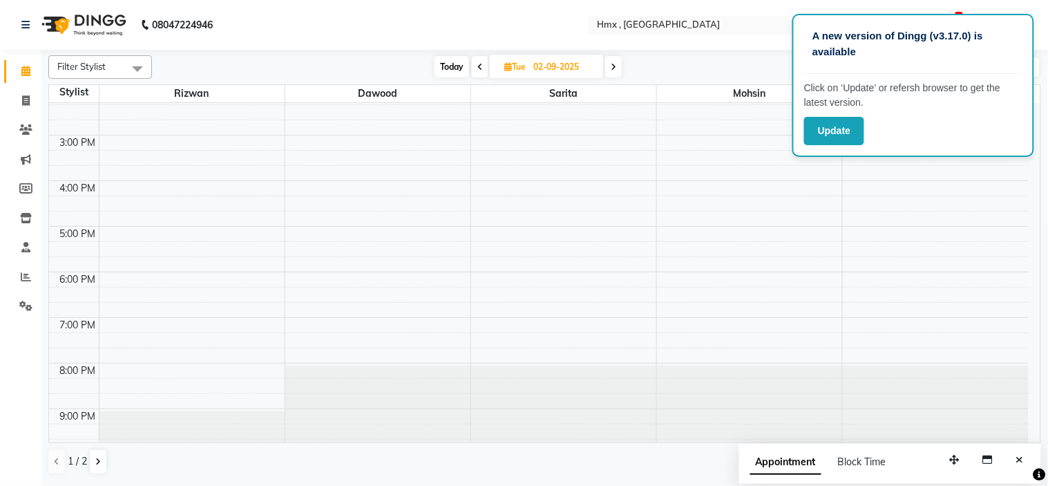
drag, startPoint x: 519, startPoint y: 339, endPoint x: 525, endPoint y: 376, distance: 37.0
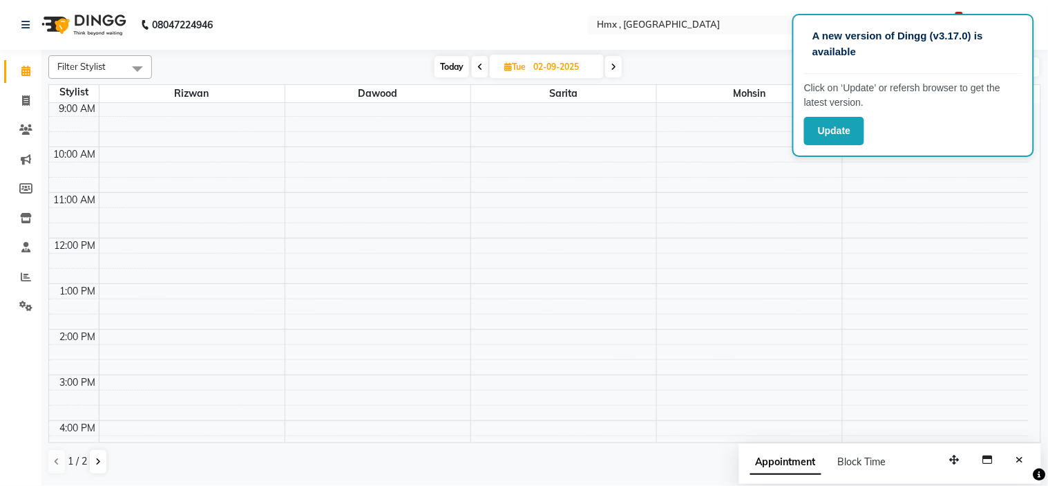
scroll to position [0, 0]
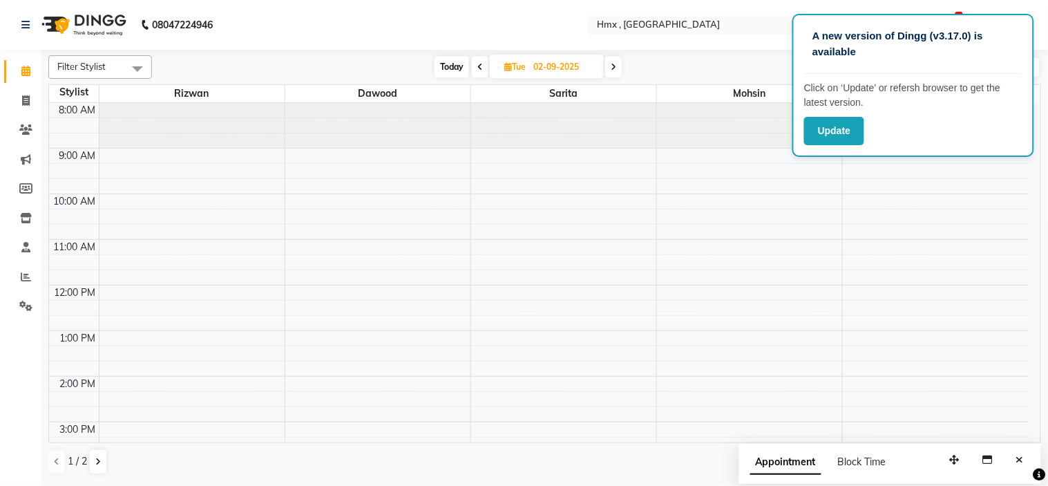
click at [482, 65] on span at bounding box center [480, 66] width 17 height 21
type input "01-09-2025"
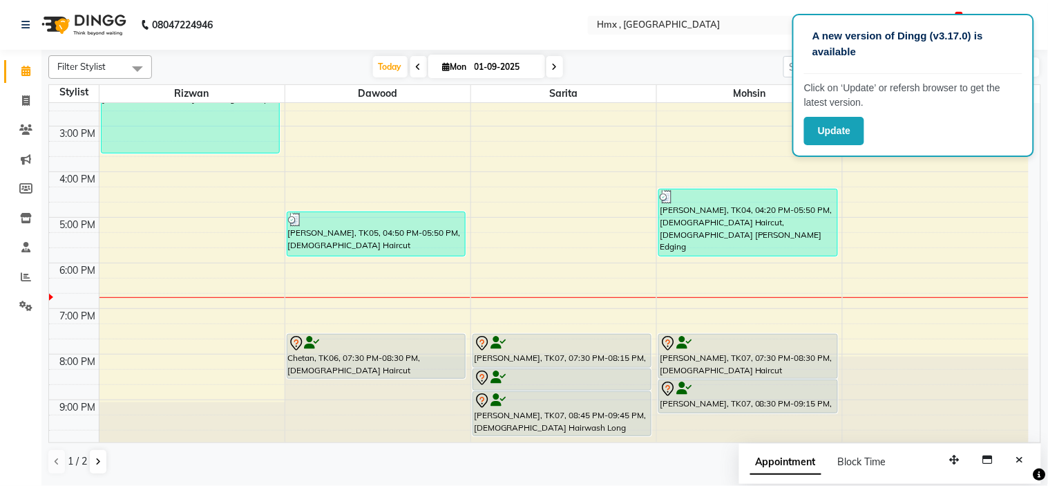
scroll to position [300, 0]
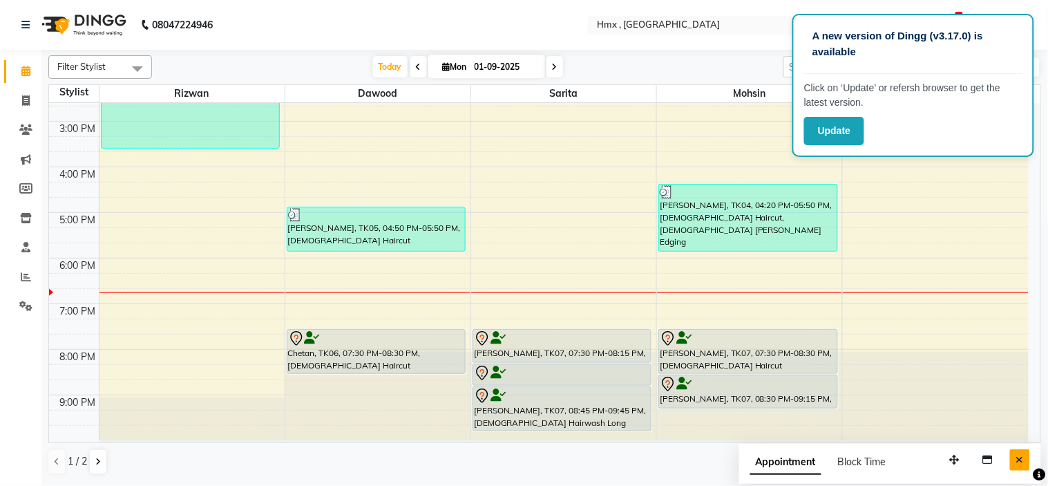
click at [1017, 459] on icon "Close" at bounding box center [1020, 459] width 8 height 10
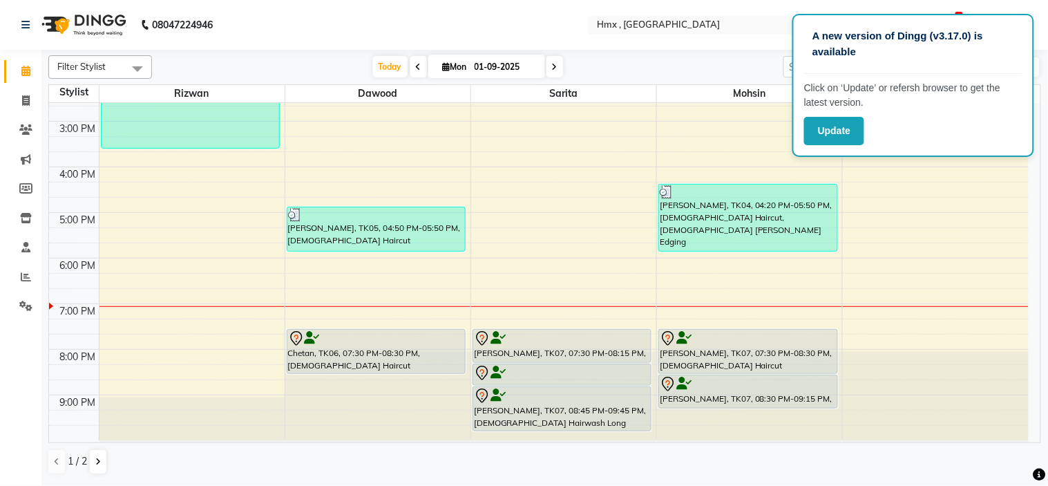
click at [1047, 46] on nav "08047224946 Select Location × Hmx , Malad West Default Panel My Panel English E…" at bounding box center [524, 25] width 1048 height 50
click at [1046, 51] on app-home "08047224946 Select Location × Hmx , Malad West Default Panel My Panel English E…" at bounding box center [524, 241] width 1048 height 483
click at [22, 95] on icon at bounding box center [26, 100] width 8 height 10
select select "service"
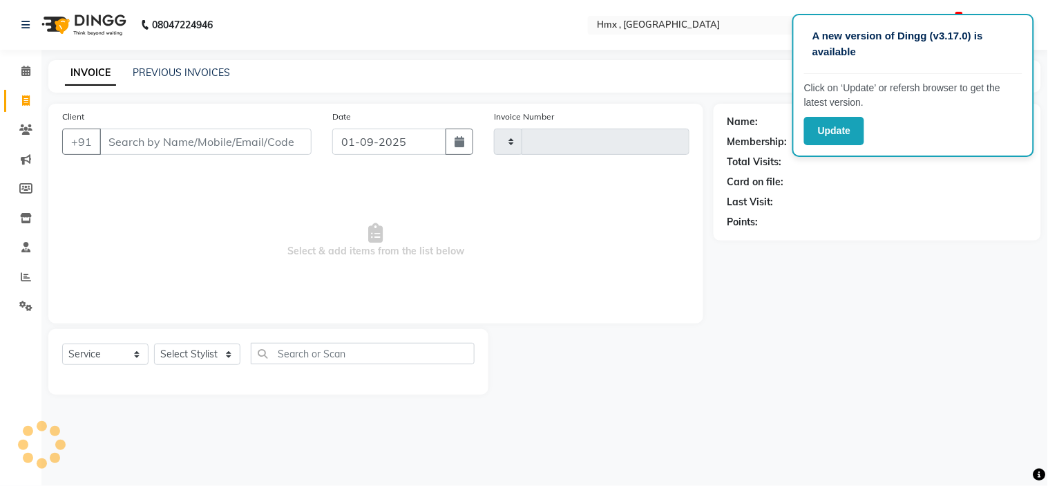
type input "1942"
select select "5711"
click at [207, 352] on select "Select Stylist [PERSON_NAME] [PERSON_NAME] Front Desk Kaikasha [PERSON_NAME] [P…" at bounding box center [197, 353] width 86 height 21
select select "39095"
click at [154, 344] on select "Select Stylist [PERSON_NAME] [PERSON_NAME] Front Desk Kaikasha [PERSON_NAME] [P…" at bounding box center [197, 353] width 86 height 21
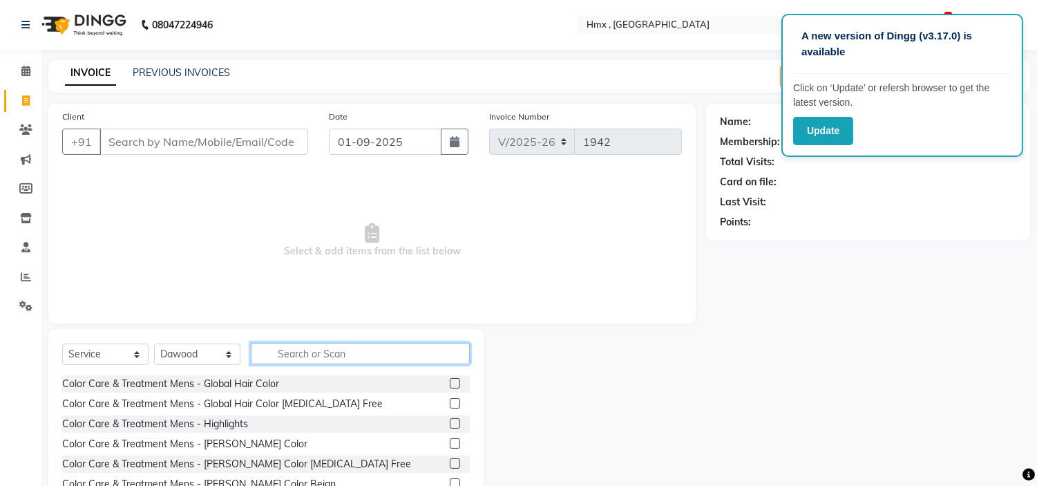
click at [332, 355] on input "text" at bounding box center [360, 353] width 219 height 21
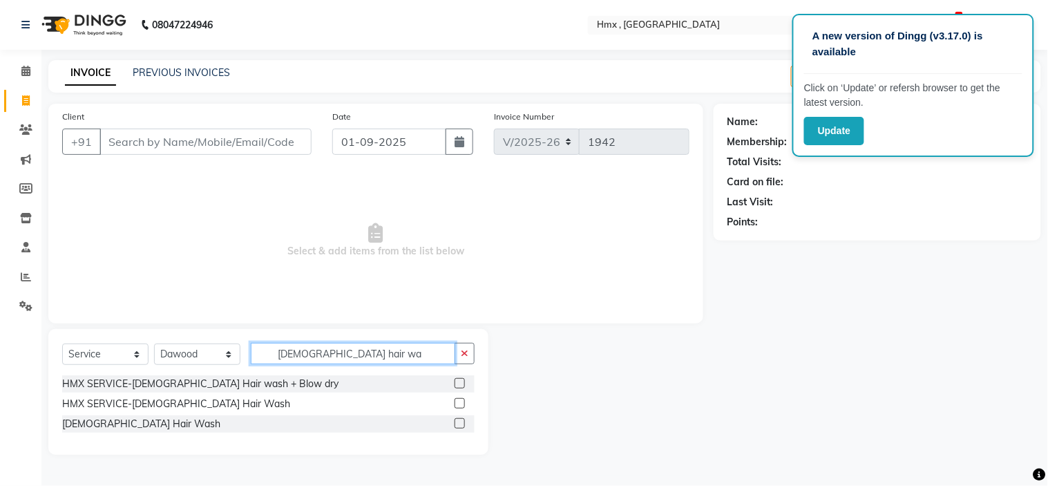
type input "[DEMOGRAPHIC_DATA] hair wa"
click at [459, 419] on label at bounding box center [459, 423] width 10 height 10
click at [459, 419] on input "checkbox" at bounding box center [458, 423] width 9 height 9
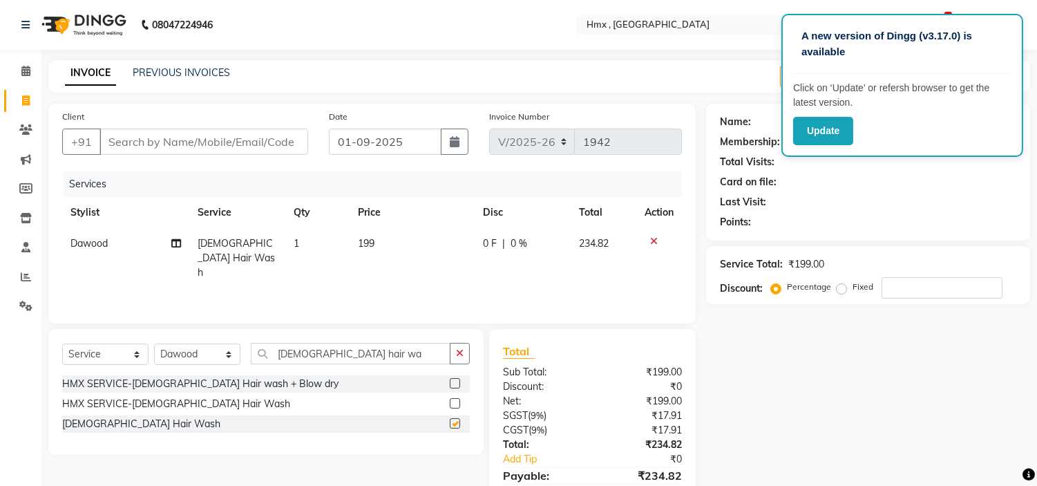
checkbox input "false"
drag, startPoint x: 348, startPoint y: 356, endPoint x: 297, endPoint y: 364, distance: 51.8
click at [297, 364] on div "Select Service Product Membership Package Voucher Prepaid Gift Card Select Styl…" at bounding box center [266, 359] width 408 height 32
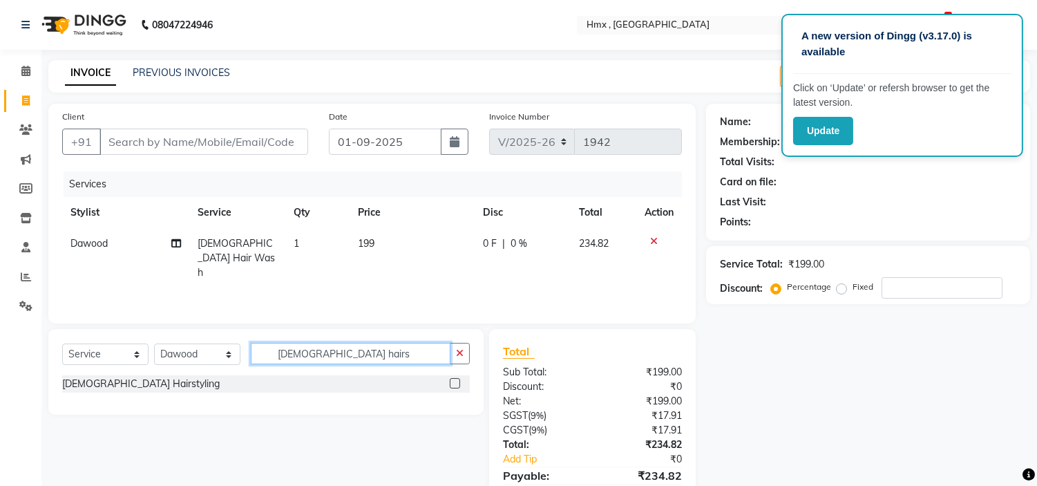
type input "[DEMOGRAPHIC_DATA] hairs"
click at [453, 380] on label at bounding box center [455, 383] width 10 height 10
click at [453, 380] on input "checkbox" at bounding box center [454, 383] width 9 height 9
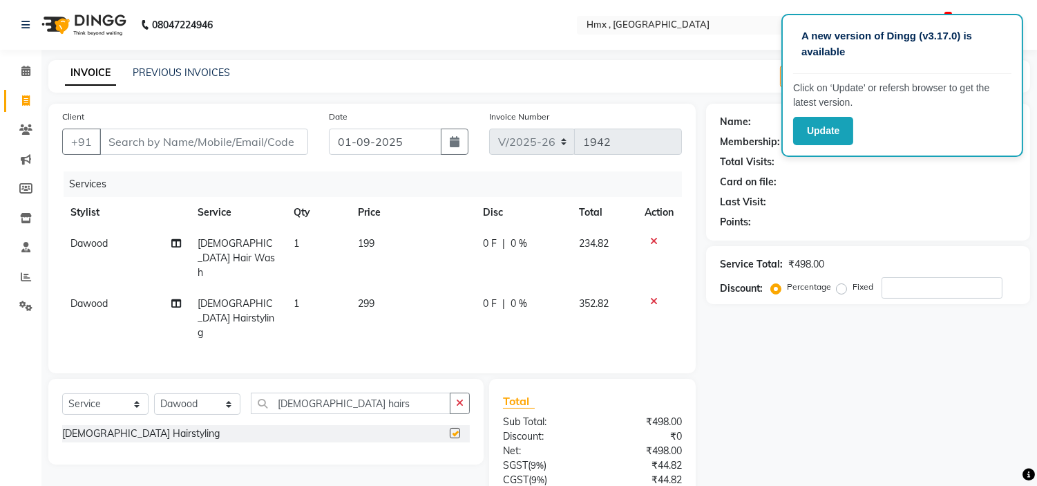
checkbox input "false"
click at [155, 142] on input "Client" at bounding box center [203, 141] width 209 height 26
type input "9"
type input "0"
type input "9754532915"
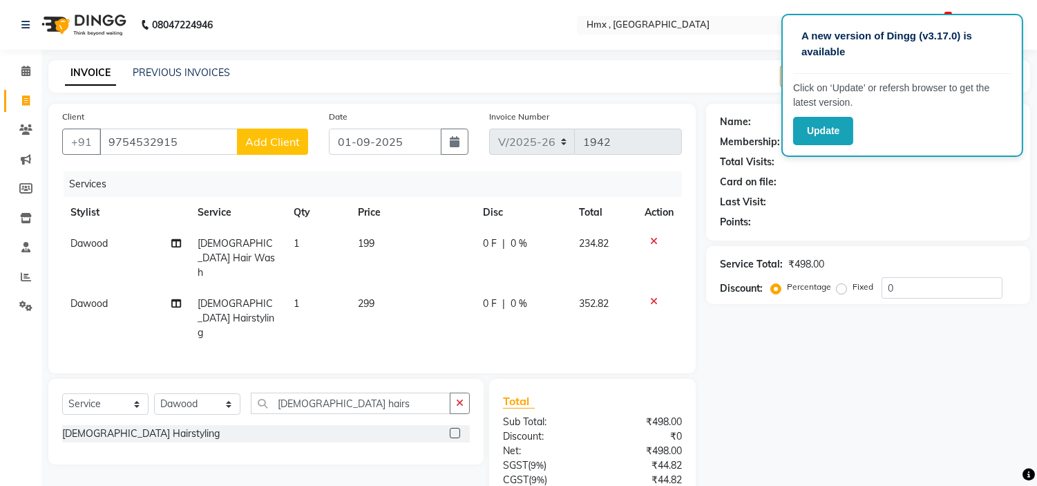
click at [265, 133] on button "Add Client" at bounding box center [272, 141] width 71 height 26
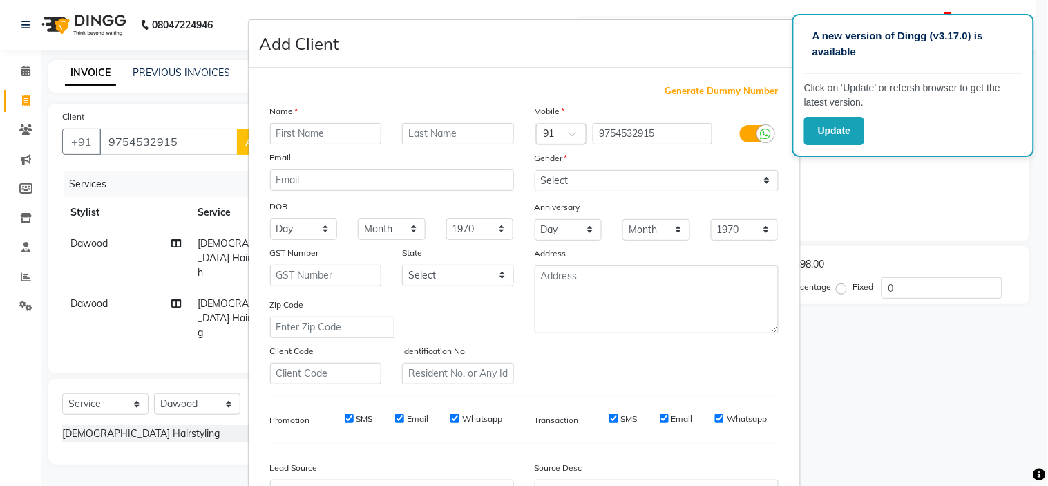
click at [311, 126] on input "text" at bounding box center [326, 133] width 112 height 21
type input "Lokesh"
drag, startPoint x: 558, startPoint y: 176, endPoint x: 559, endPoint y: 183, distance: 7.0
click at [558, 180] on select "Select [DEMOGRAPHIC_DATA] [DEMOGRAPHIC_DATA] Other Prefer Not To Say" at bounding box center [657, 180] width 244 height 21
select select "[DEMOGRAPHIC_DATA]"
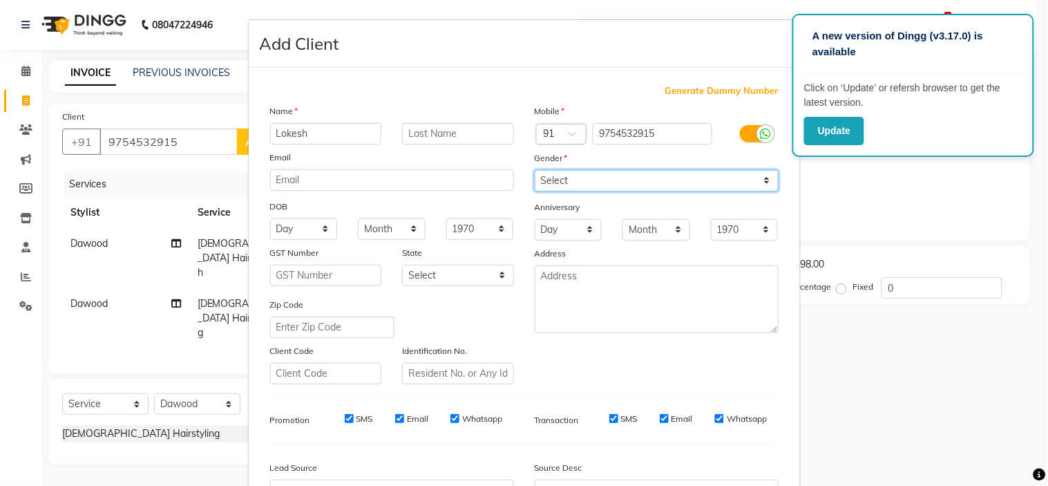
click at [535, 170] on select "Select [DEMOGRAPHIC_DATA] [DEMOGRAPHIC_DATA] Other Prefer Not To Say" at bounding box center [657, 180] width 244 height 21
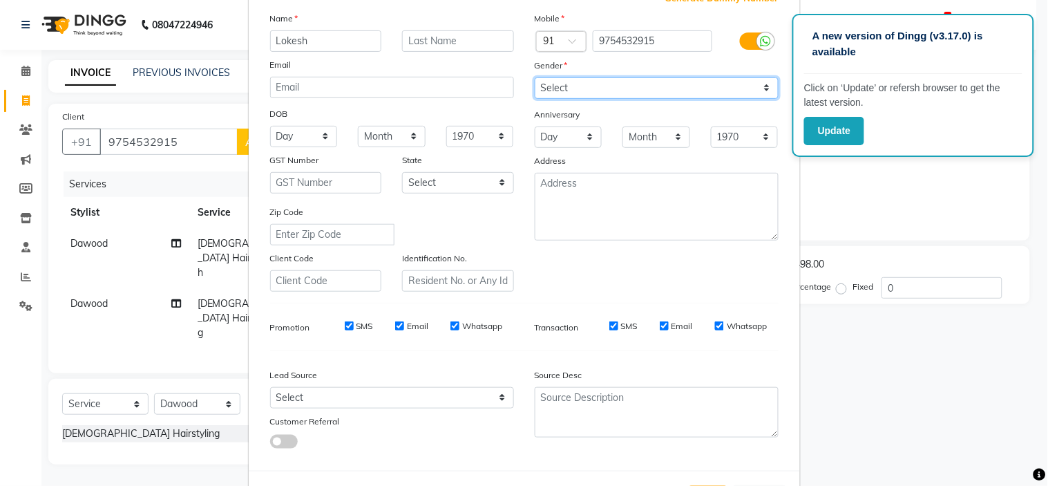
scroll to position [153, 0]
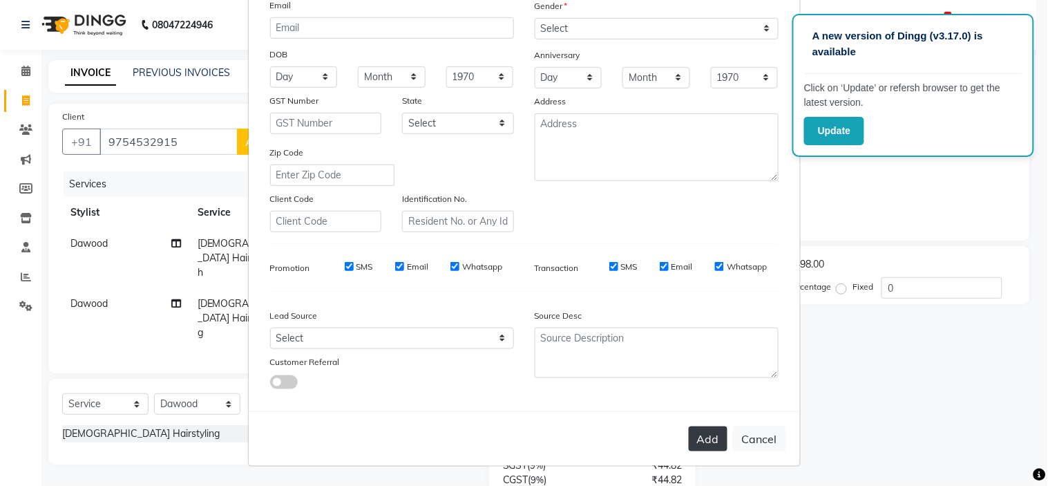
click at [702, 443] on button "Add" at bounding box center [708, 438] width 39 height 25
select select
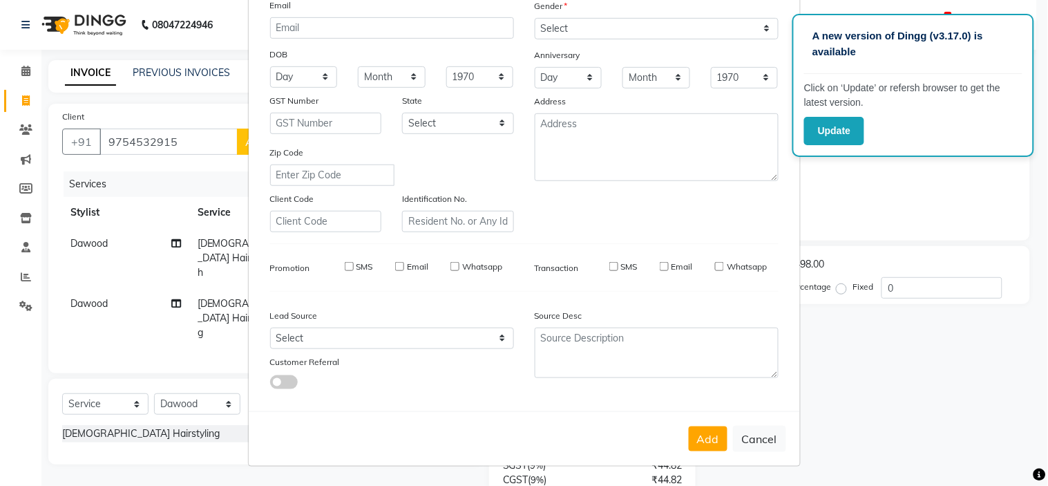
select select
checkbox input "false"
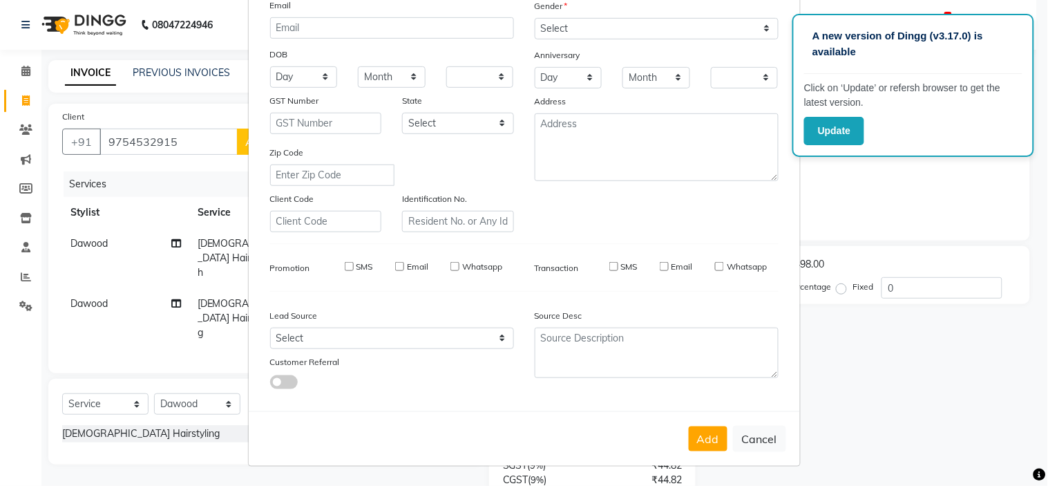
checkbox input "false"
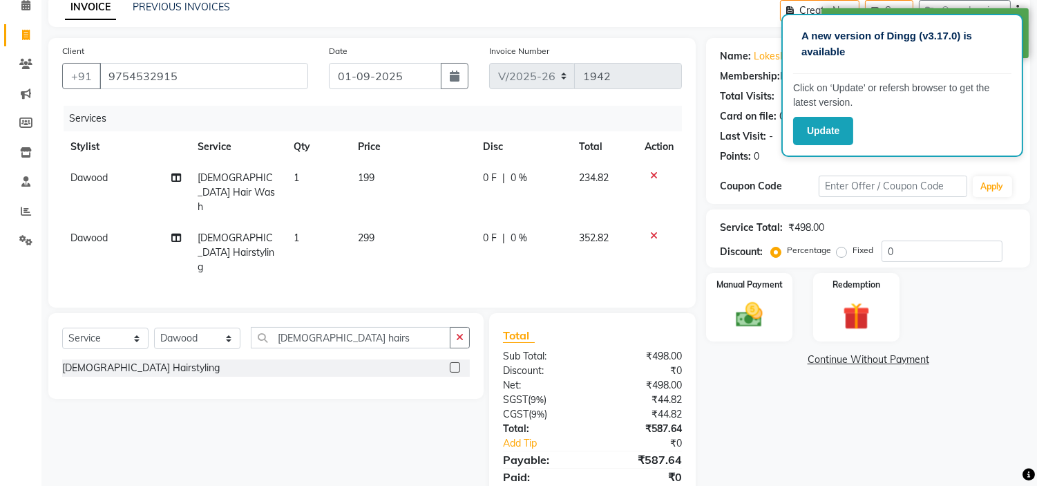
scroll to position [70, 0]
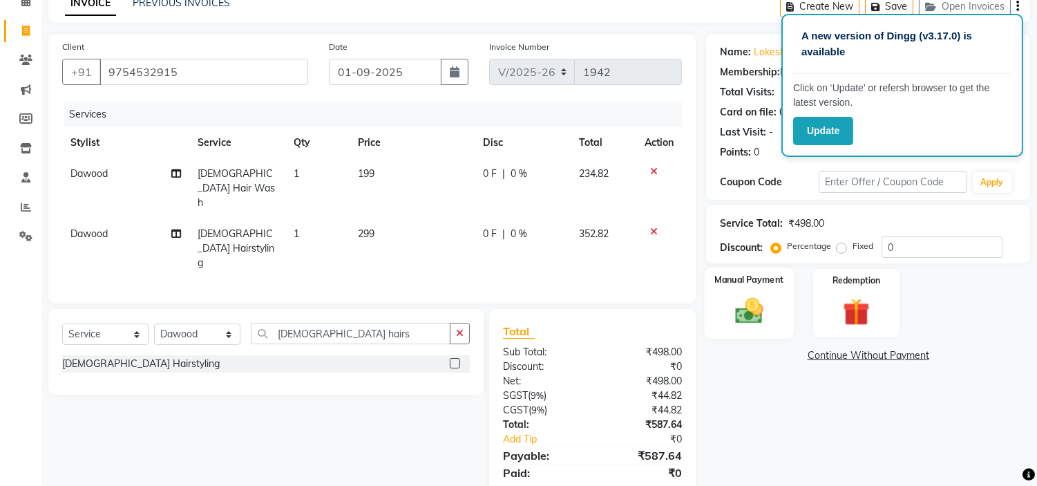
click at [744, 305] on img at bounding box center [750, 311] width 46 height 32
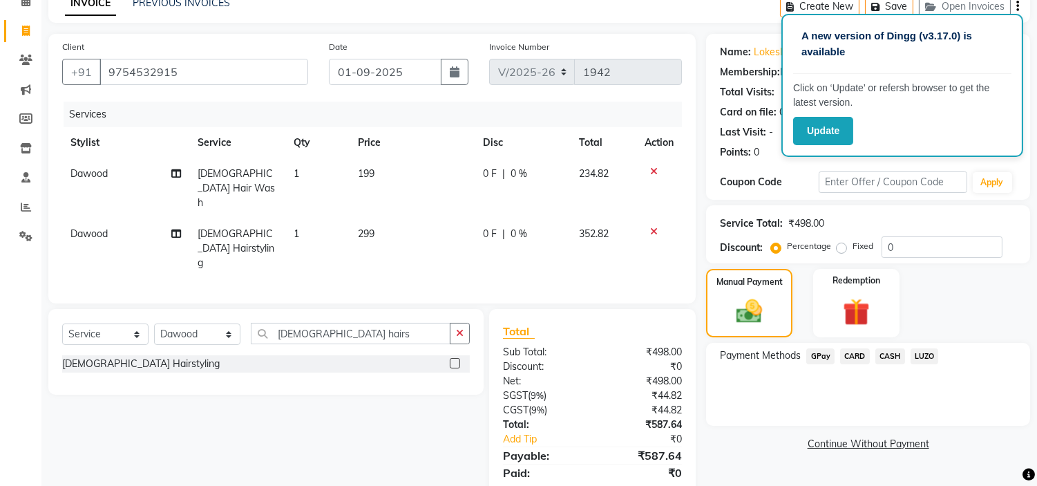
click at [813, 356] on span "GPay" at bounding box center [820, 356] width 28 height 16
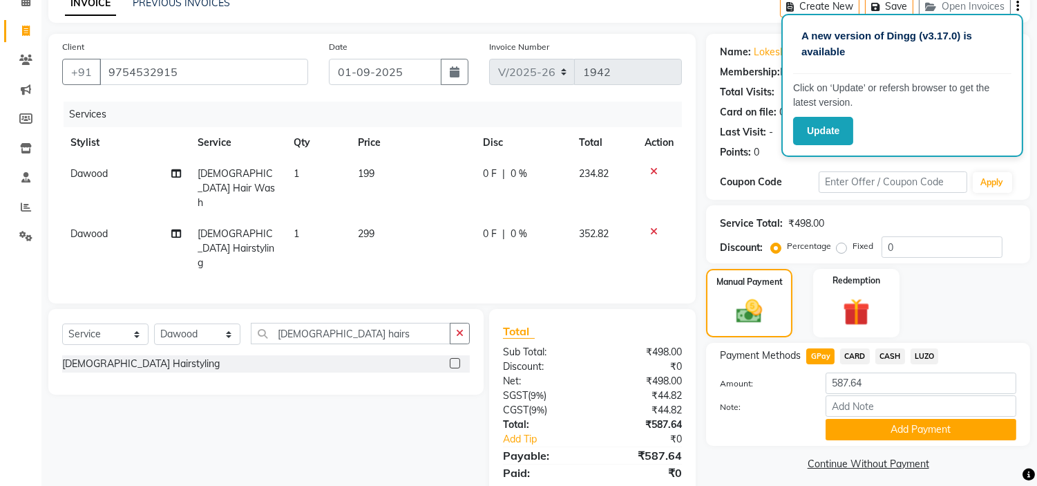
scroll to position [78, 0]
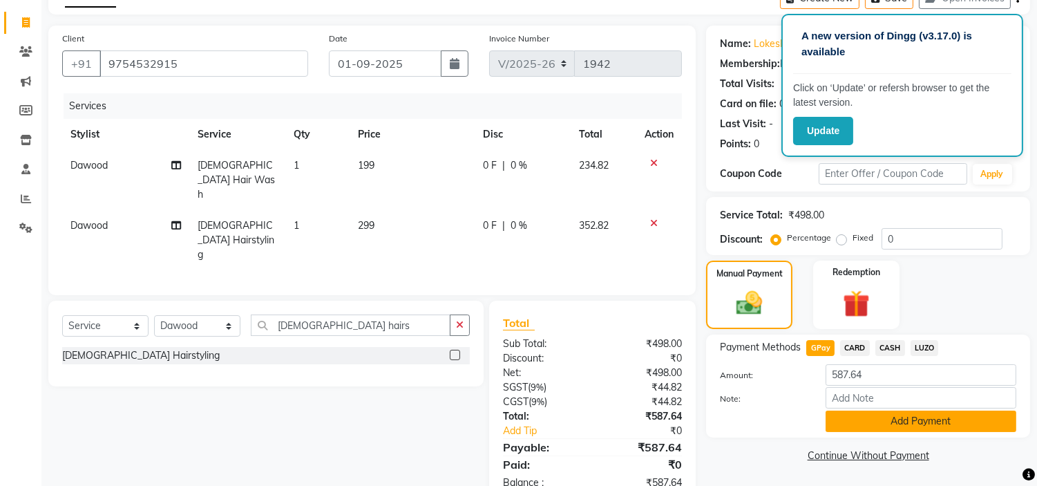
click at [866, 419] on button "Add Payment" at bounding box center [920, 420] width 191 height 21
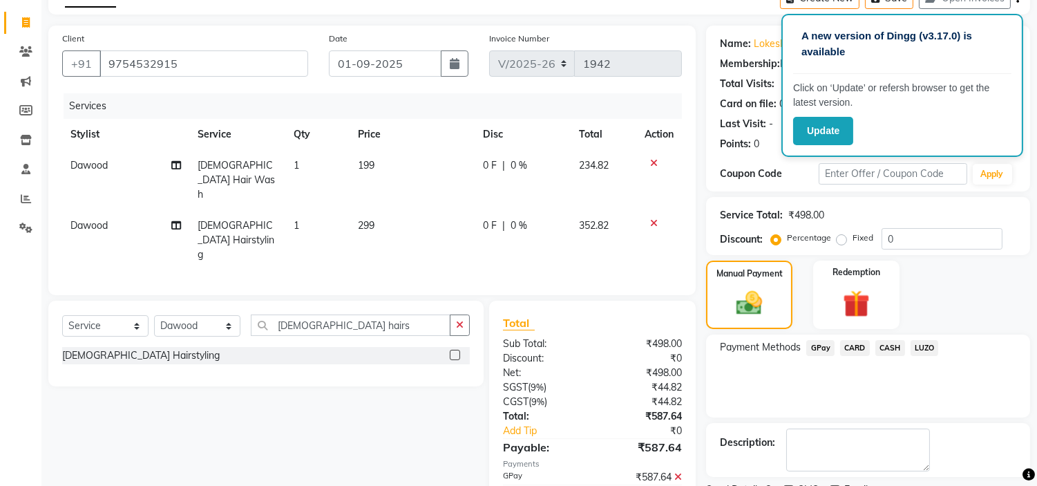
scroll to position [135, 0]
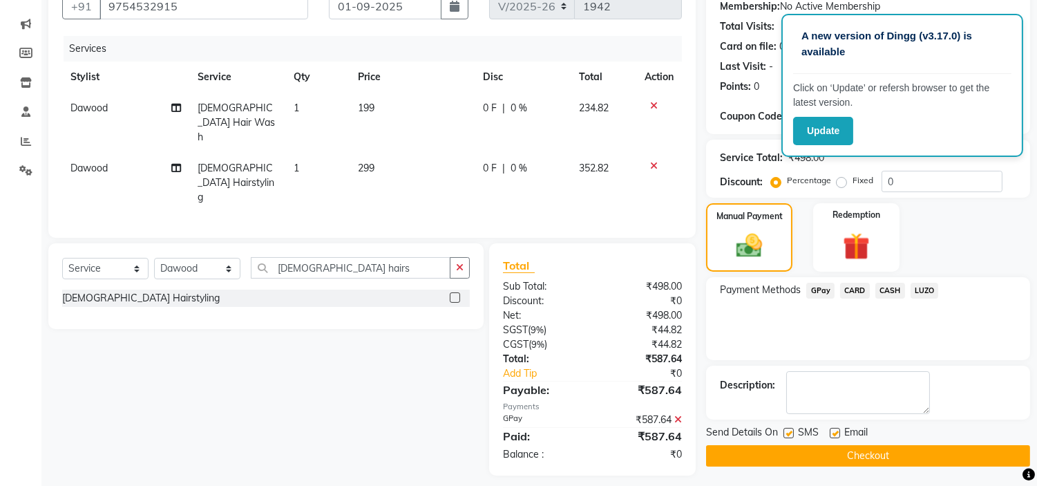
click at [789, 434] on label at bounding box center [788, 433] width 10 height 10
click at [789, 434] on input "checkbox" at bounding box center [787, 433] width 9 height 9
checkbox input "false"
click at [804, 454] on button "Checkout" at bounding box center [868, 455] width 324 height 21
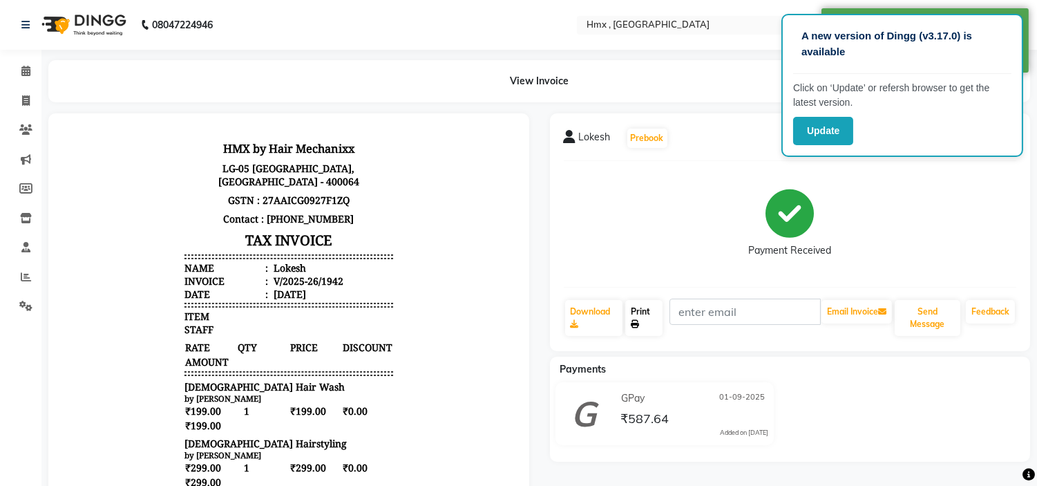
click at [646, 320] on link "Print" at bounding box center [643, 318] width 37 height 36
click at [30, 73] on span at bounding box center [26, 72] width 24 height 16
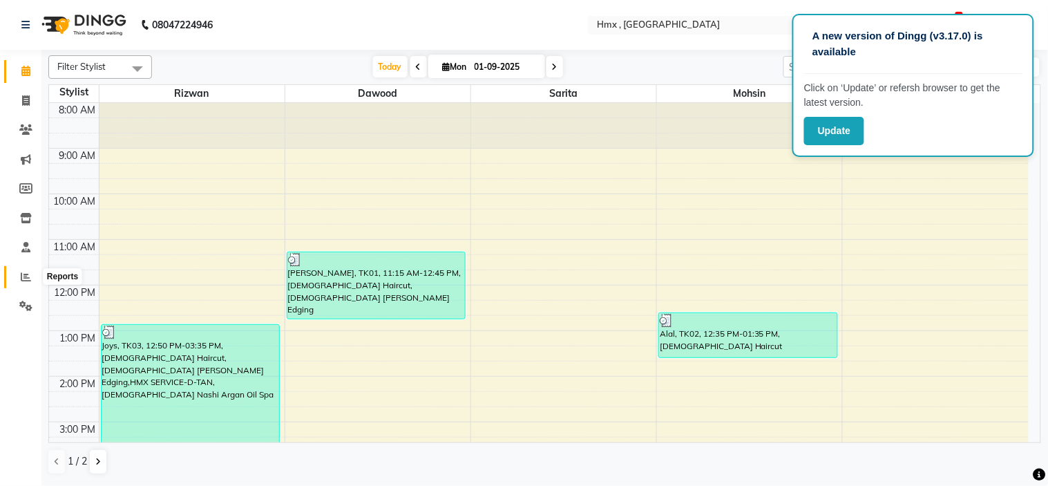
click at [26, 280] on icon at bounding box center [26, 276] width 10 height 10
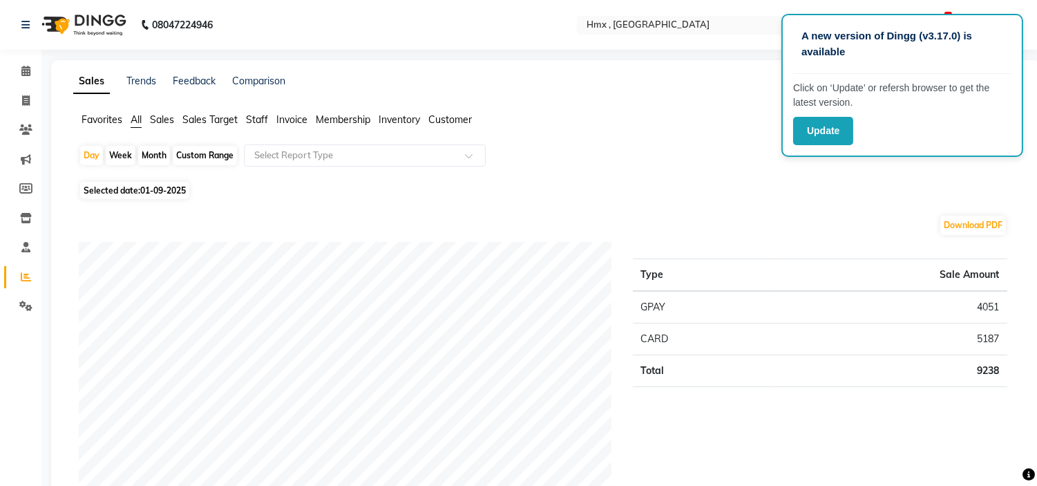
click at [251, 121] on span "Staff" at bounding box center [257, 119] width 22 height 12
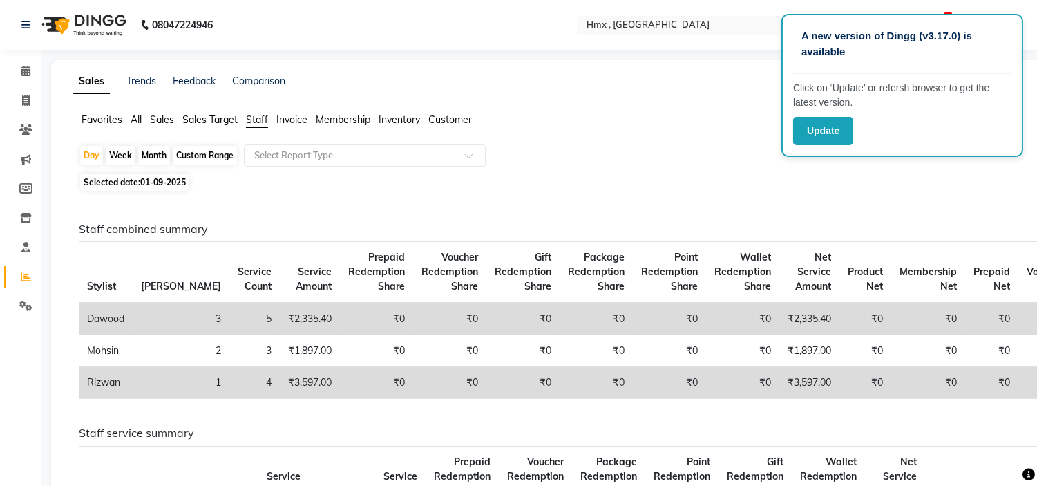
click at [148, 154] on div "Month" at bounding box center [154, 155] width 32 height 19
select select "9"
select select "2025"
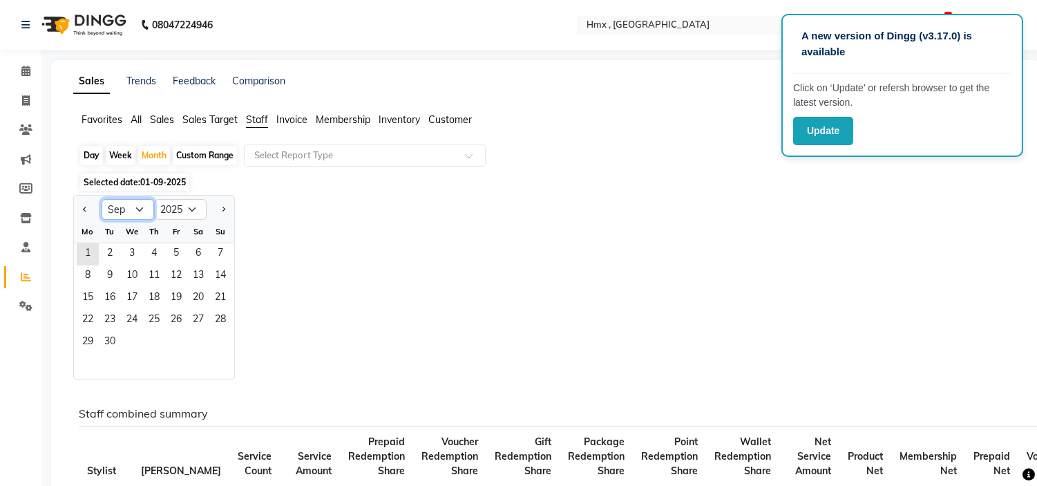
click at [140, 209] on select "Jan Feb Mar Apr May Jun [DATE] Aug Sep Oct Nov Dec" at bounding box center [128, 209] width 52 height 21
select select "8"
click at [102, 199] on select "Jan Feb Mar Apr May Jun [DATE] Aug Sep Oct Nov Dec" at bounding box center [128, 209] width 52 height 21
click at [171, 249] on span "1" at bounding box center [176, 254] width 22 height 22
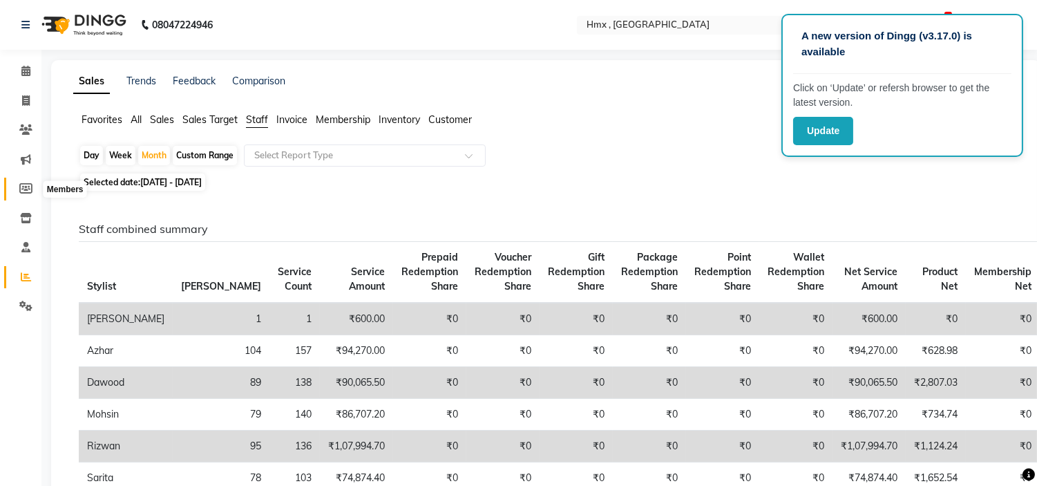
click at [32, 186] on span at bounding box center [26, 189] width 24 height 16
select select
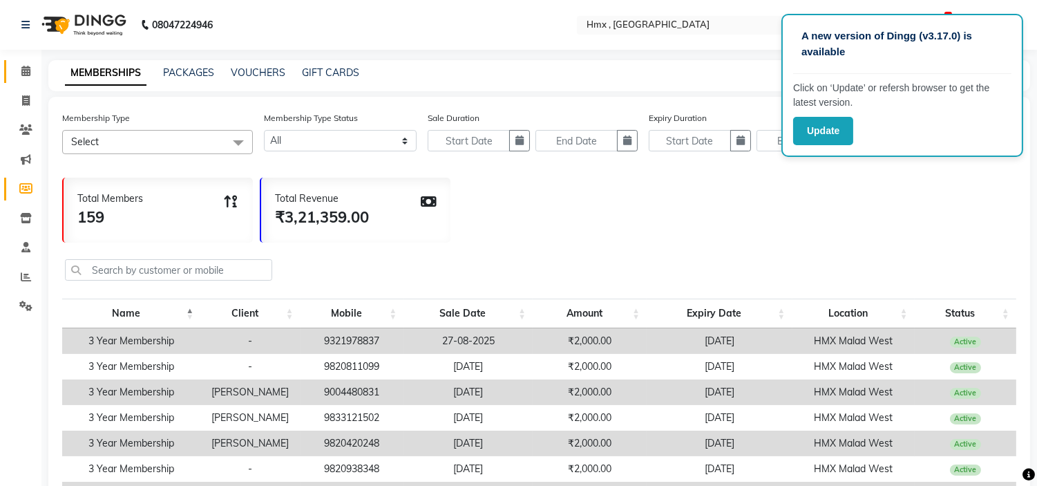
click at [21, 81] on link "Calendar" at bounding box center [20, 71] width 33 height 23
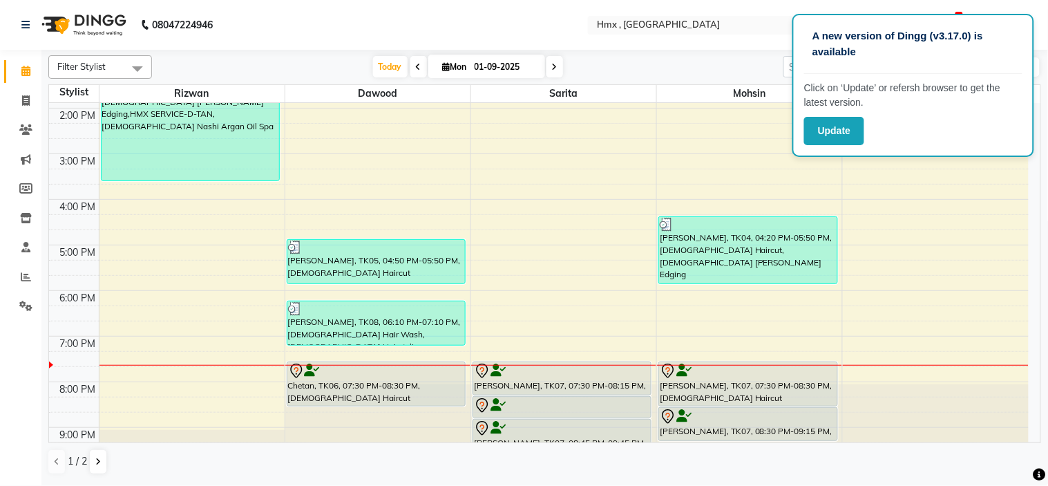
scroll to position [300, 0]
